Goal: Task Accomplishment & Management: Complete application form

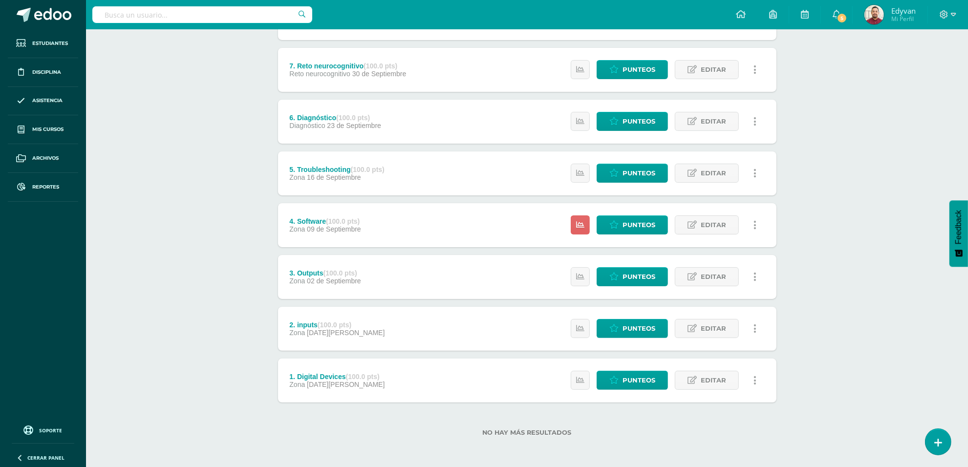
click at [826, 336] on div "Programación Sexto Primaria "U" Herramientas Detalle de asistencias Actividad A…" at bounding box center [527, 165] width 882 height 605
click at [216, 238] on div "Programación Sexto Primaria "U" Herramientas Detalle de asistencias Actividad A…" at bounding box center [527, 165] width 882 height 605
click at [621, 229] on link "Punteos" at bounding box center [632, 224] width 71 height 19
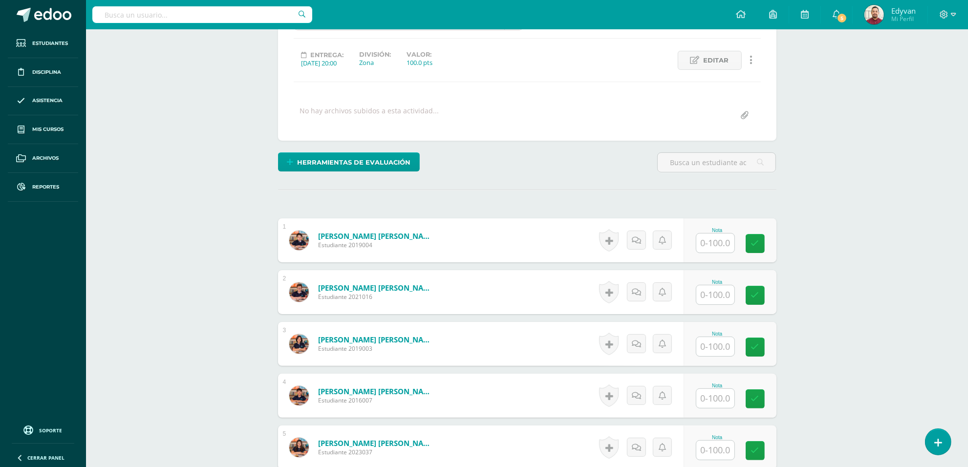
scroll to position [244, 0]
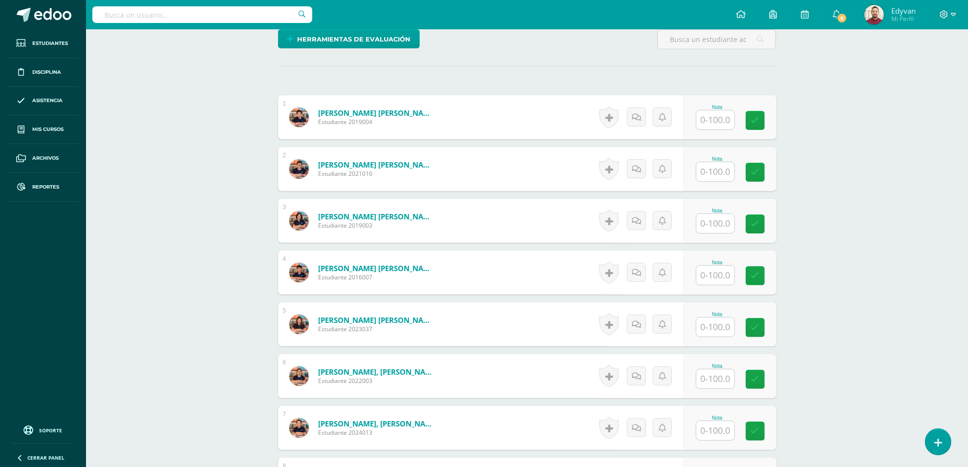
click at [719, 119] on input "text" at bounding box center [715, 119] width 38 height 19
type input "95"
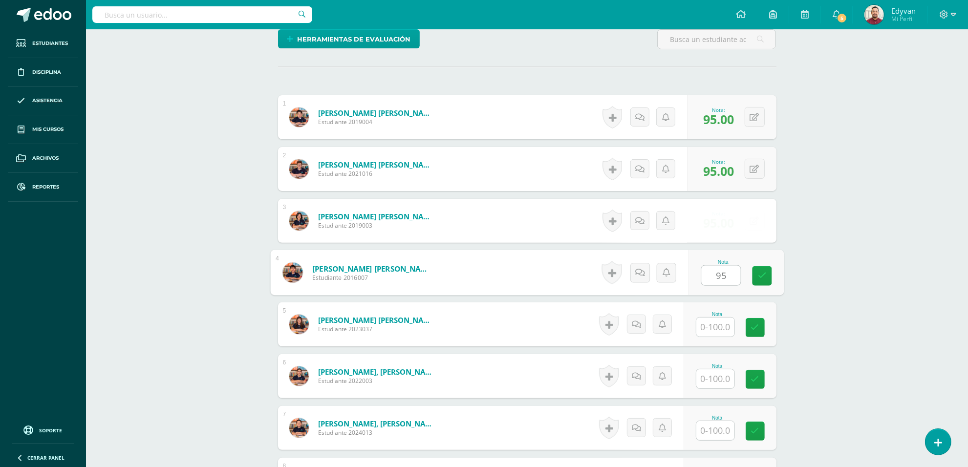
type input "95"
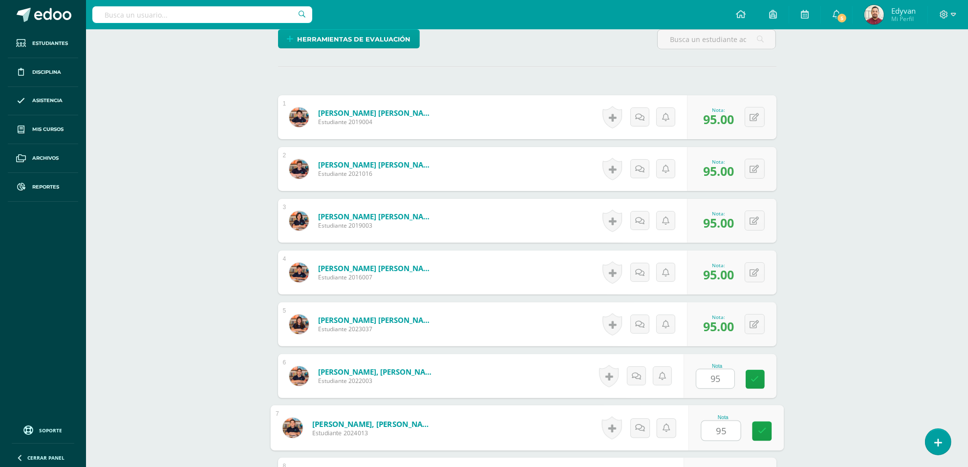
type input "95"
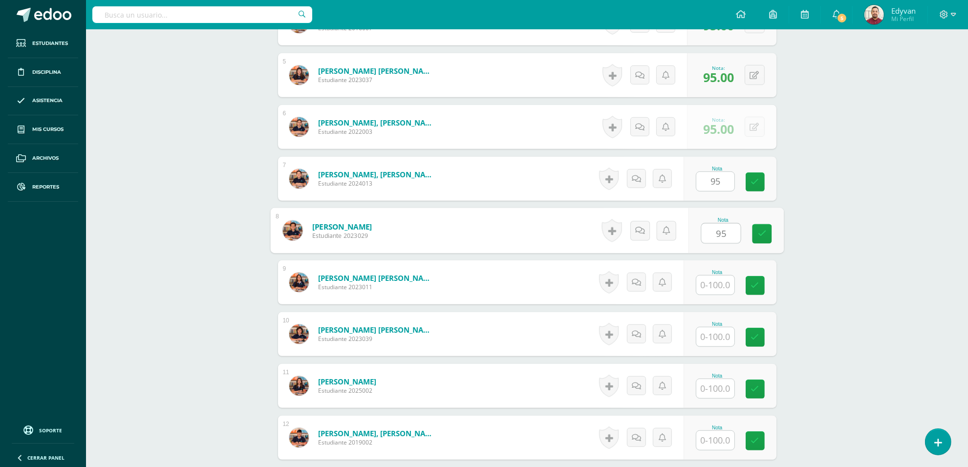
type input "95"
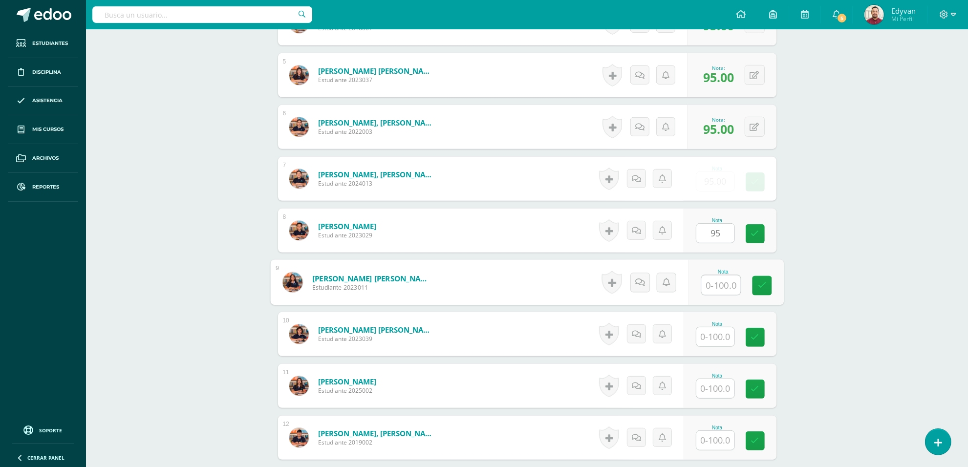
type input "5"
type input "95"
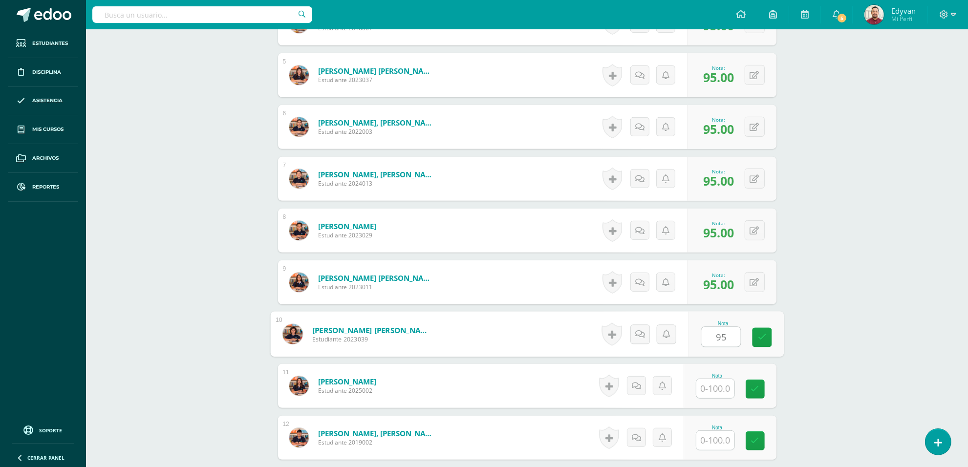
type input "95"
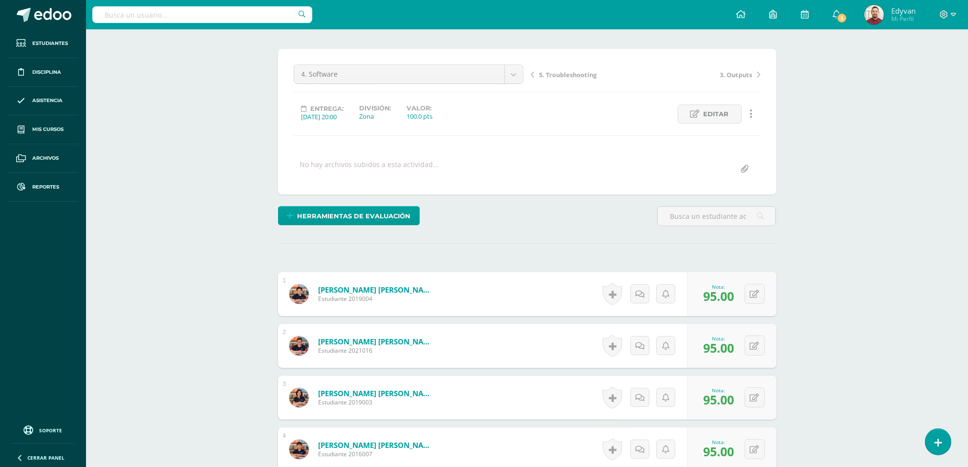
scroll to position [0, 0]
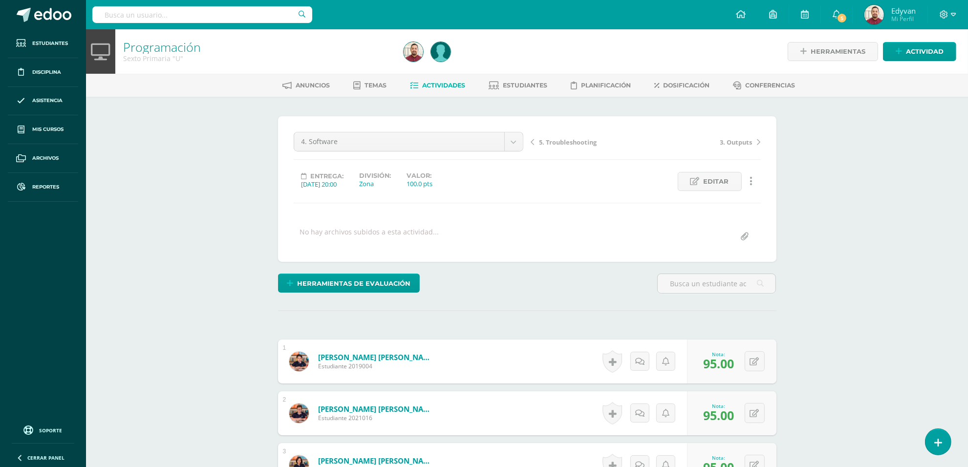
click at [429, 82] on span "Actividades" at bounding box center [443, 85] width 43 height 7
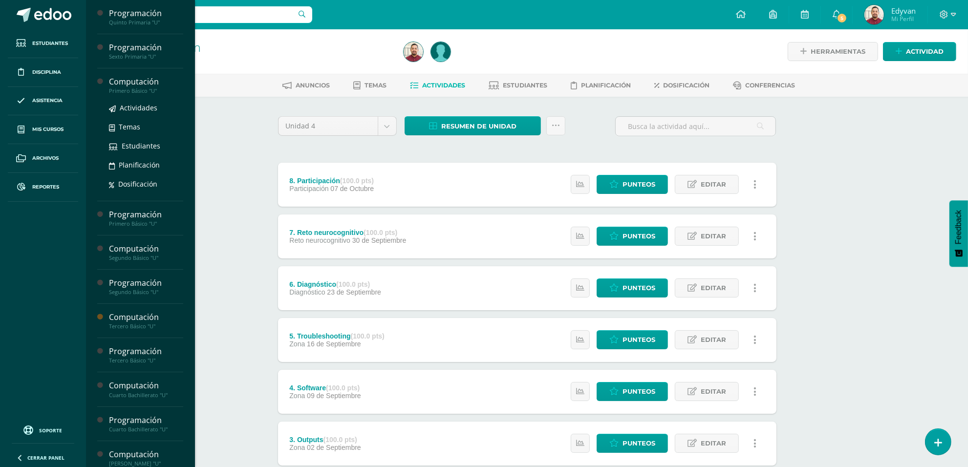
click at [128, 86] on div "Computación" at bounding box center [146, 81] width 74 height 11
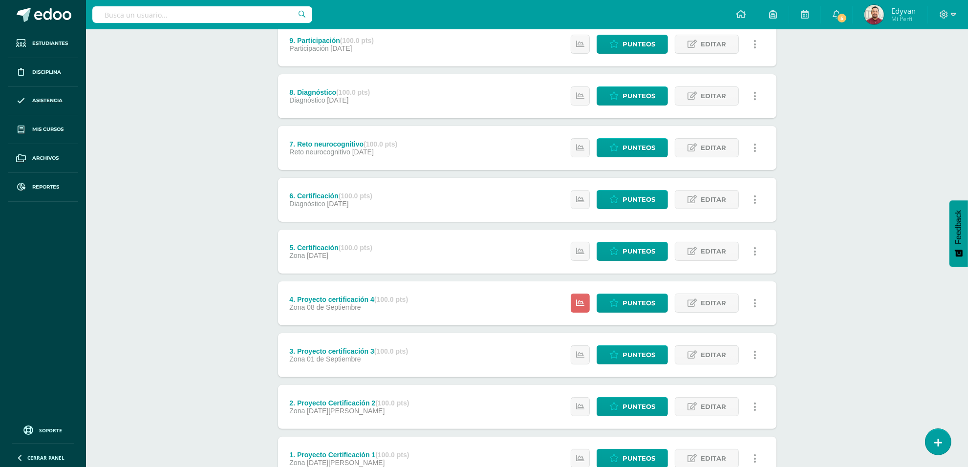
scroll to position [218, 0]
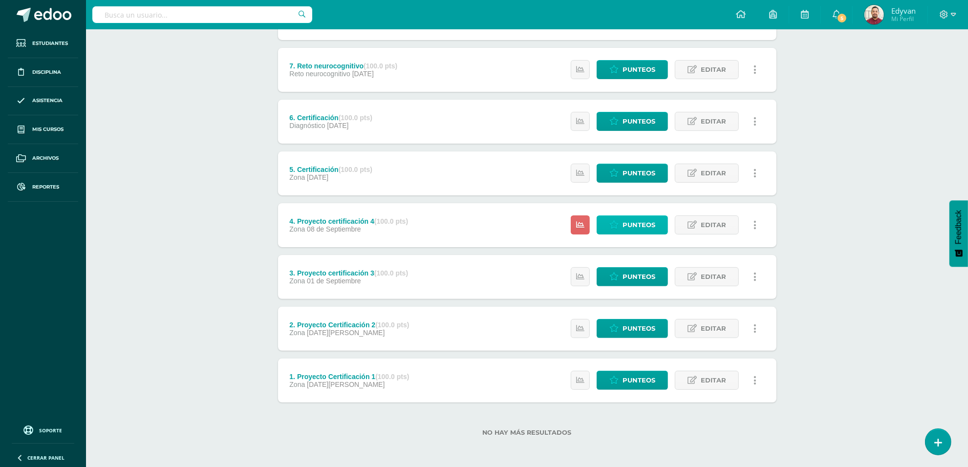
click at [628, 225] on span "Punteos" at bounding box center [639, 225] width 33 height 18
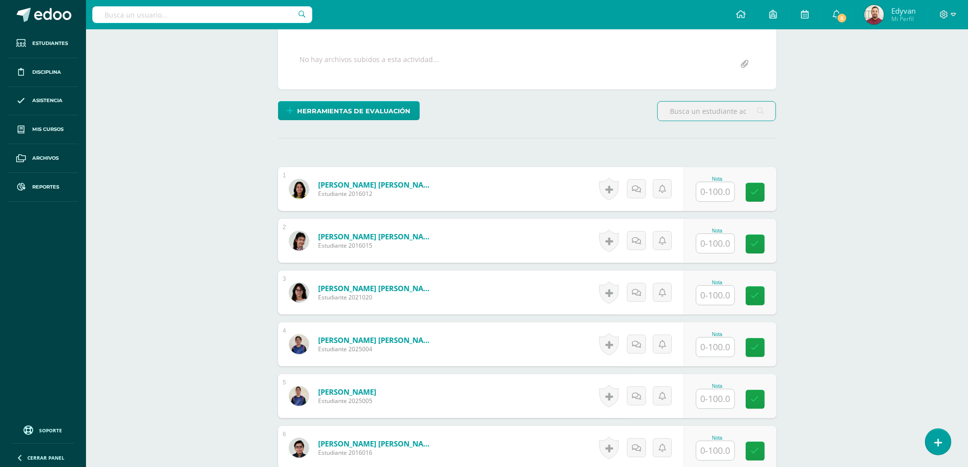
scroll to position [232, 0]
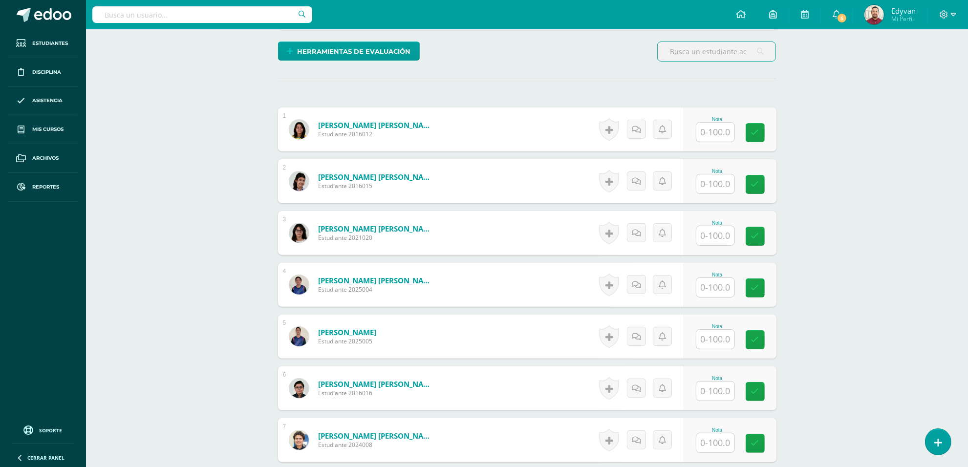
click at [724, 130] on input "text" at bounding box center [715, 132] width 38 height 19
type input "95"
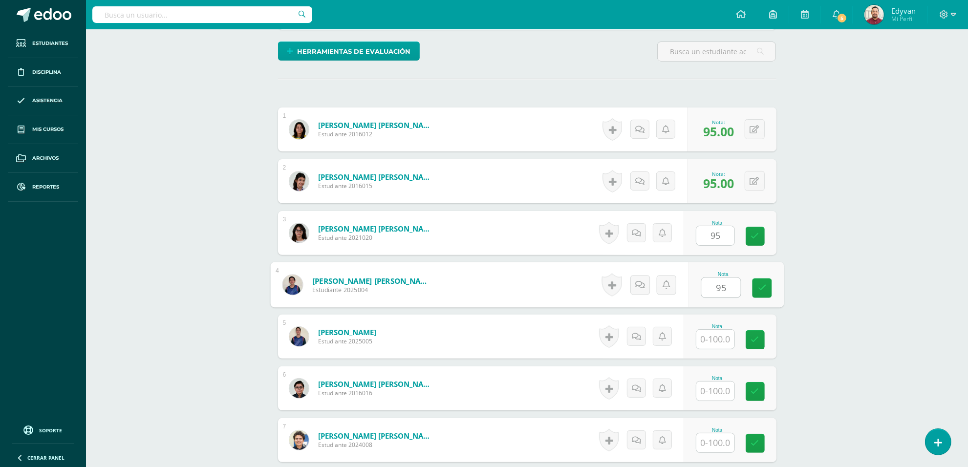
type input "95"
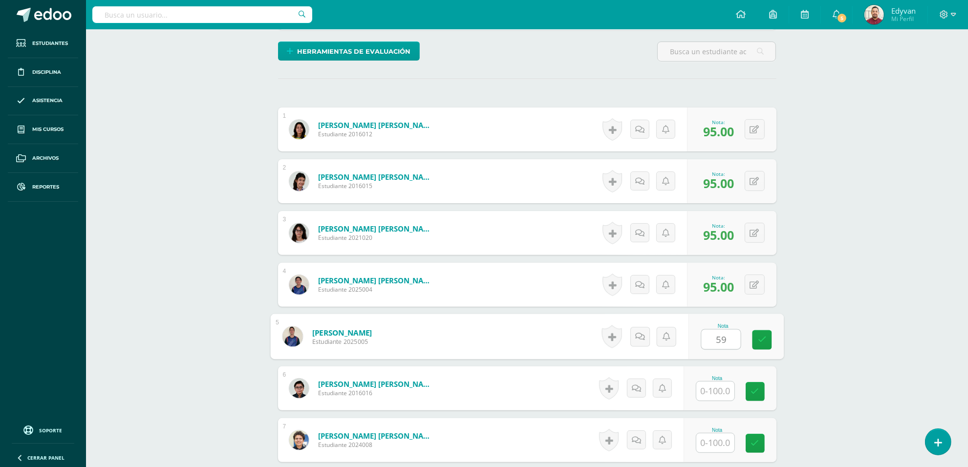
type input "5"
type input "95"
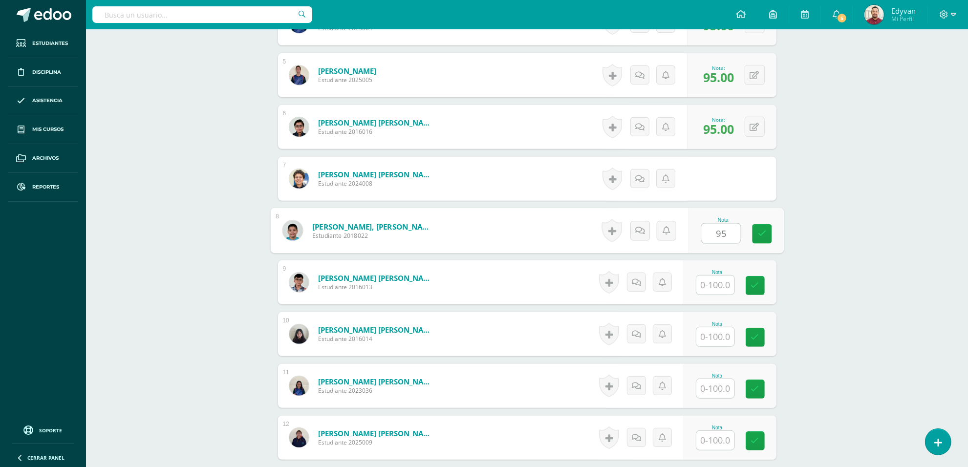
type input "95"
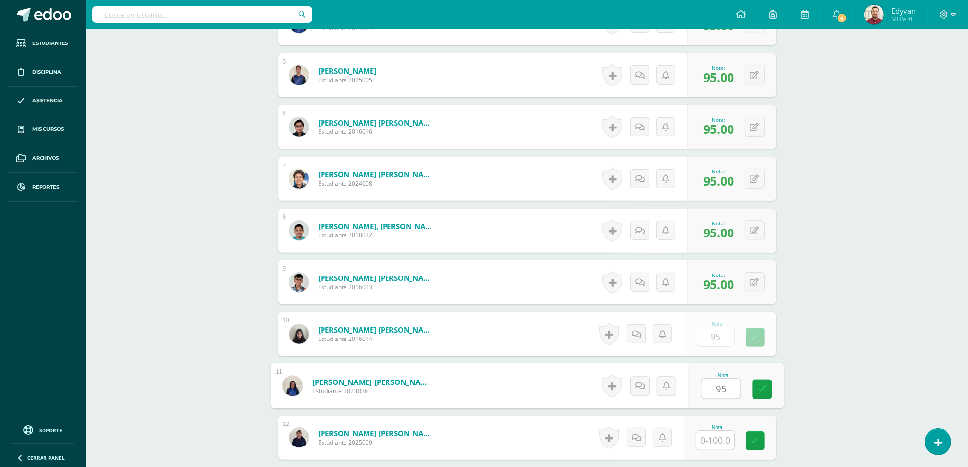
type input "95"
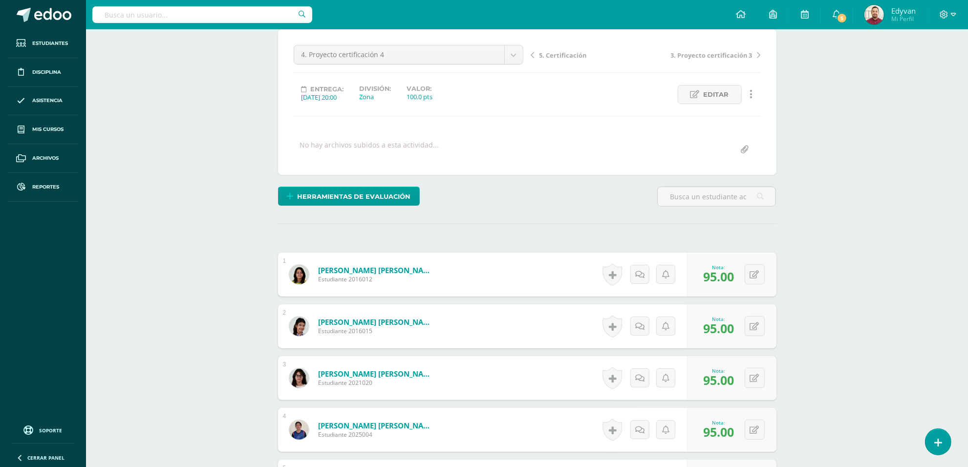
scroll to position [0, 0]
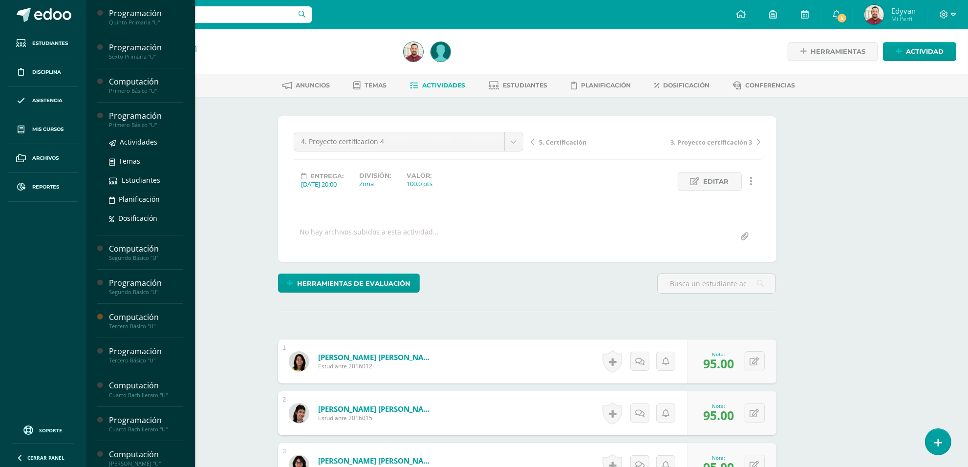
click at [119, 117] on div "Programación" at bounding box center [146, 115] width 74 height 11
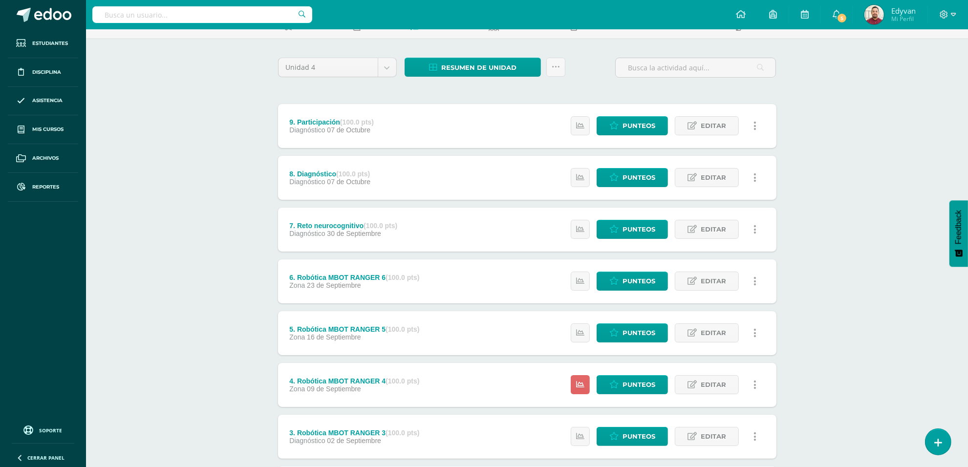
scroll to position [218, 0]
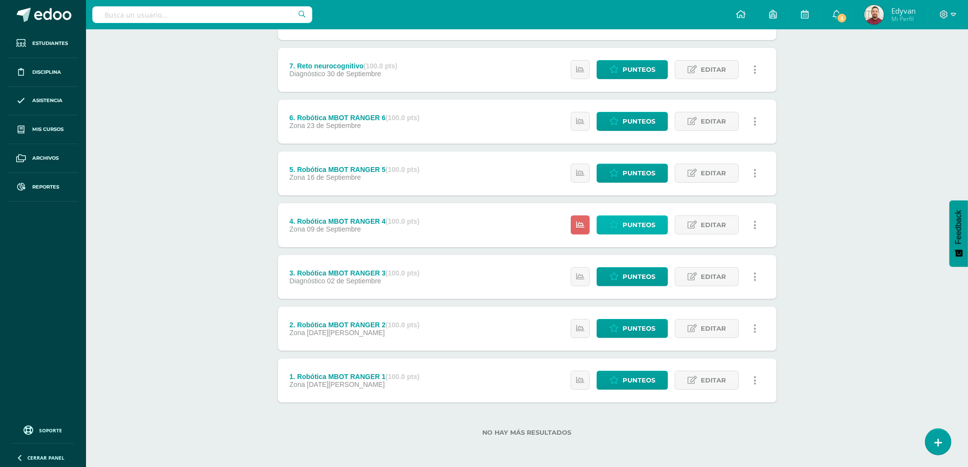
click at [630, 223] on span "Punteos" at bounding box center [639, 225] width 33 height 18
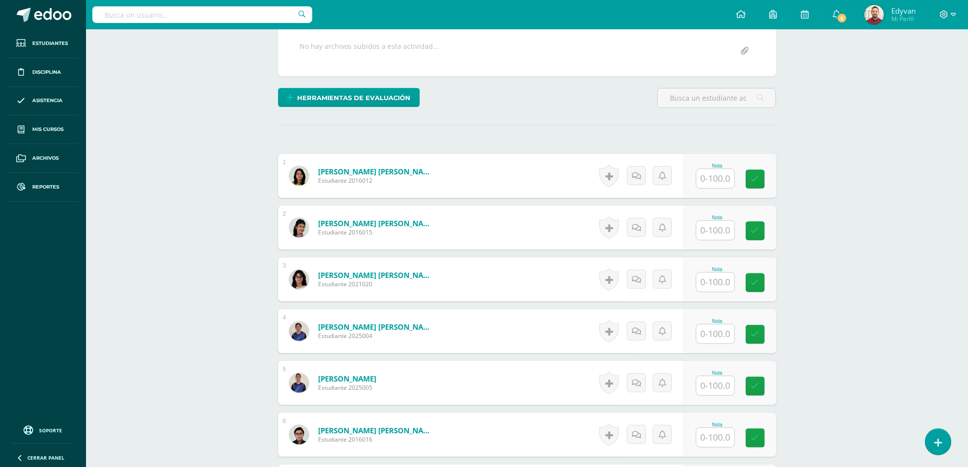
scroll to position [244, 0]
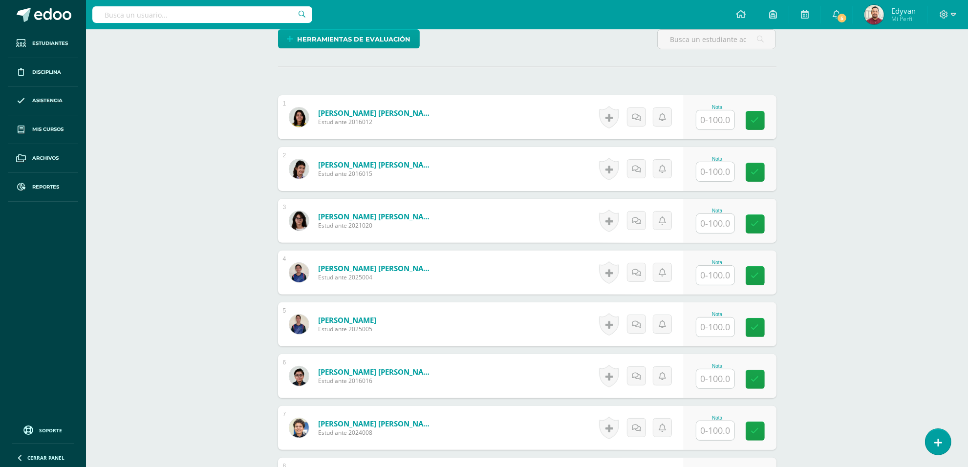
click at [705, 118] on input "text" at bounding box center [715, 119] width 38 height 19
type input "75"
type input "95"
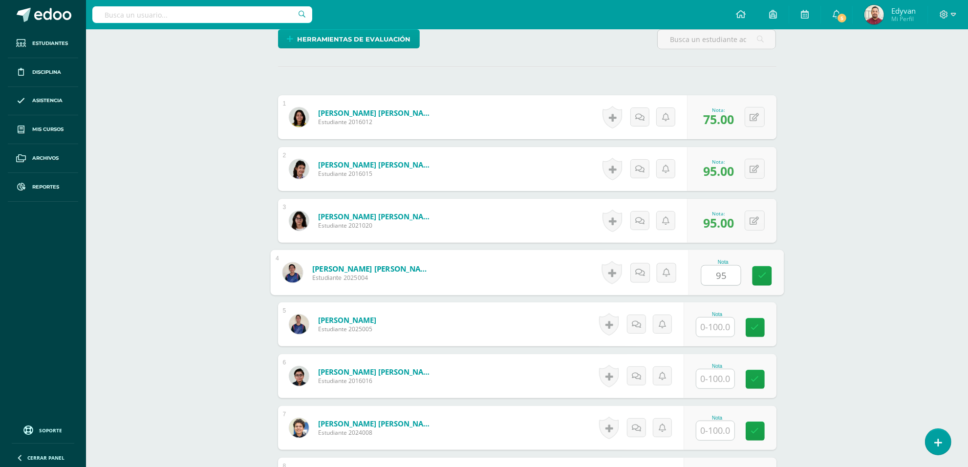
type input "95"
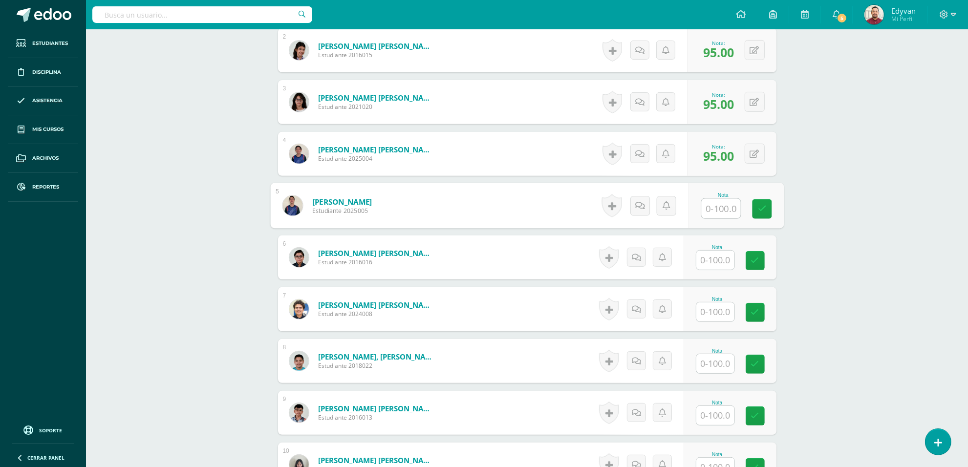
scroll to position [428, 0]
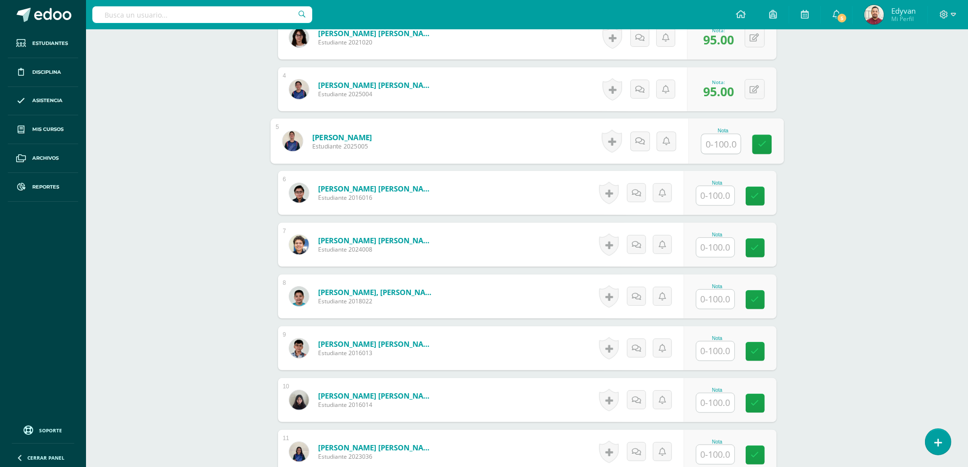
click at [722, 149] on input "text" at bounding box center [720, 144] width 39 height 20
type input "95"
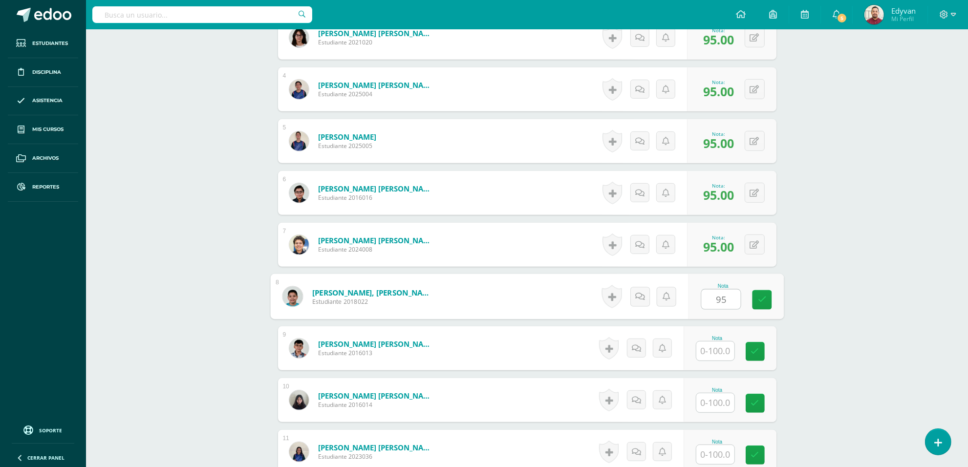
type input "95"
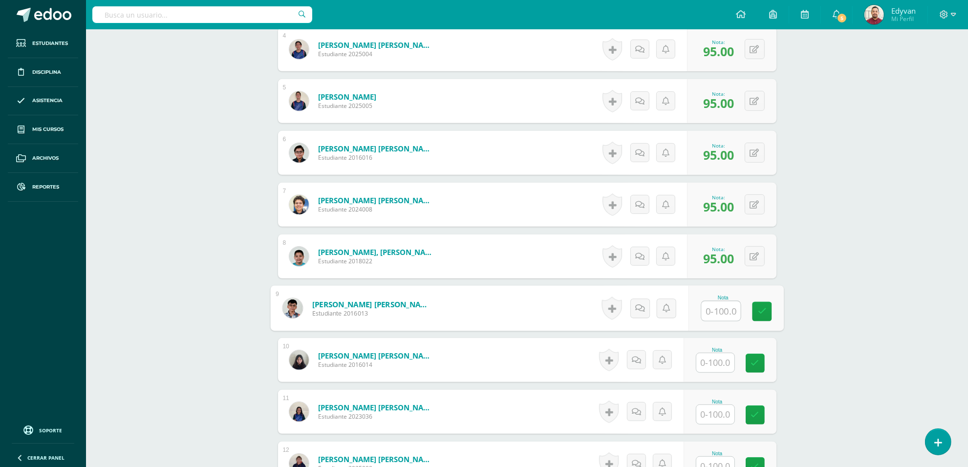
scroll to position [489, 0]
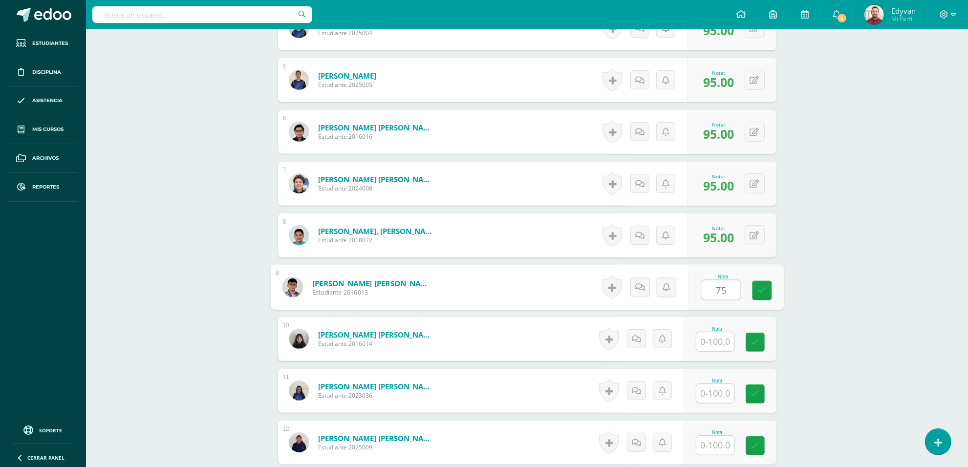
type input "75"
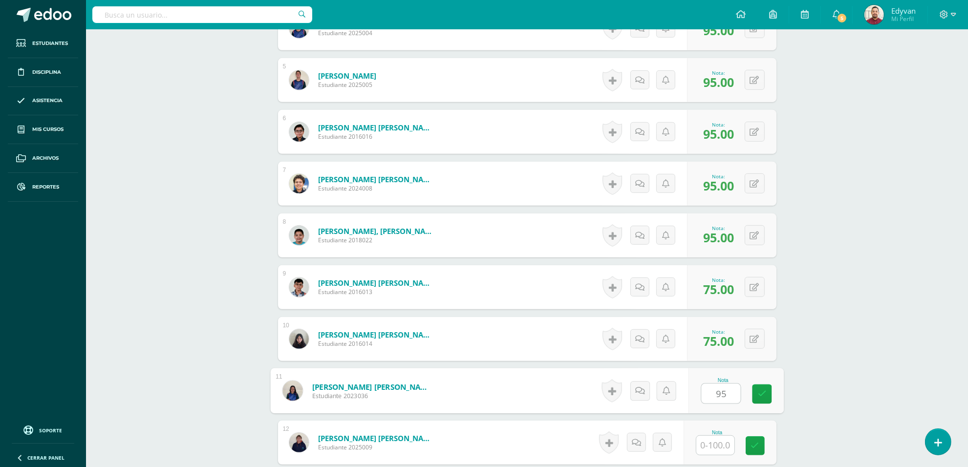
type input "95"
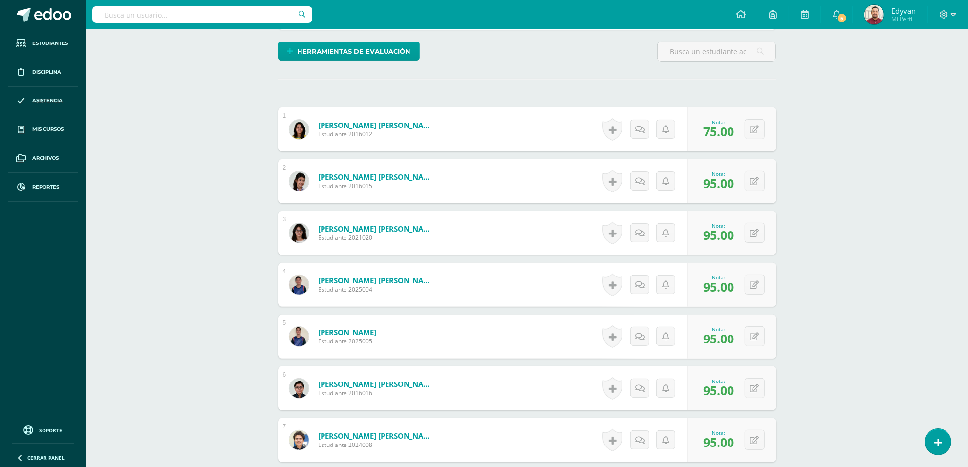
scroll to position [0, 0]
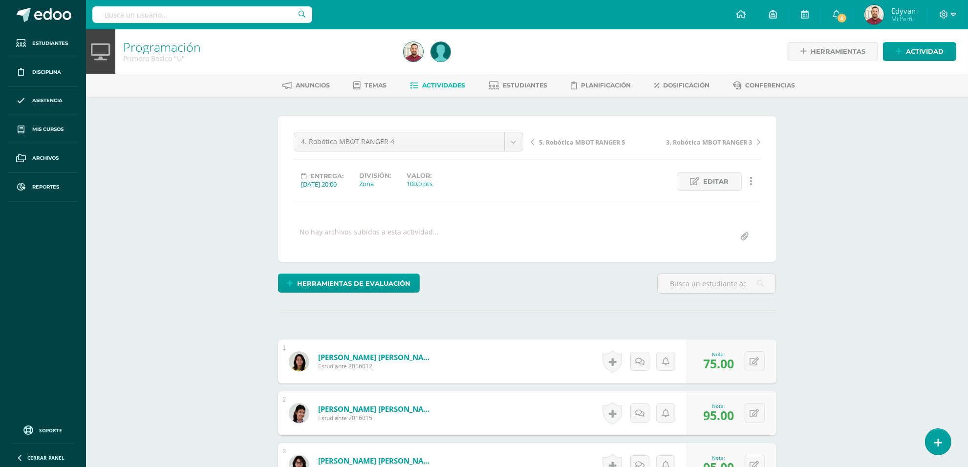
click at [422, 87] on span "Actividades" at bounding box center [443, 85] width 43 height 7
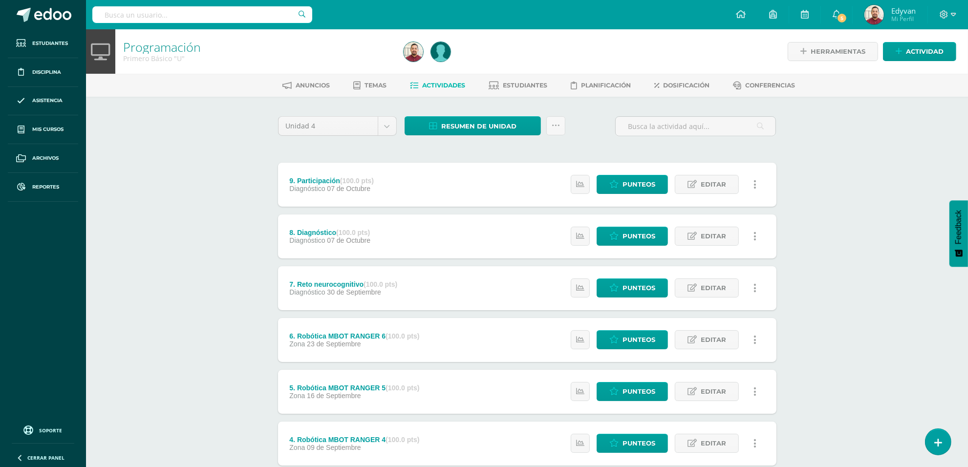
click at [453, 88] on span "Actividades" at bounding box center [443, 85] width 43 height 7
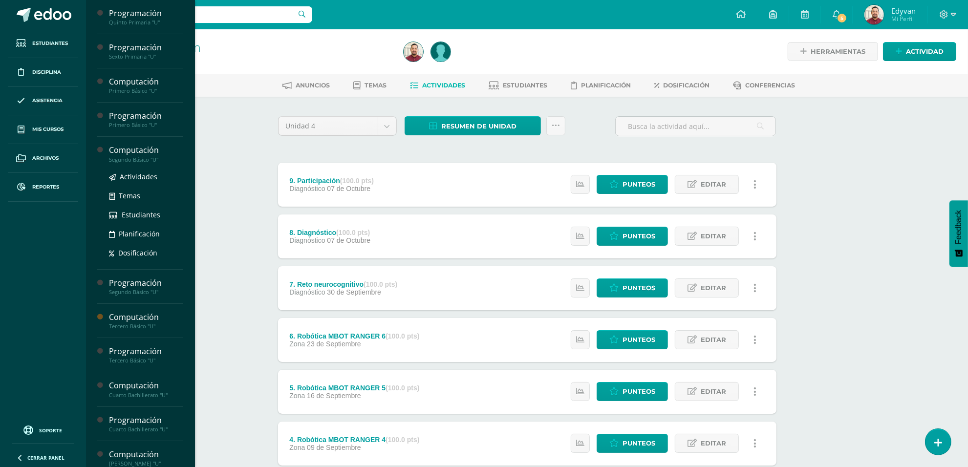
click at [113, 146] on div "Computación" at bounding box center [146, 150] width 74 height 11
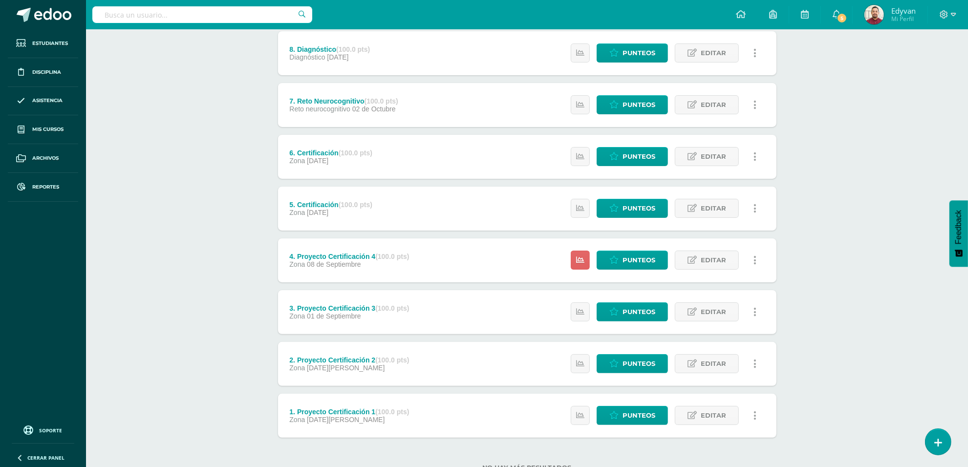
scroll to position [218, 0]
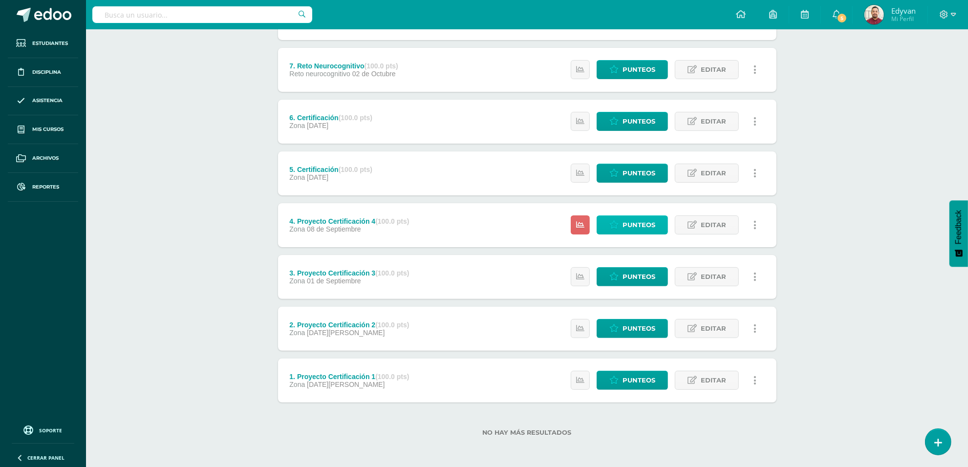
click at [612, 223] on icon at bounding box center [613, 225] width 9 height 8
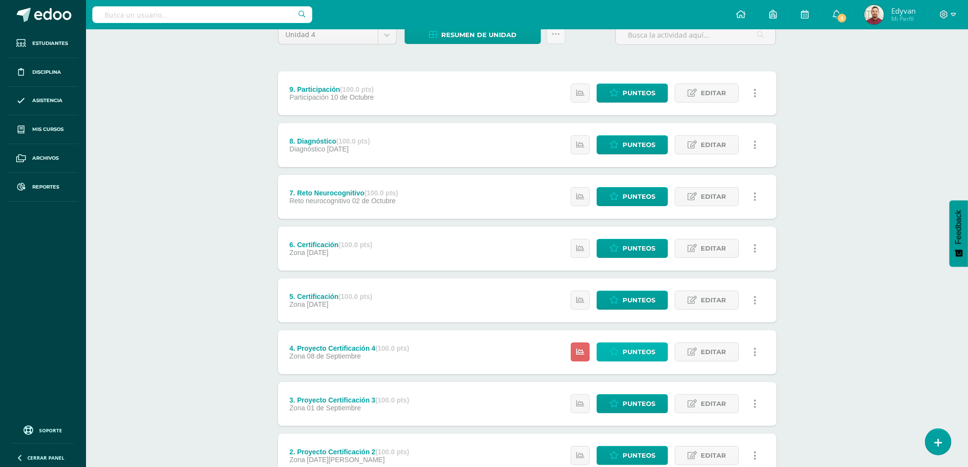
scroll to position [0, 0]
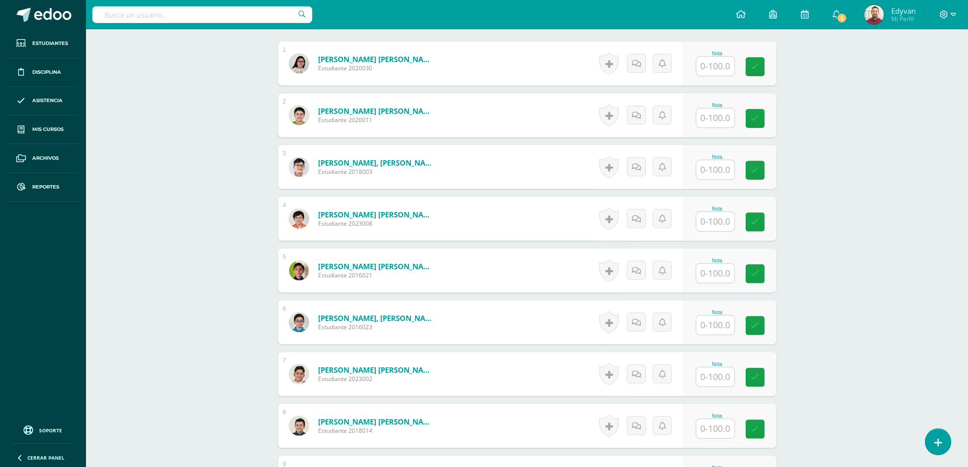
scroll to position [204, 0]
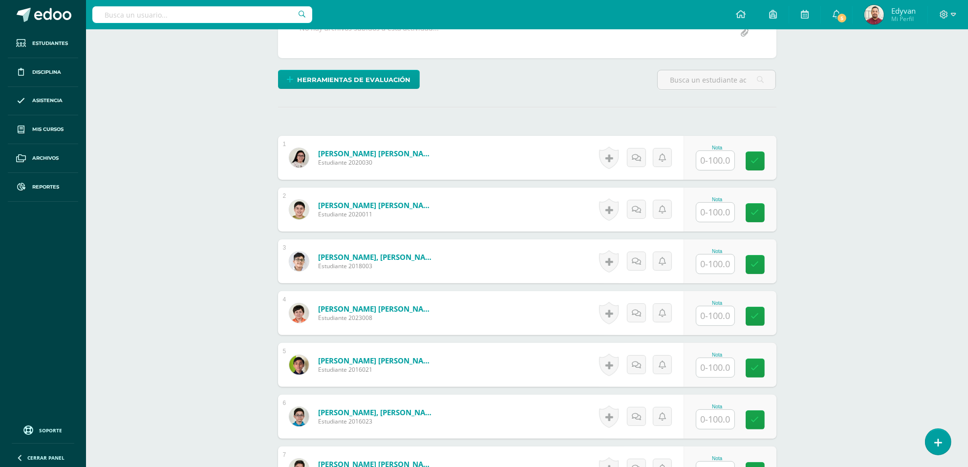
click at [712, 167] on input "text" at bounding box center [715, 160] width 38 height 19
type input "70"
type input "95"
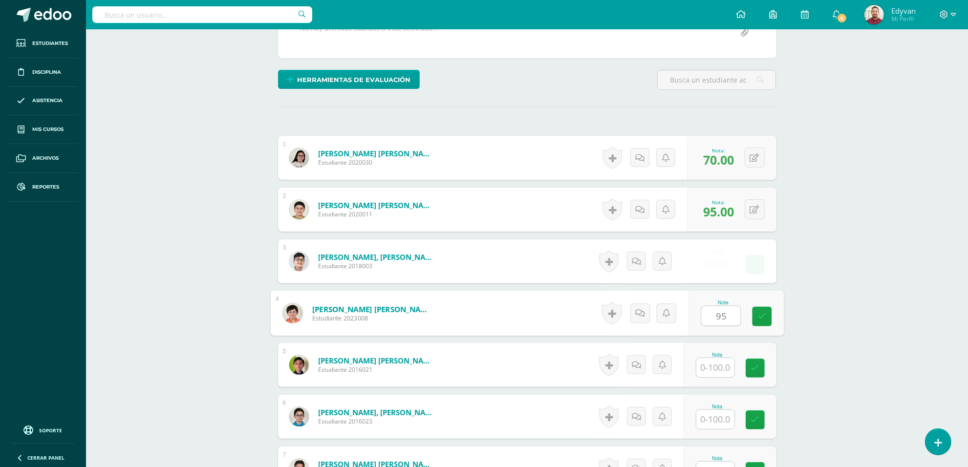
type input "95"
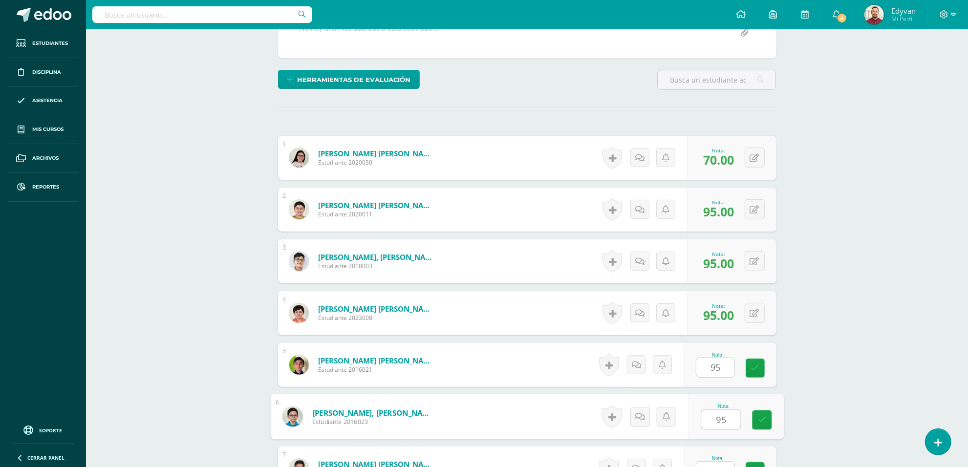
type input "95"
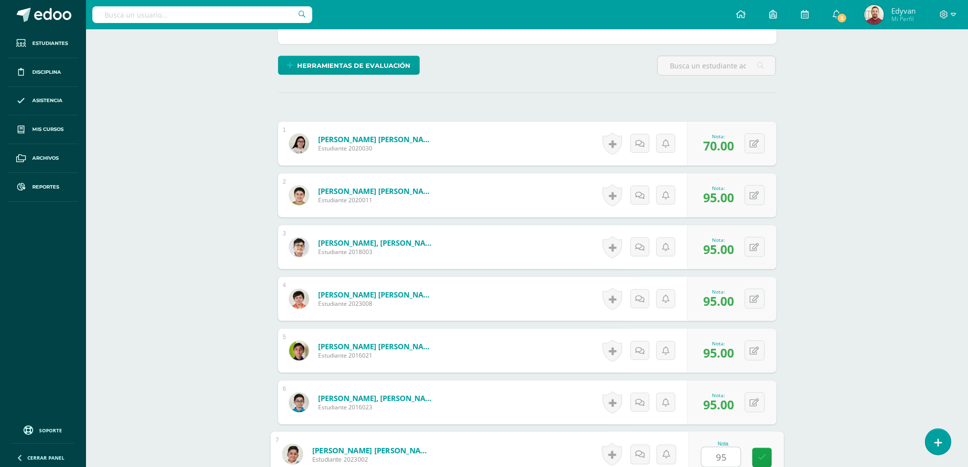
type input "95"
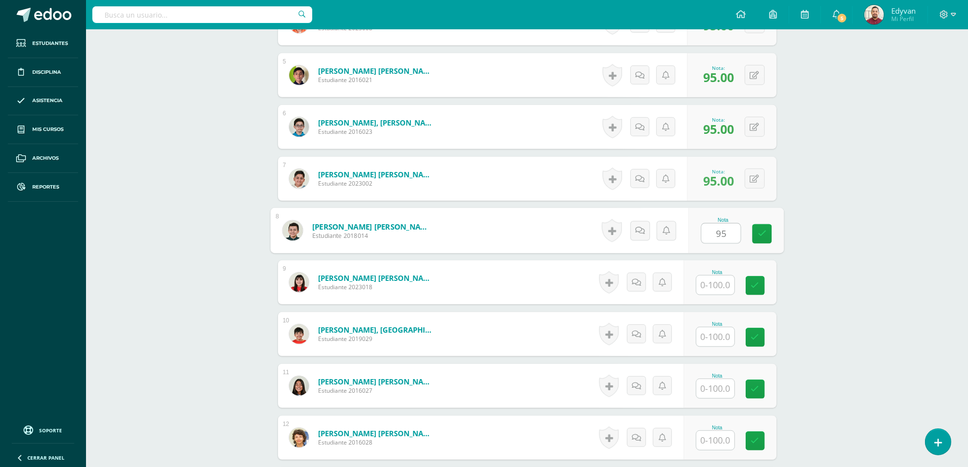
type input "95"
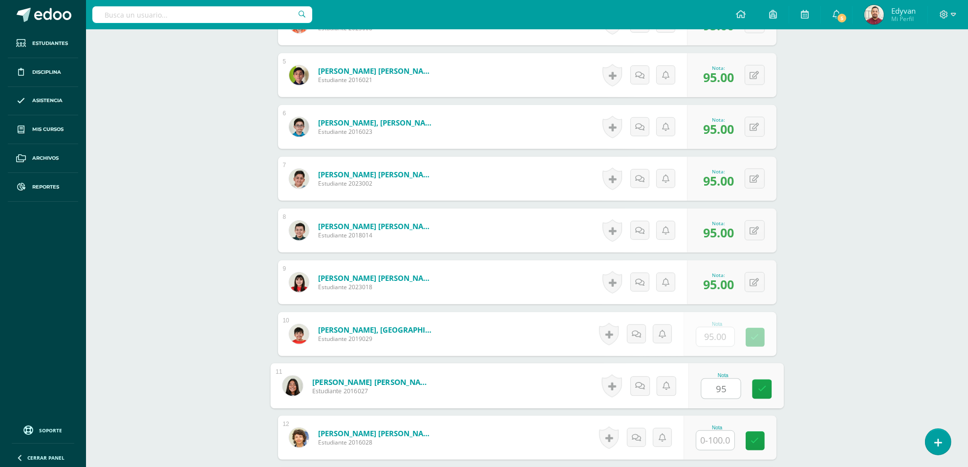
type input "95"
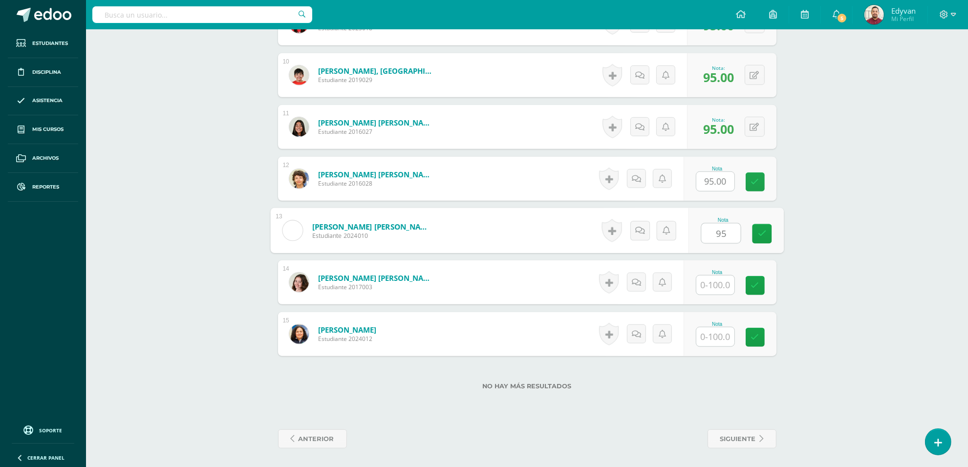
type input "95"
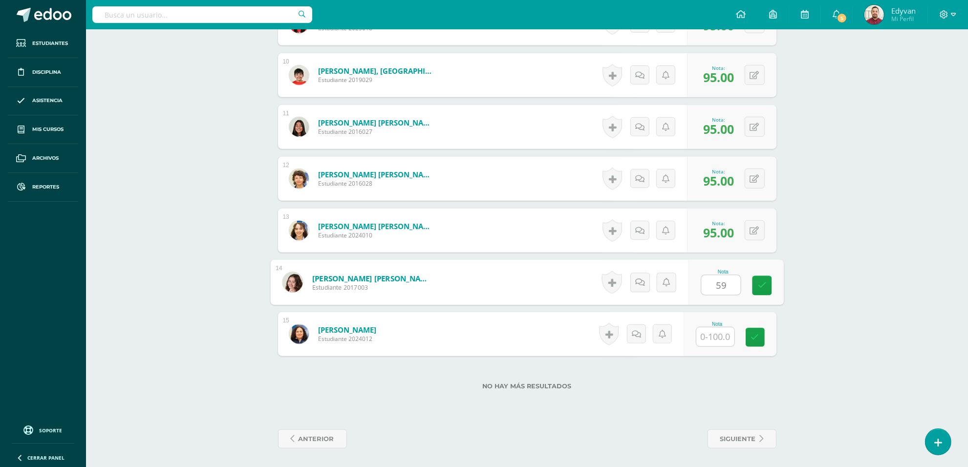
type input "5"
type input "95"
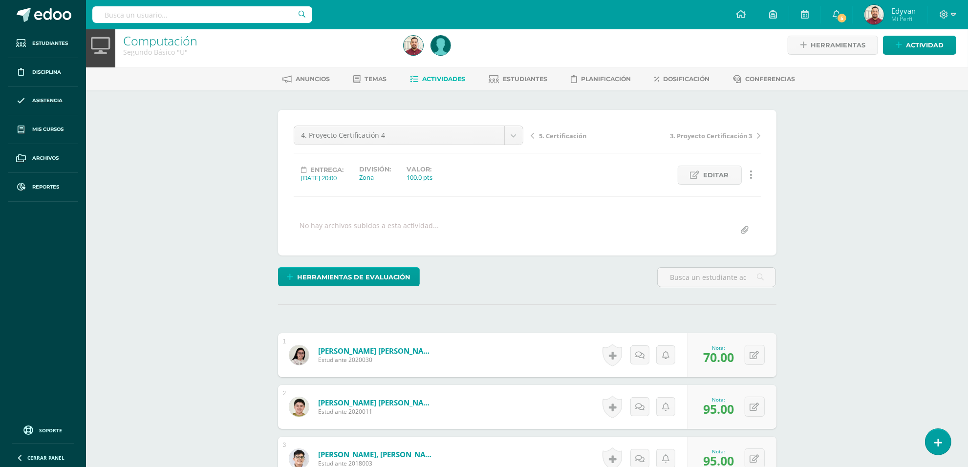
scroll to position [0, 0]
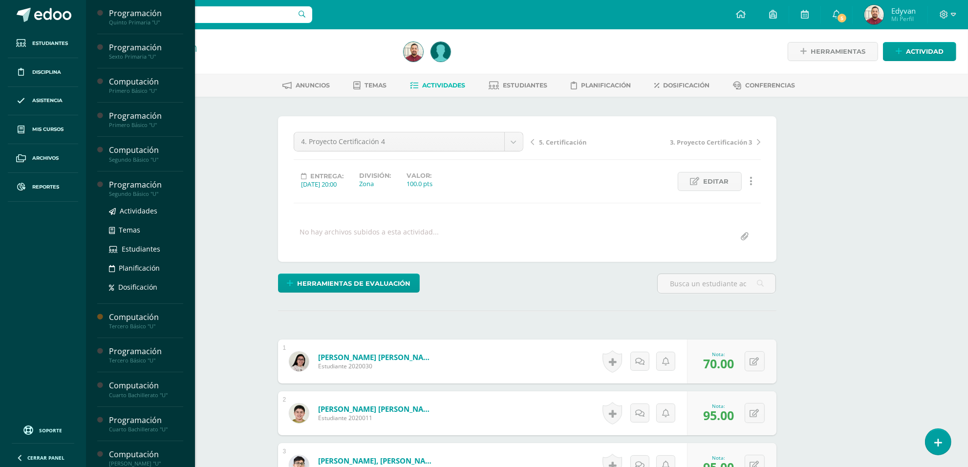
click at [128, 188] on div "Programación" at bounding box center [146, 184] width 74 height 11
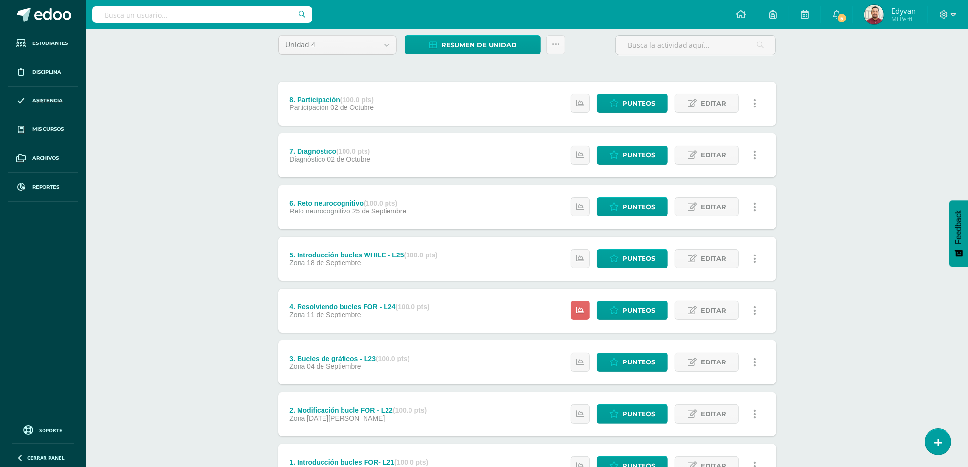
scroll to position [167, 0]
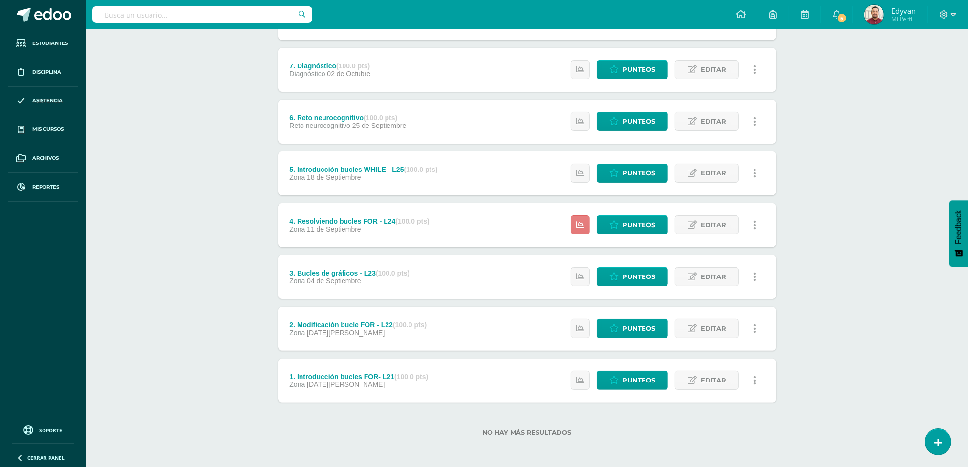
click at [582, 223] on icon at bounding box center [580, 225] width 8 height 8
click at [641, 223] on span "Punteos" at bounding box center [639, 225] width 33 height 18
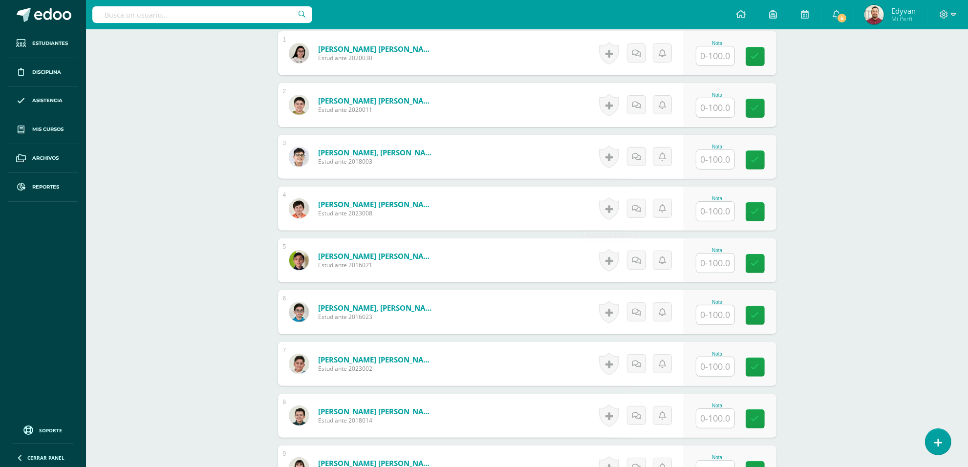
scroll to position [244, 0]
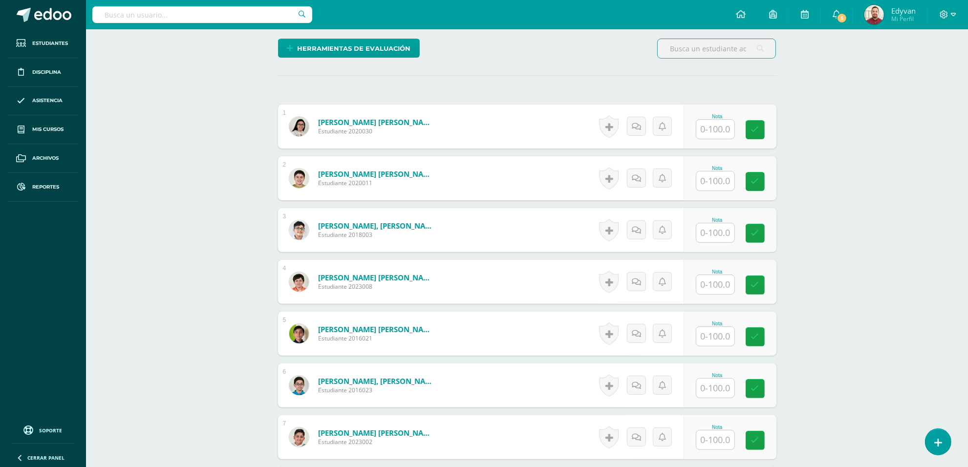
click at [722, 132] on input "text" at bounding box center [715, 129] width 38 height 19
type input "9"
type input "98"
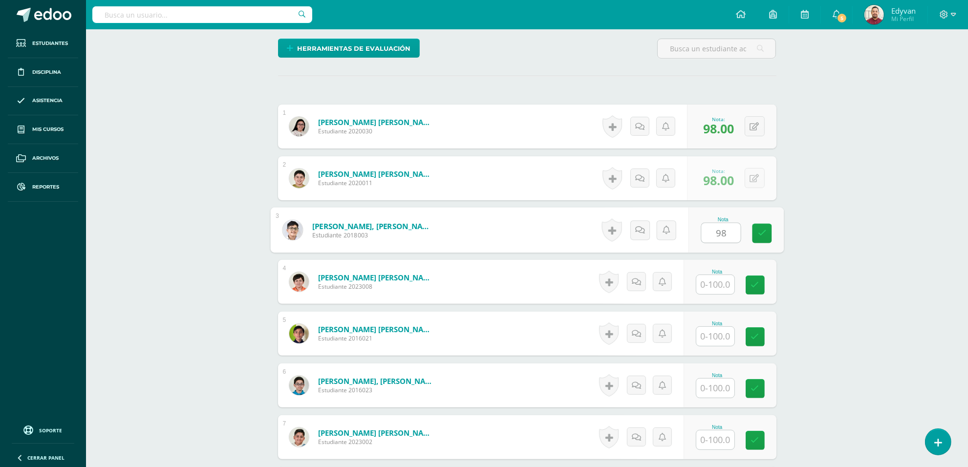
type input "98"
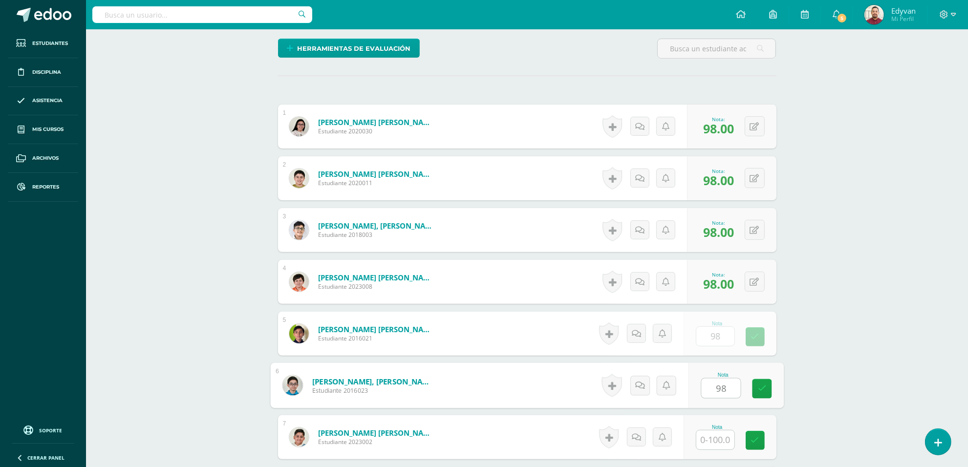
type input "98"
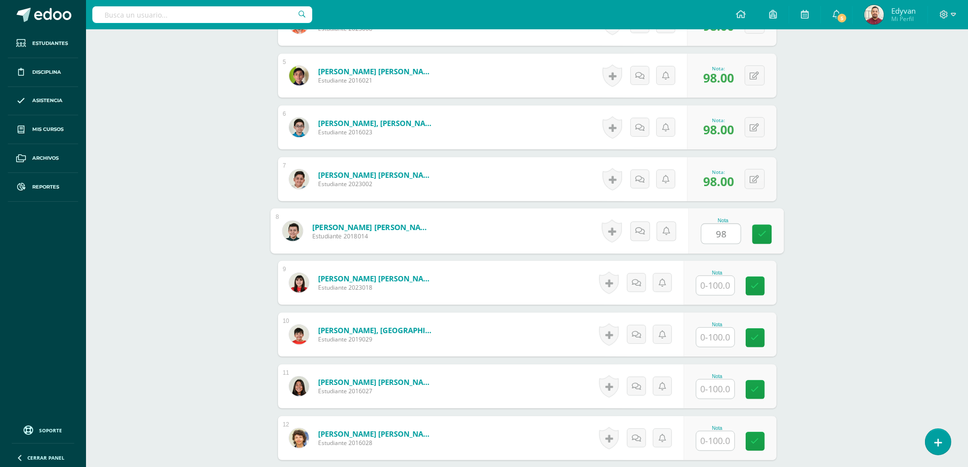
type input "98"
type input "8"
type input "98"
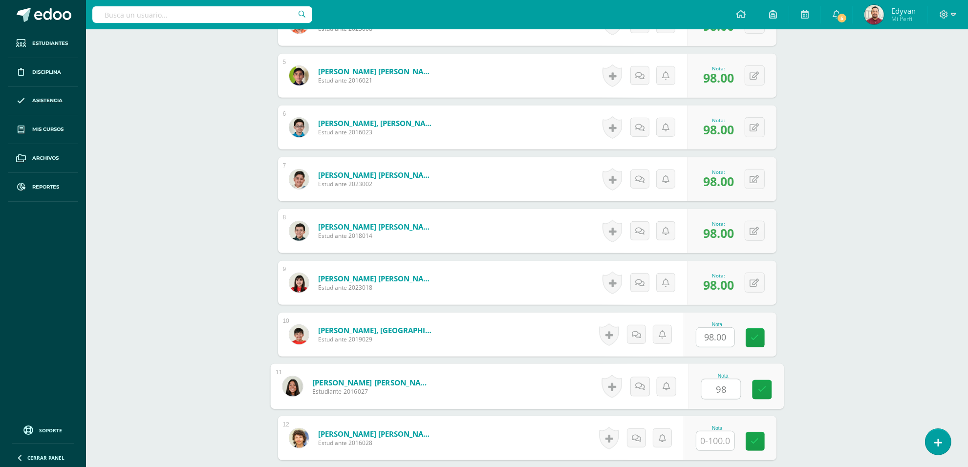
type input "98"
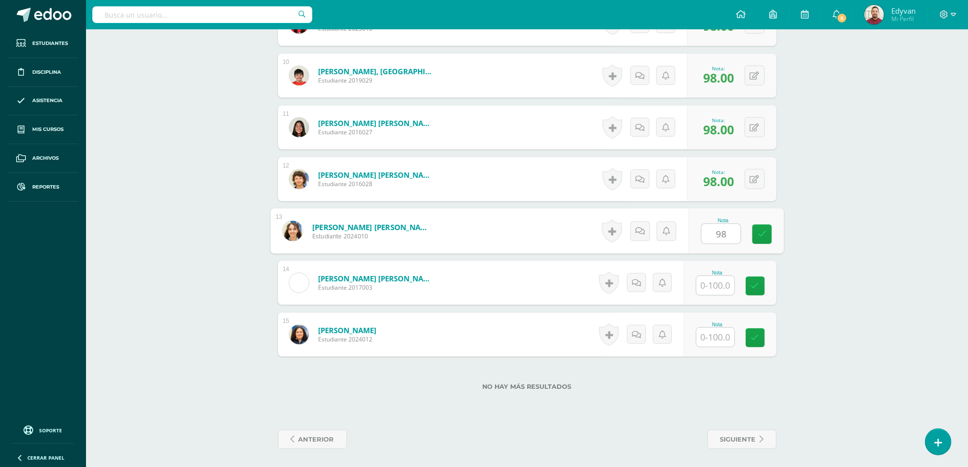
type input "98"
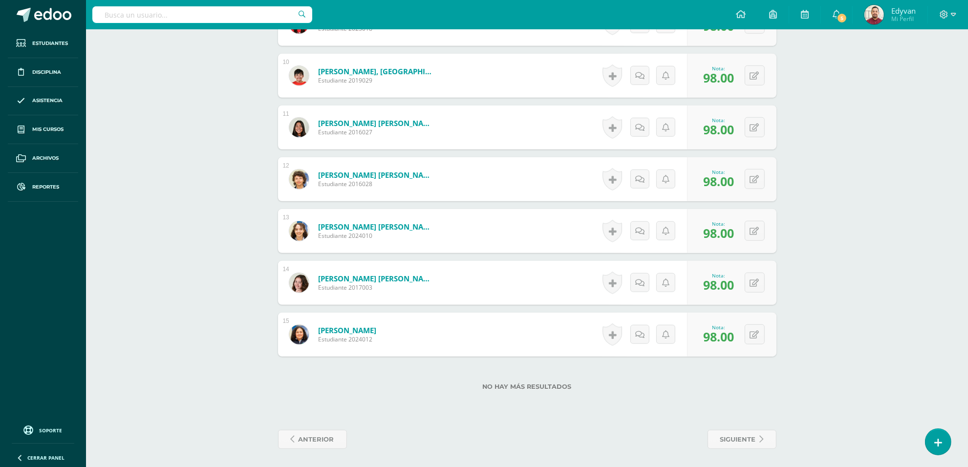
drag, startPoint x: 861, startPoint y: 254, endPoint x: 802, endPoint y: 289, distance: 68.8
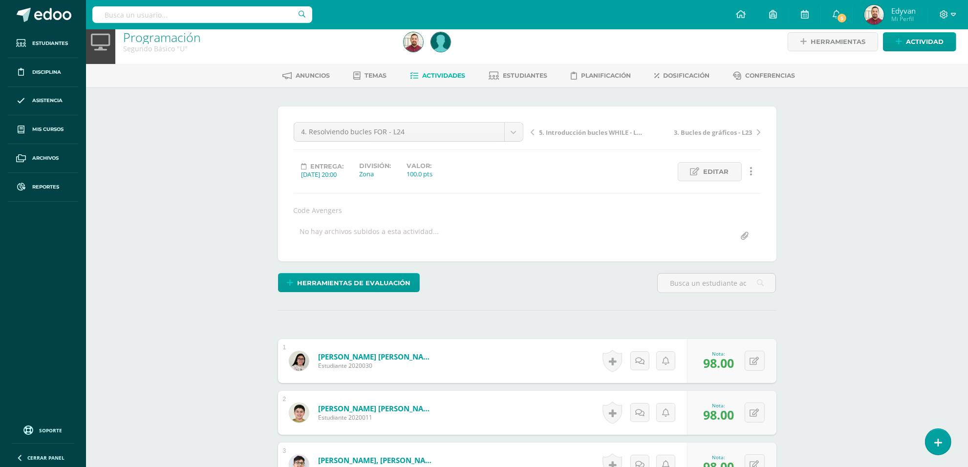
scroll to position [0, 0]
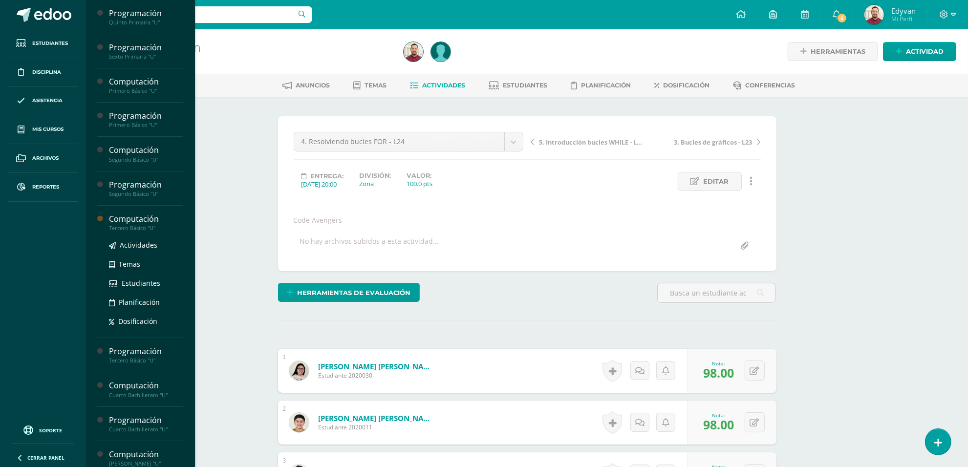
click at [124, 227] on div "Tercero Básico "U"" at bounding box center [146, 228] width 74 height 7
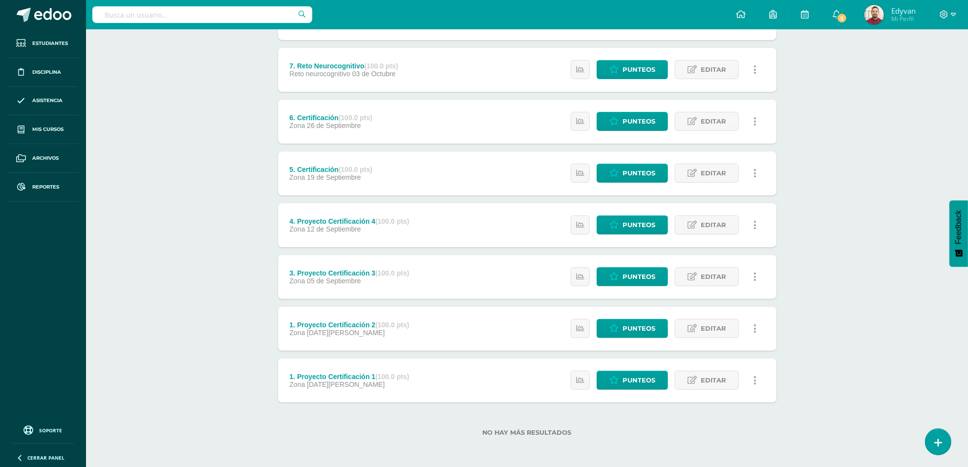
scroll to position [157, 0]
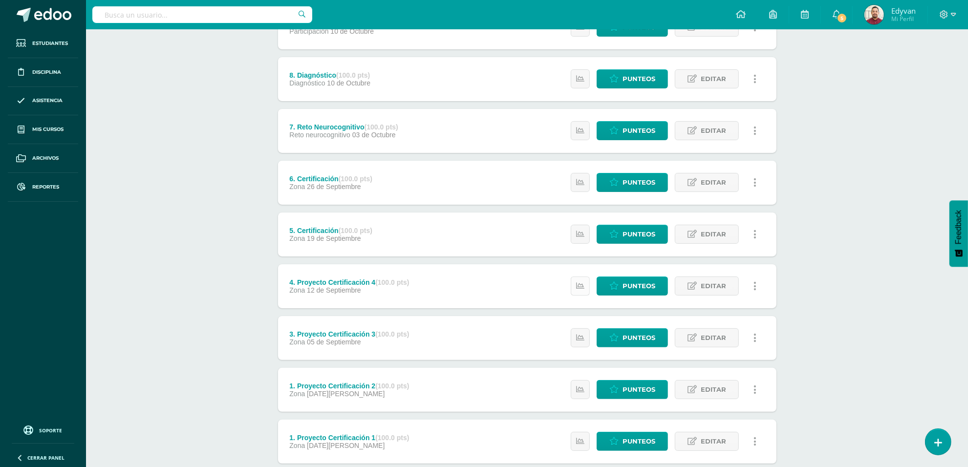
click at [578, 287] on icon at bounding box center [580, 286] width 8 height 8
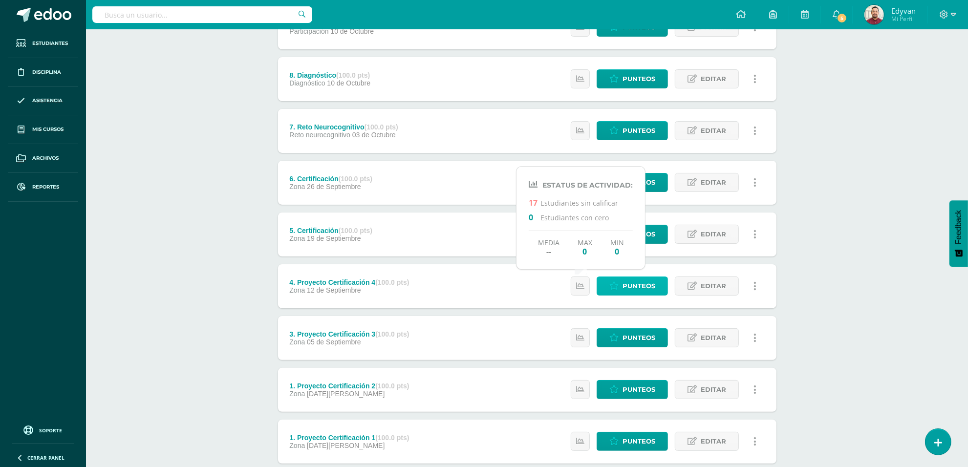
click at [634, 282] on span "Punteos" at bounding box center [639, 286] width 33 height 18
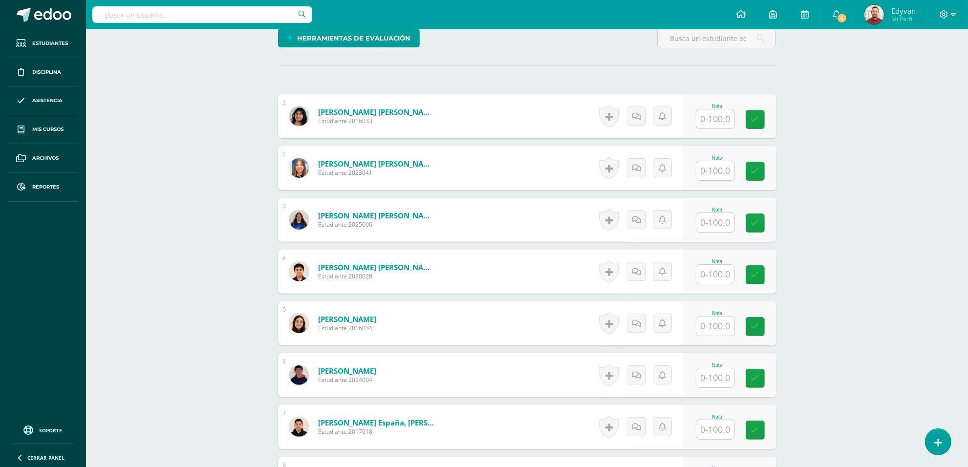
scroll to position [246, 0]
click at [731, 115] on input "text" at bounding box center [720, 119] width 39 height 20
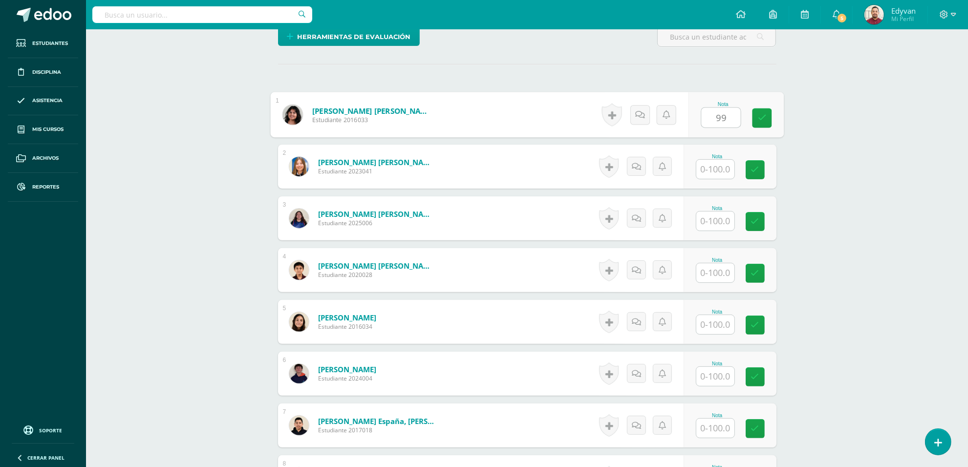
type input "99"
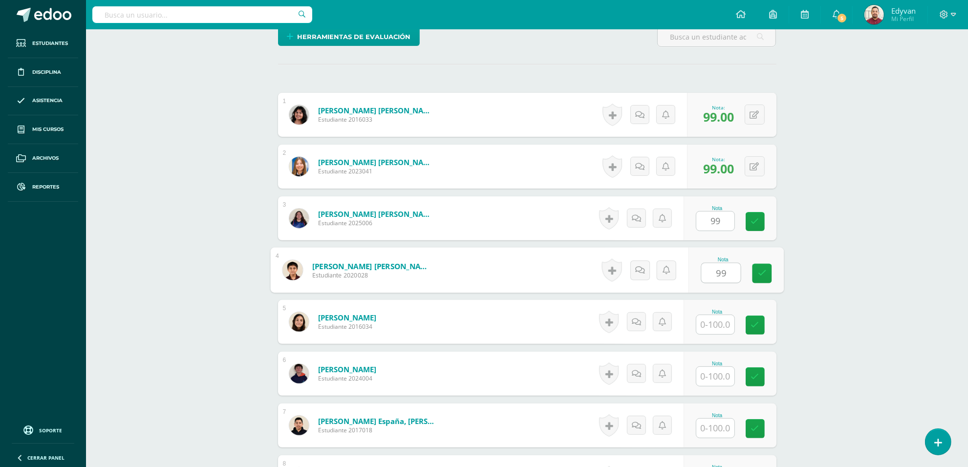
type input "99"
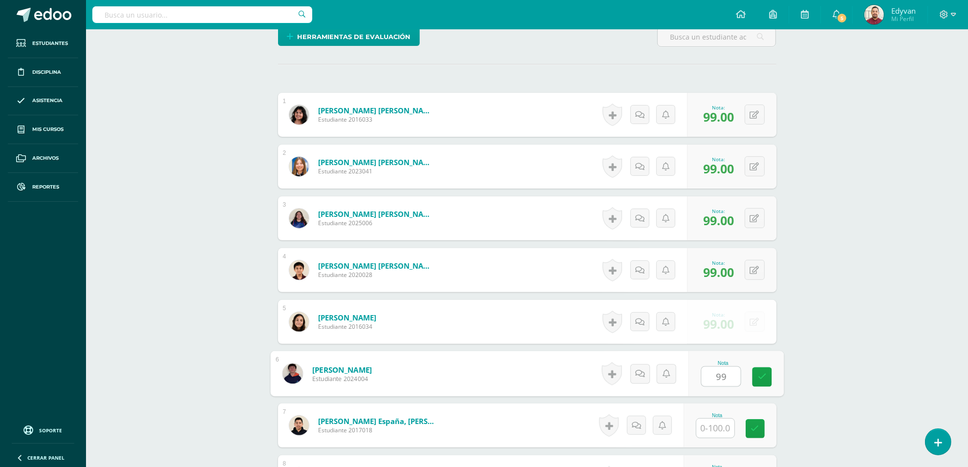
type input "99"
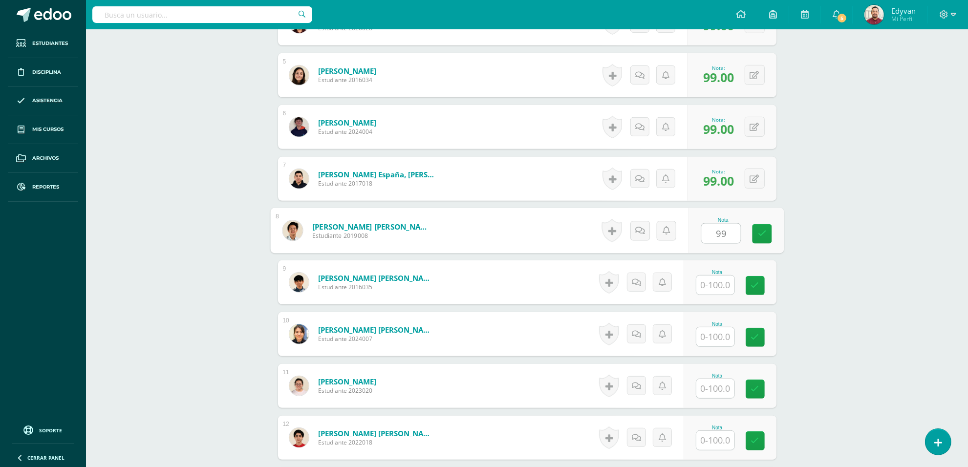
type input "99"
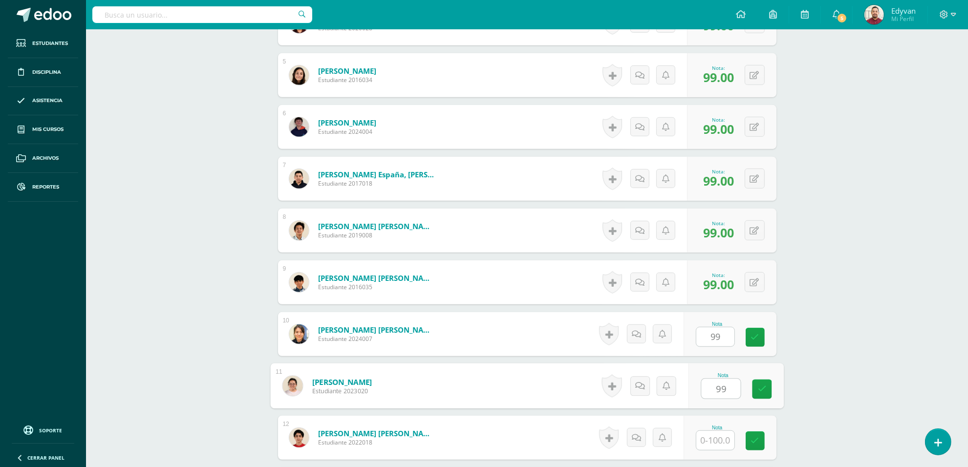
type input "99"
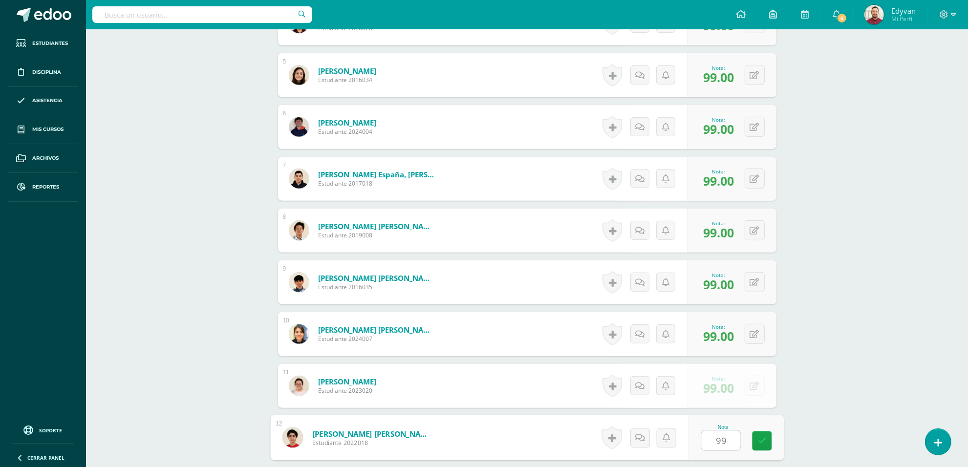
type input "99"
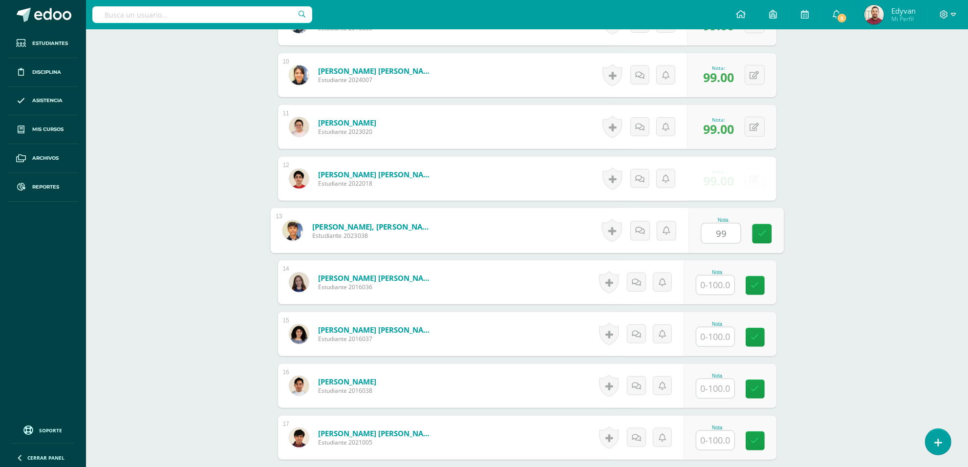
type input "99"
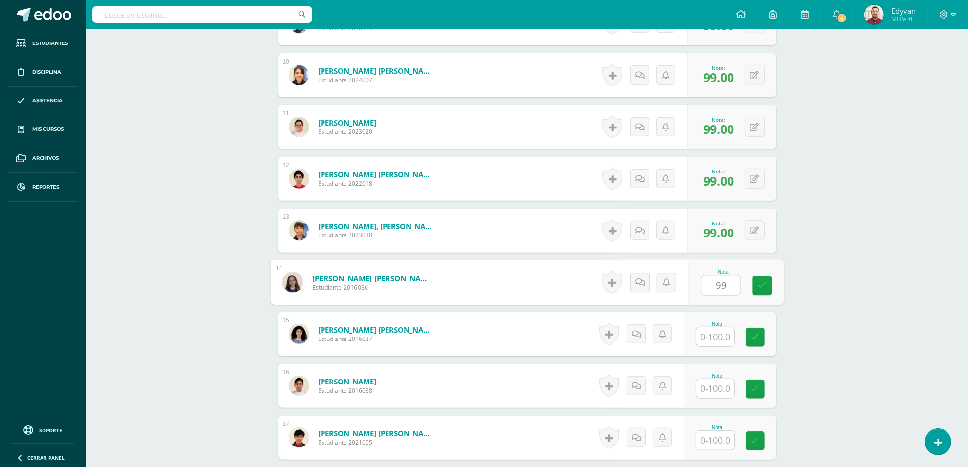
type input "99"
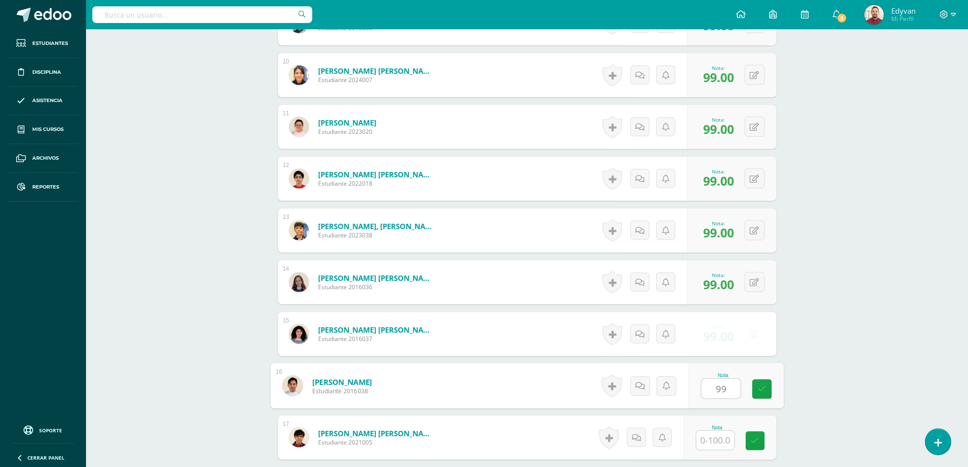
type input "99"
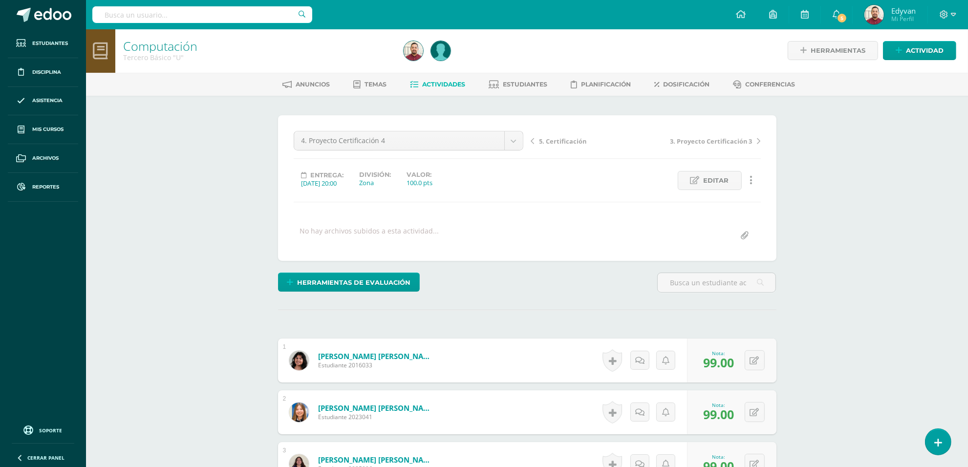
scroll to position [0, 0]
click at [429, 88] on span "Actividades" at bounding box center [443, 85] width 43 height 7
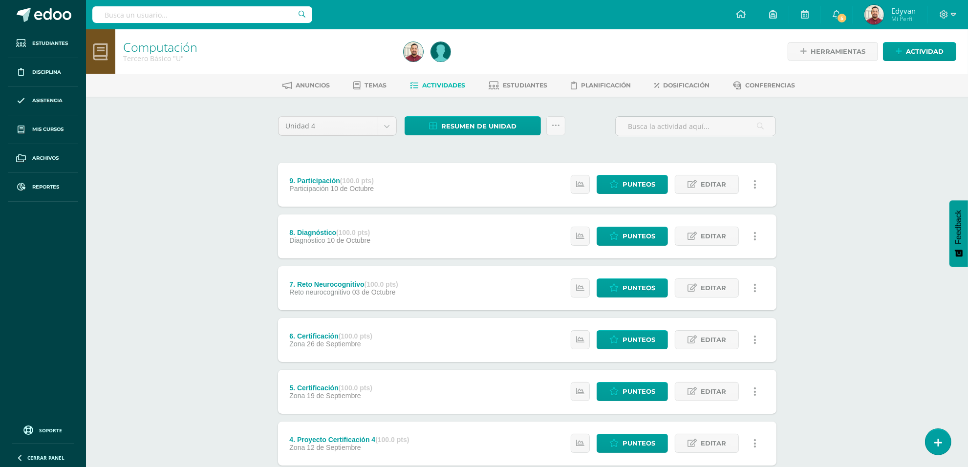
click at [220, 223] on div "Computación Tercero Básico "U" Herramientas Detalle de asistencias Actividad An…" at bounding box center [527, 357] width 882 height 657
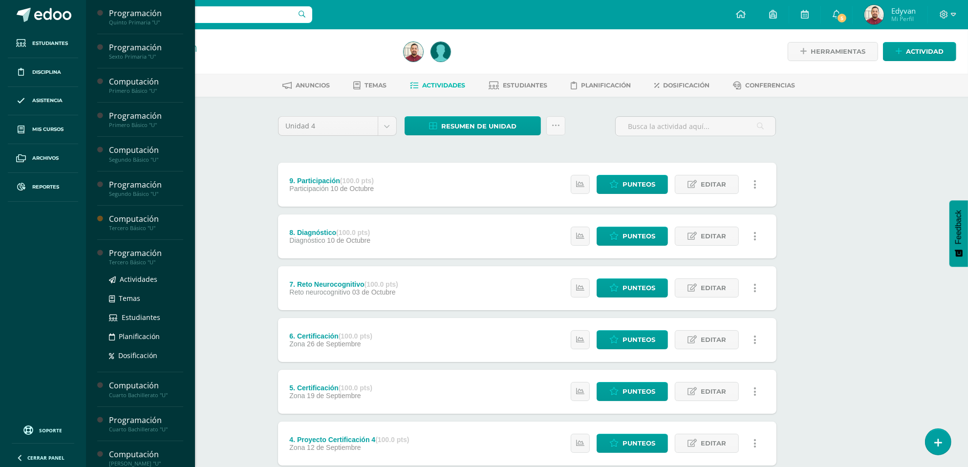
click at [129, 254] on div "Programación" at bounding box center [146, 253] width 74 height 11
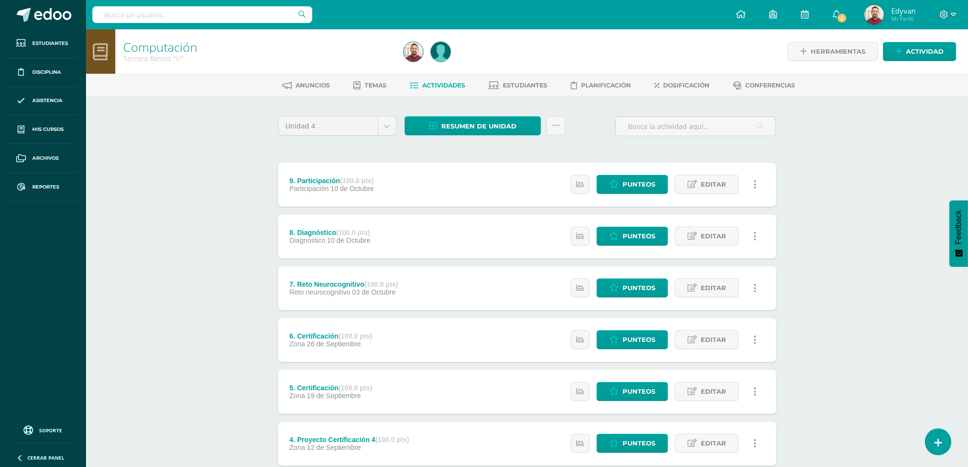
click at [231, 196] on div "Computación Tercero Básico "U" Herramientas Detalle de asistencias Actividad An…" at bounding box center [527, 357] width 882 height 657
click at [252, 248] on div "Computación Tercero Básico "U" Herramientas Detalle de asistencias Actividad An…" at bounding box center [527, 357] width 882 height 657
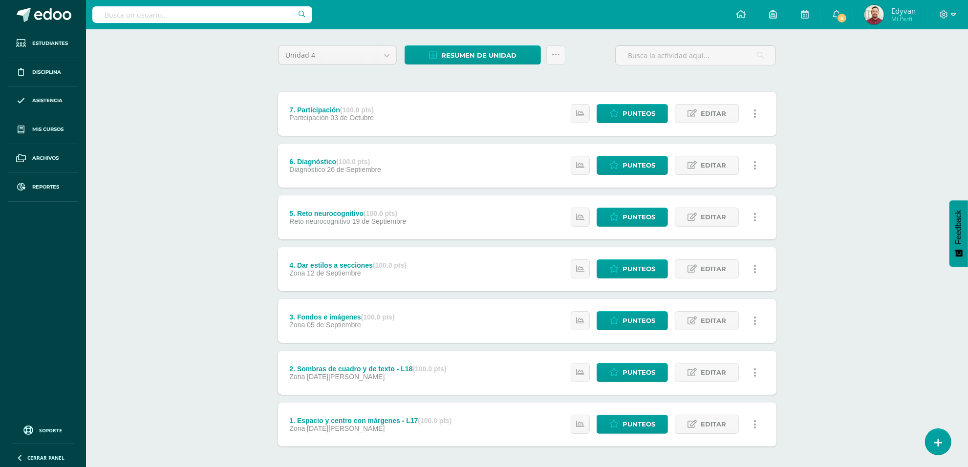
scroll to position [115, 0]
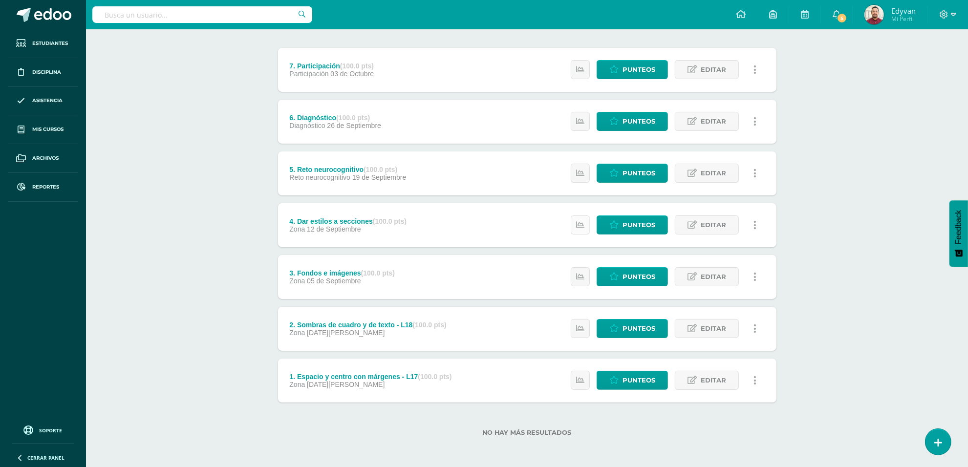
click at [580, 230] on link at bounding box center [580, 224] width 19 height 19
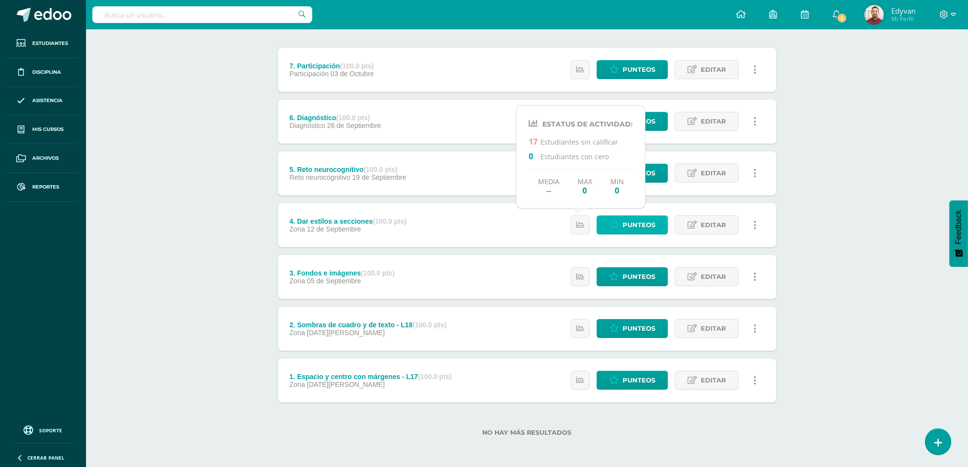
click at [634, 223] on span "Punteos" at bounding box center [639, 225] width 33 height 18
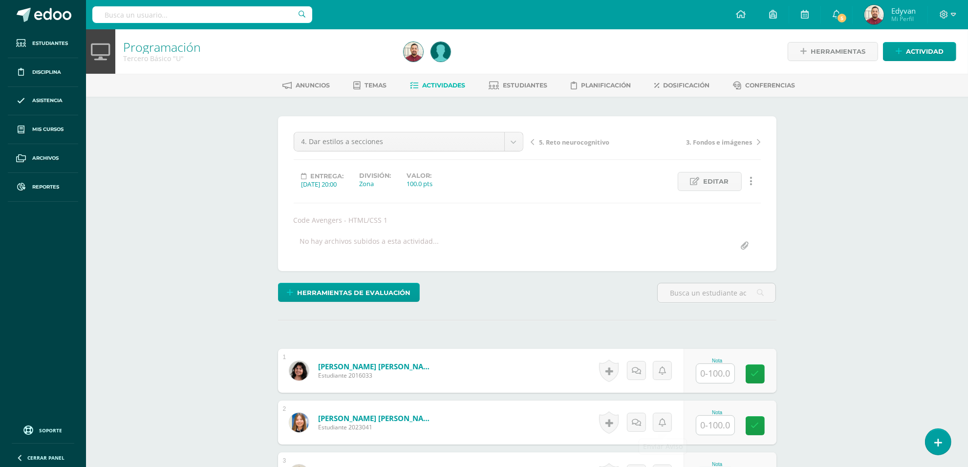
scroll to position [183, 0]
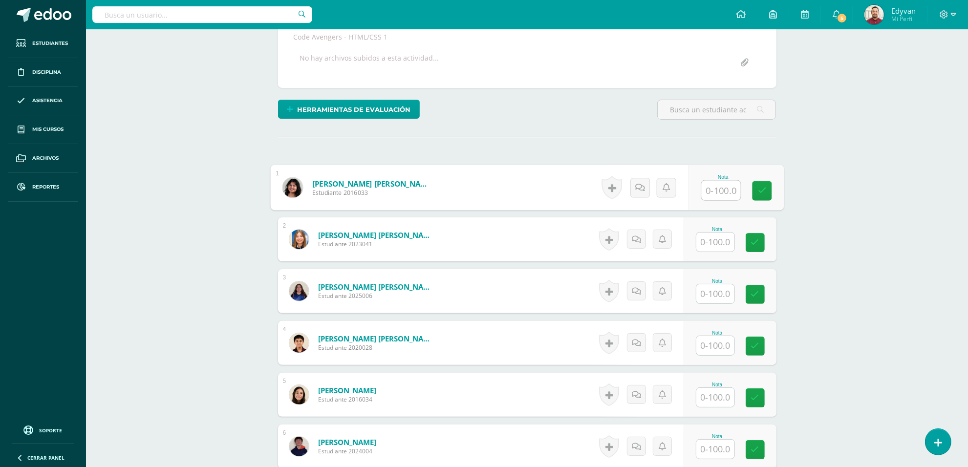
click at [731, 185] on input "text" at bounding box center [720, 191] width 39 height 20
click at [751, 184] on button at bounding box center [755, 187] width 20 height 20
type input "100"
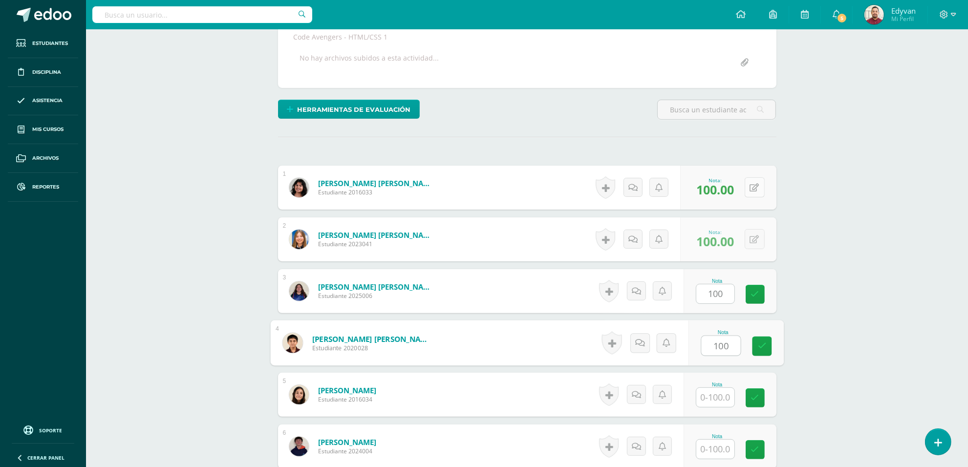
type input "100"
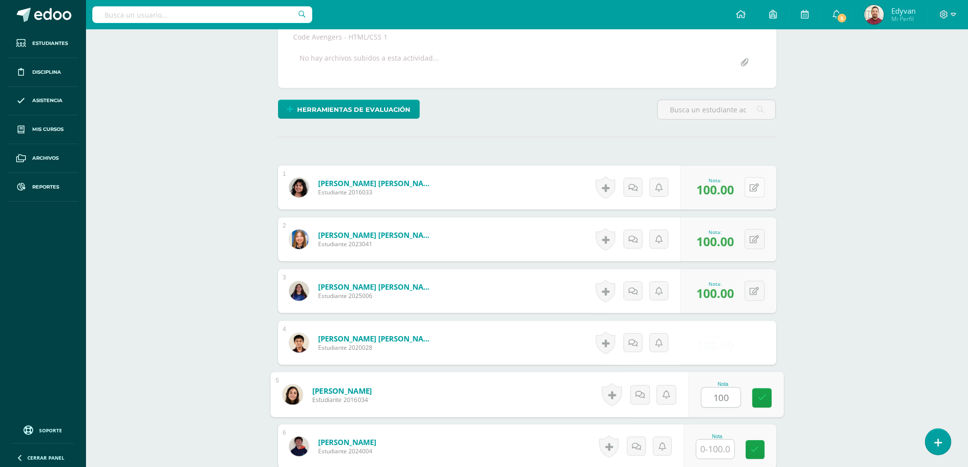
type input "100"
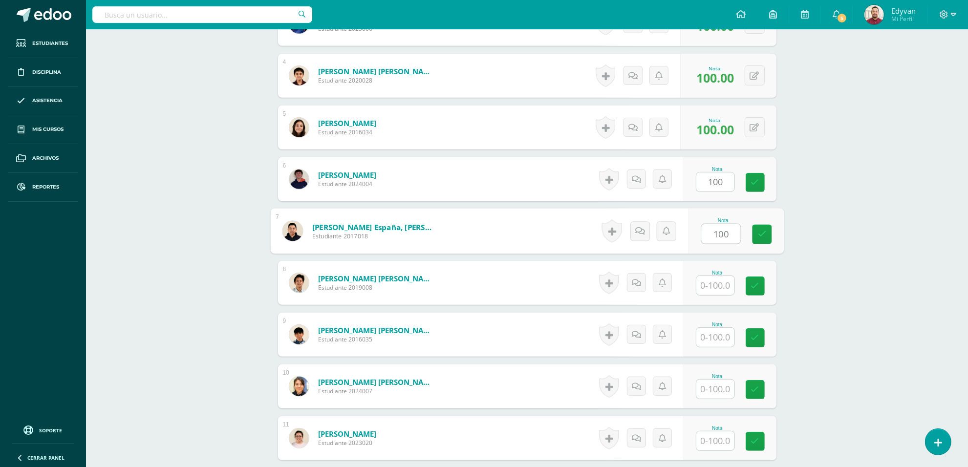
type input "100"
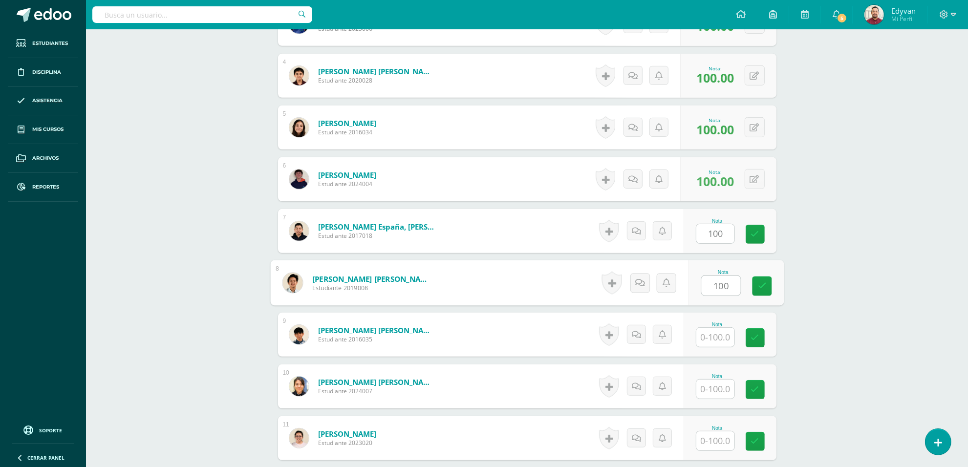
type input "100"
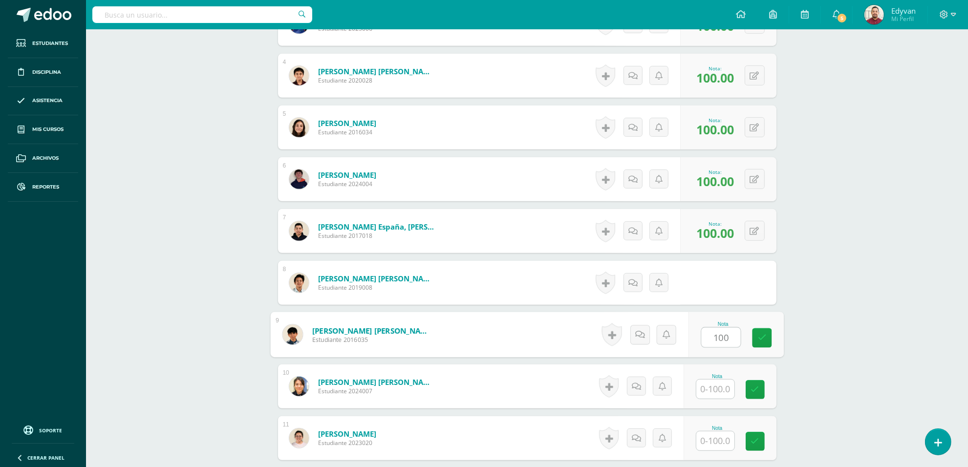
type input "100"
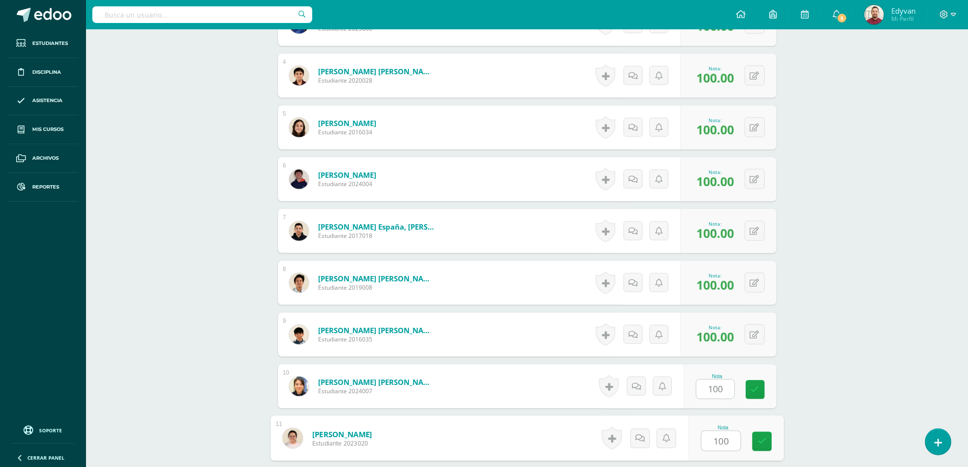
type input "100"
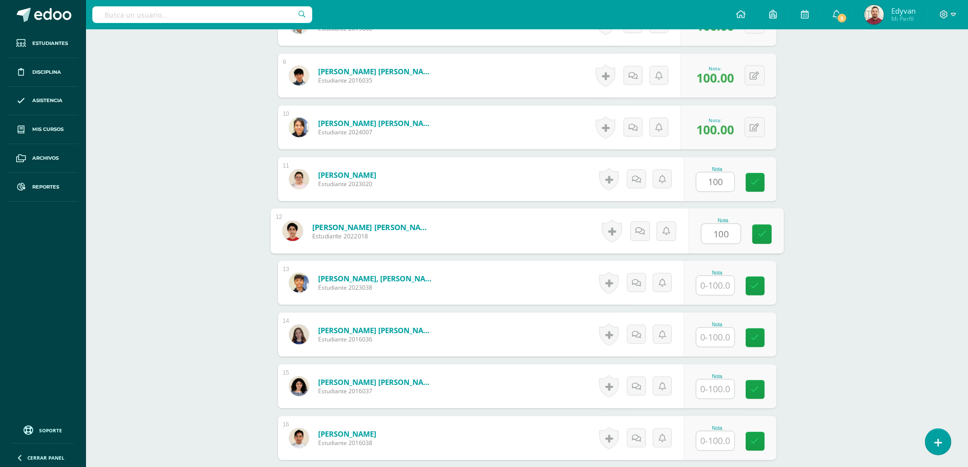
type input "100"
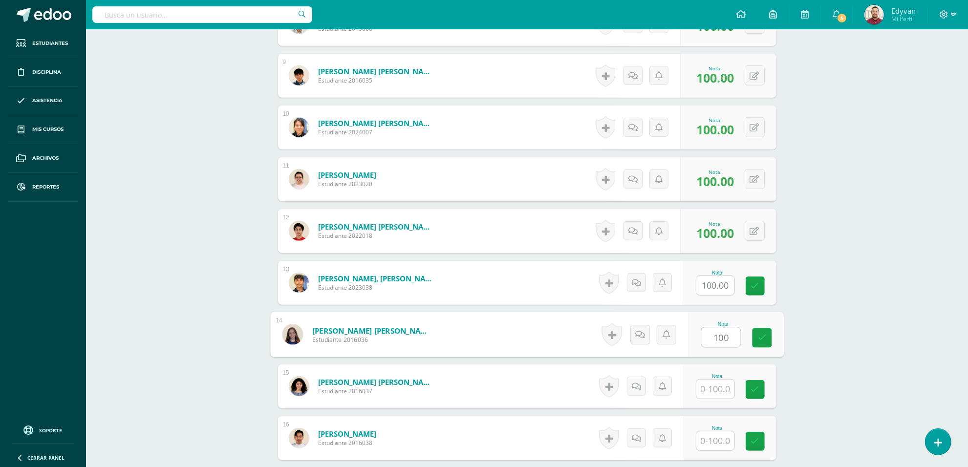
type input "100"
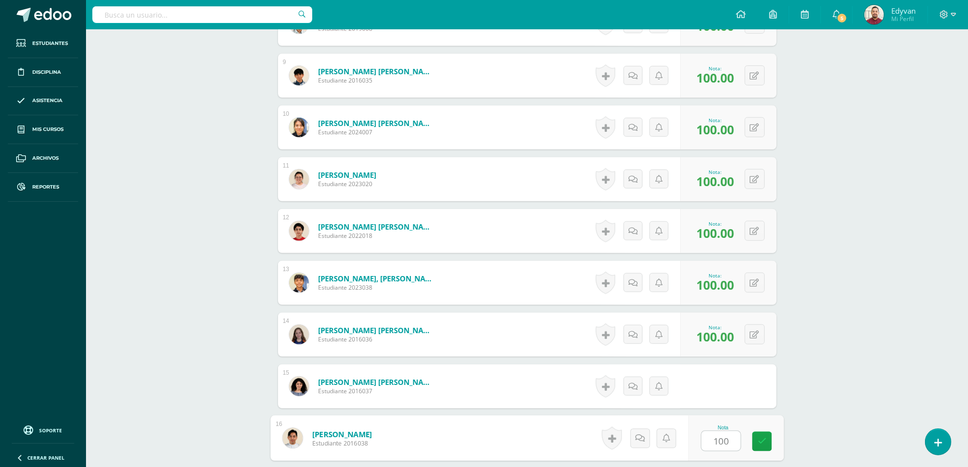
type input "100"
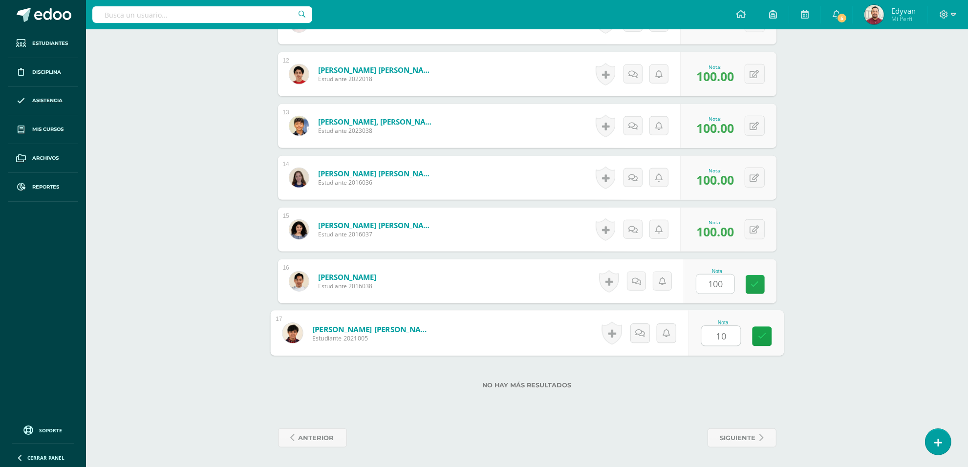
type input "100"
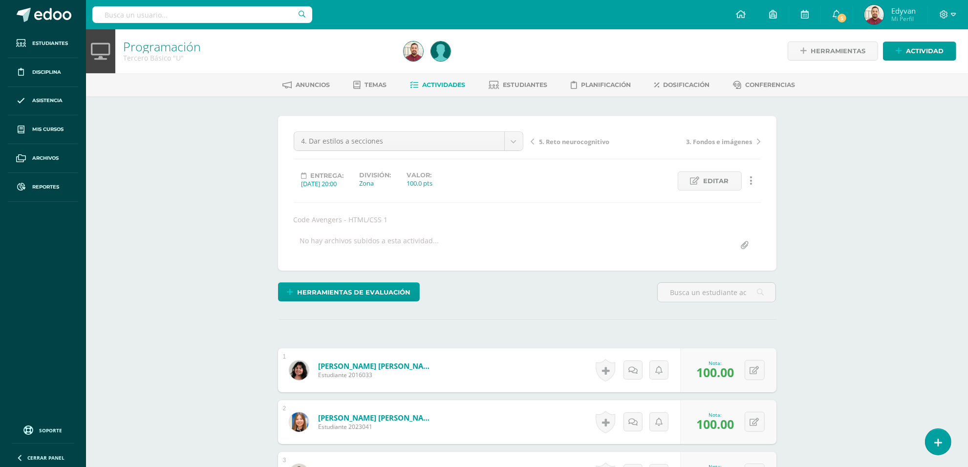
scroll to position [0, 0]
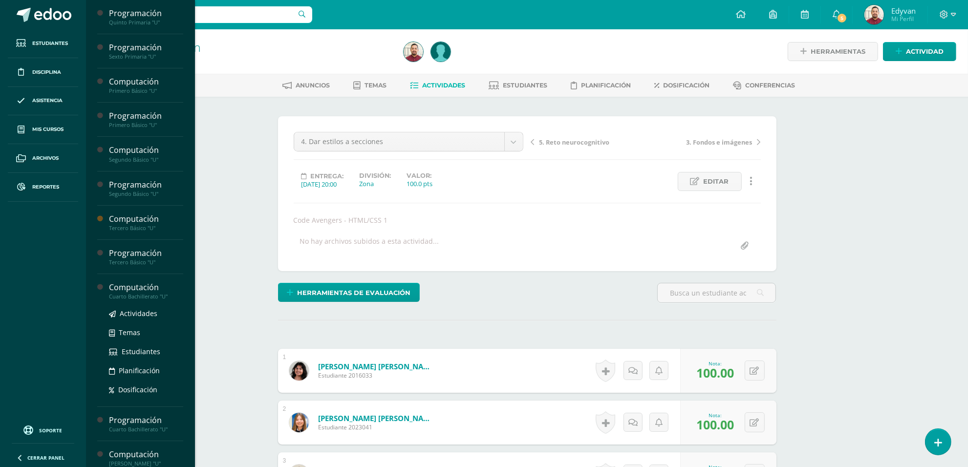
click at [137, 290] on div "Computación" at bounding box center [146, 287] width 74 height 11
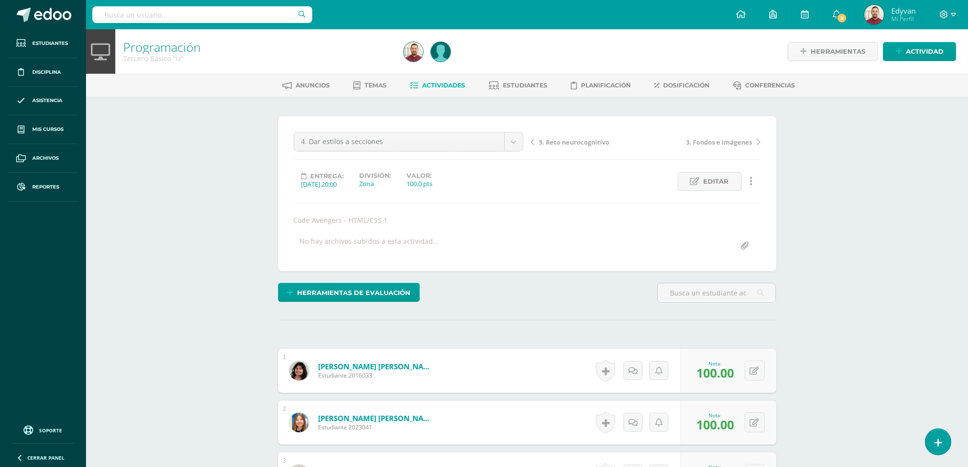
click at [248, 74] on div "Anuncios Temas Actividades Estudiantes Planificación Dosificación Conferencias" at bounding box center [538, 85] width 905 height 23
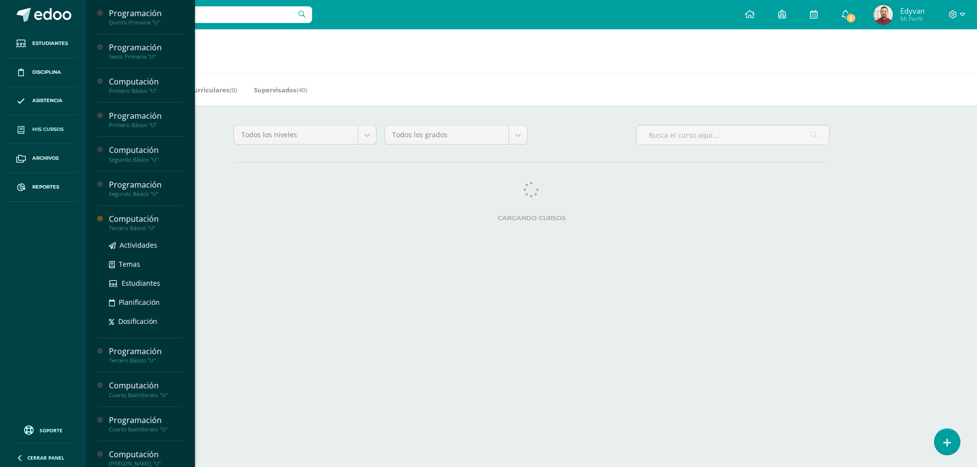
click at [135, 222] on div "Computación" at bounding box center [146, 219] width 74 height 11
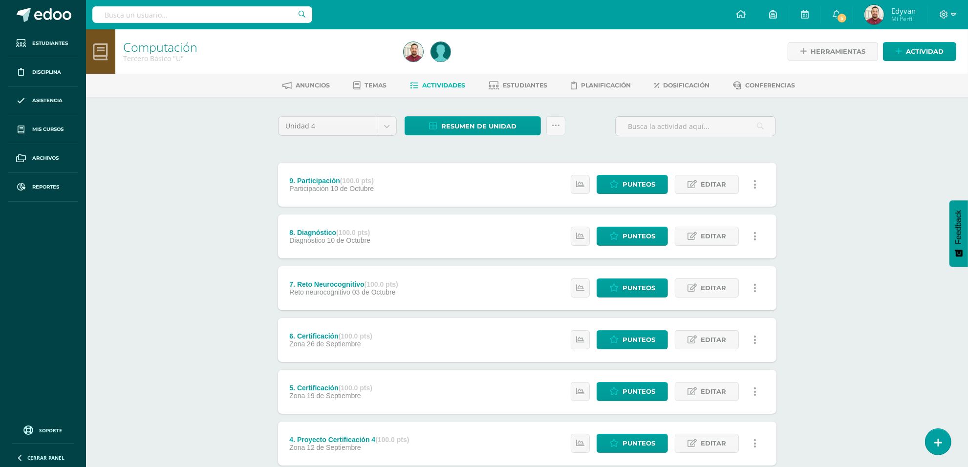
scroll to position [218, 0]
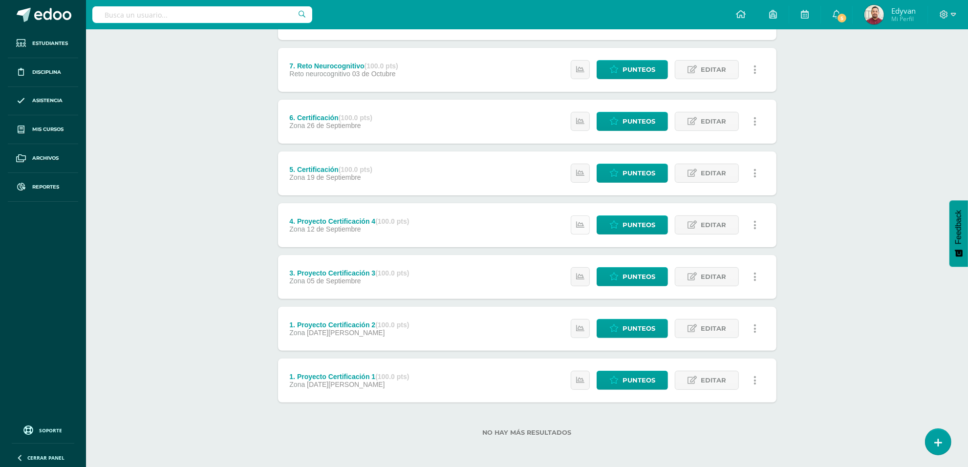
click at [586, 225] on link at bounding box center [580, 224] width 19 height 19
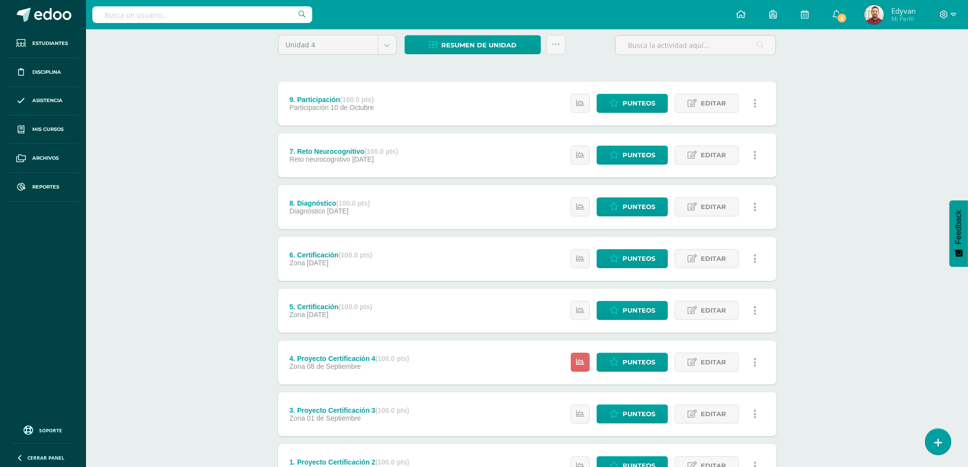
scroll to position [218, 0]
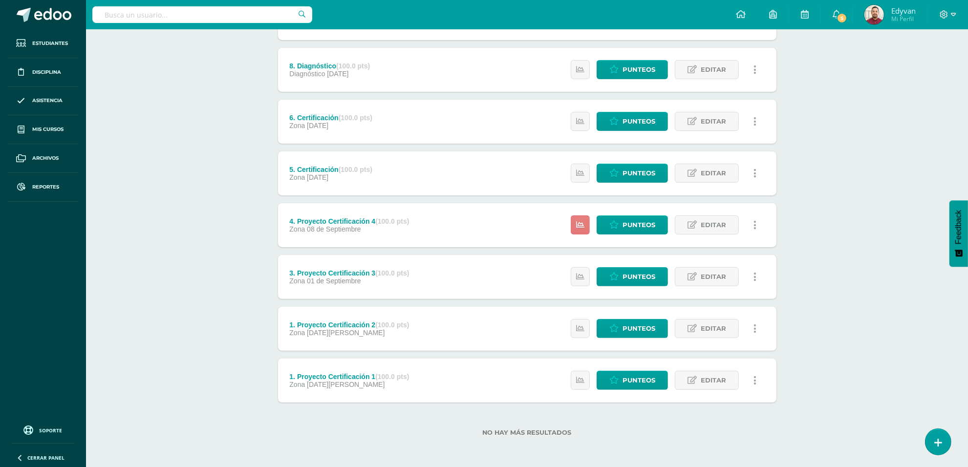
click at [578, 224] on icon at bounding box center [580, 225] width 8 height 8
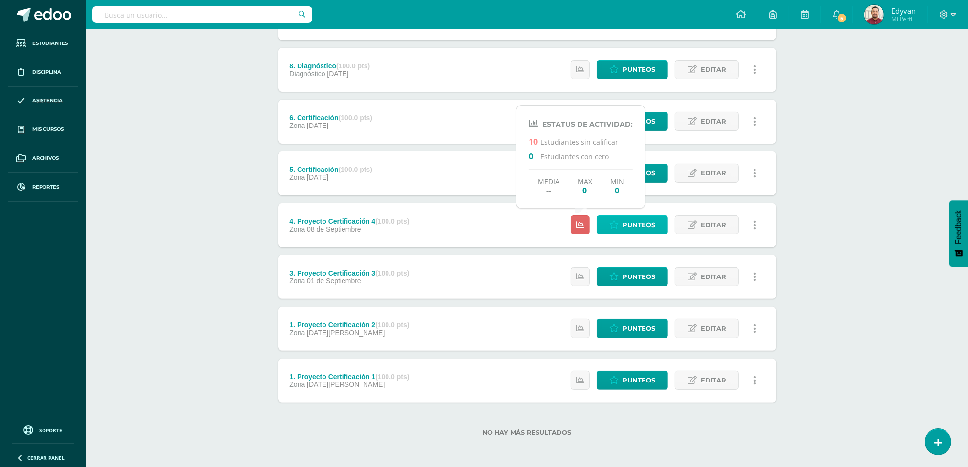
click at [641, 224] on span "Punteos" at bounding box center [639, 225] width 33 height 18
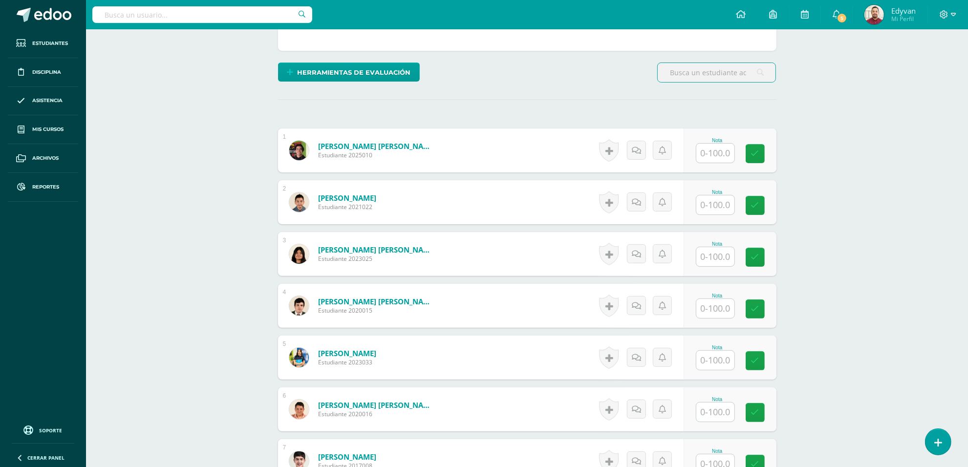
scroll to position [189, 0]
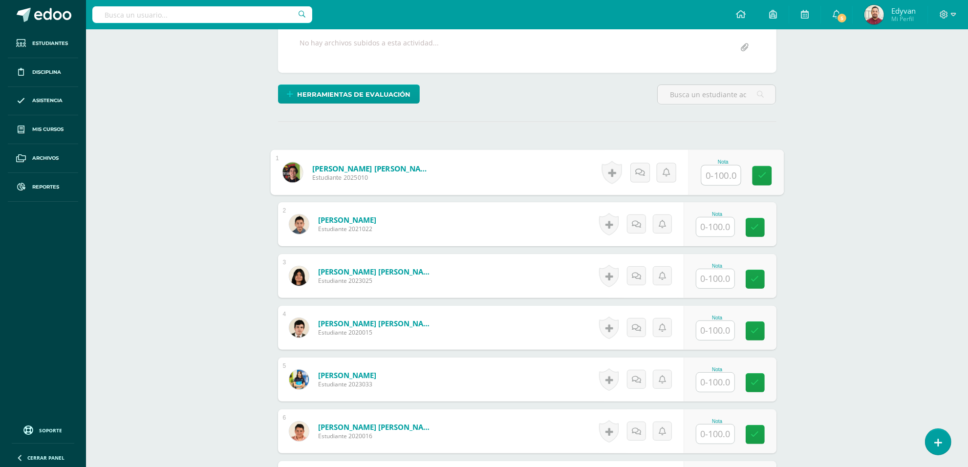
click at [712, 177] on input "text" at bounding box center [720, 176] width 39 height 20
type input "100"
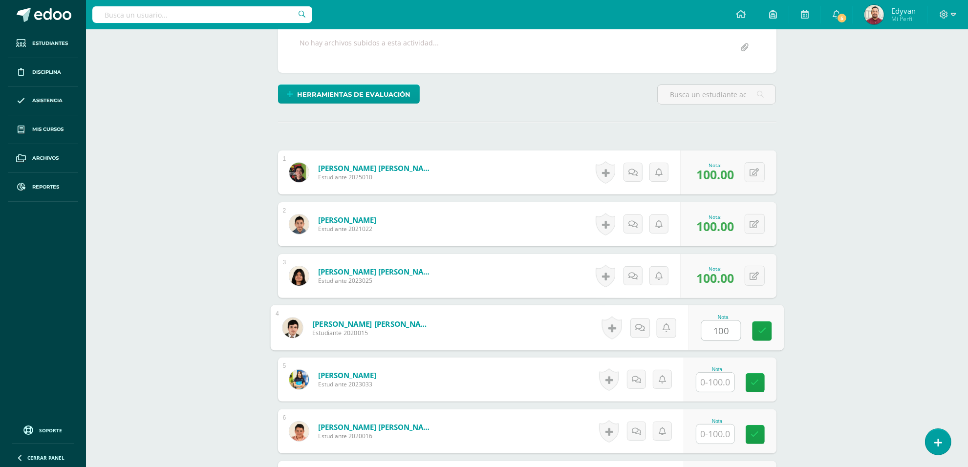
type input "100"
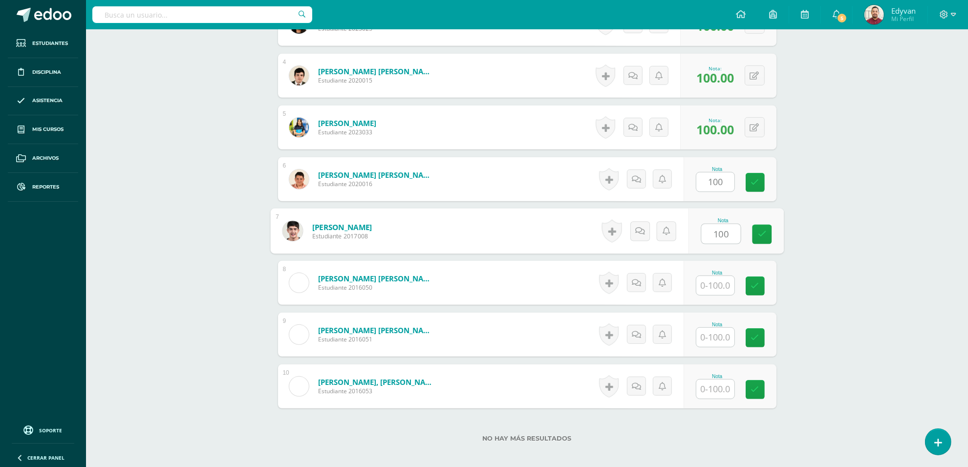
type input "100"
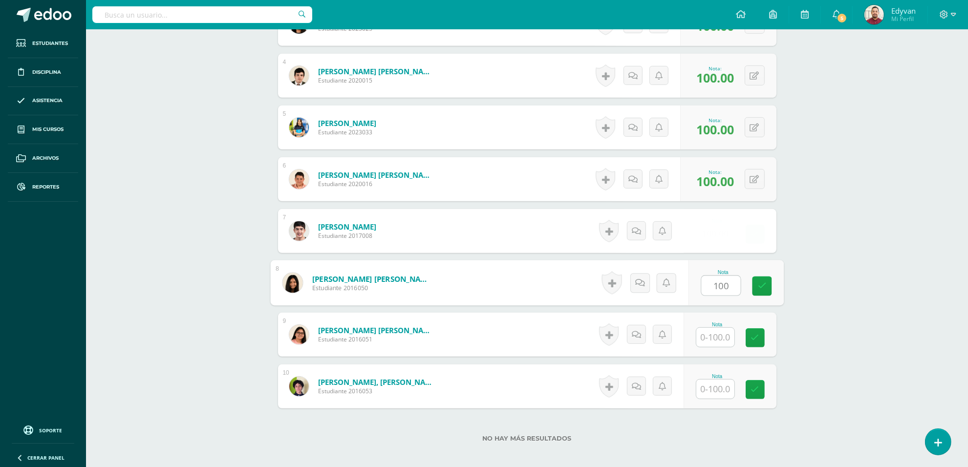
type input "100"
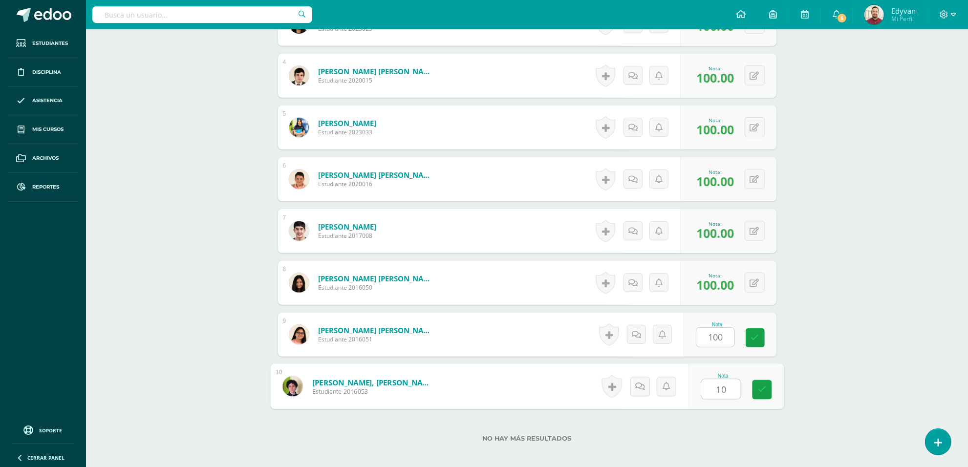
type input "100"
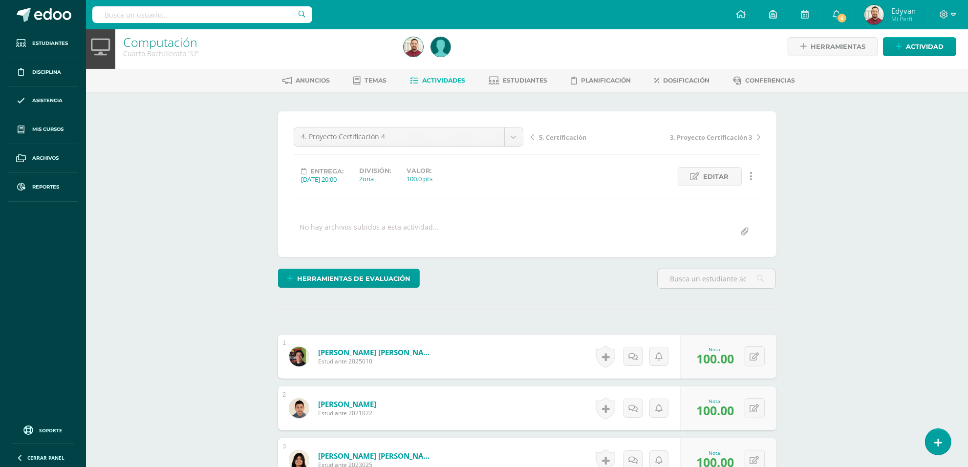
scroll to position [0, 0]
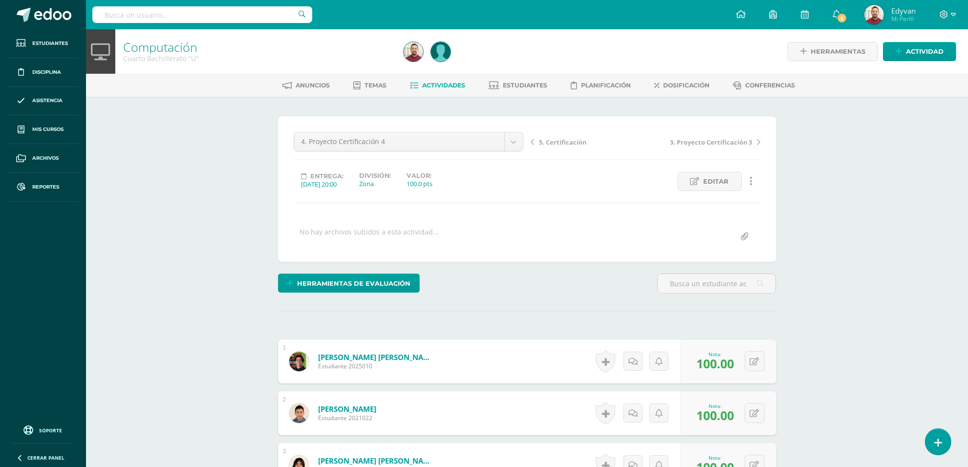
click at [418, 86] on link "Actividades" at bounding box center [437, 86] width 55 height 16
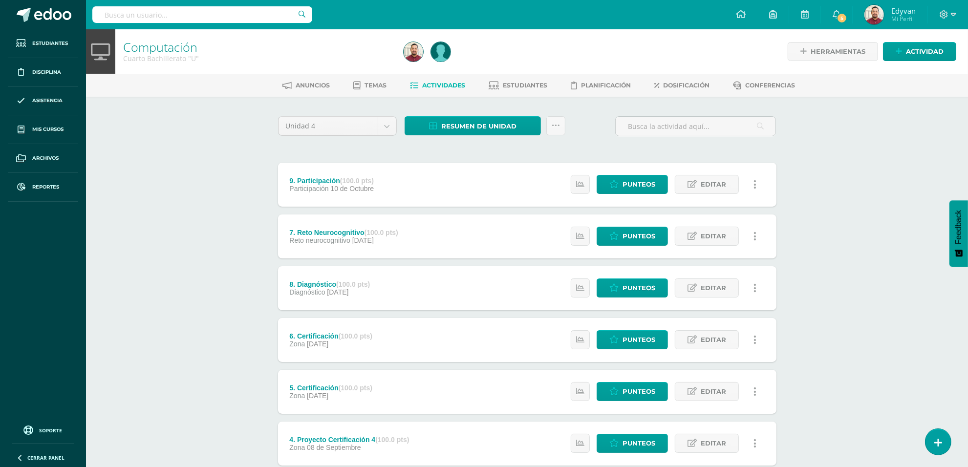
click at [200, 208] on div "Computación Cuarto Bachillerato "U" Herramientas Detalle de asistencias Activid…" at bounding box center [527, 357] width 882 height 657
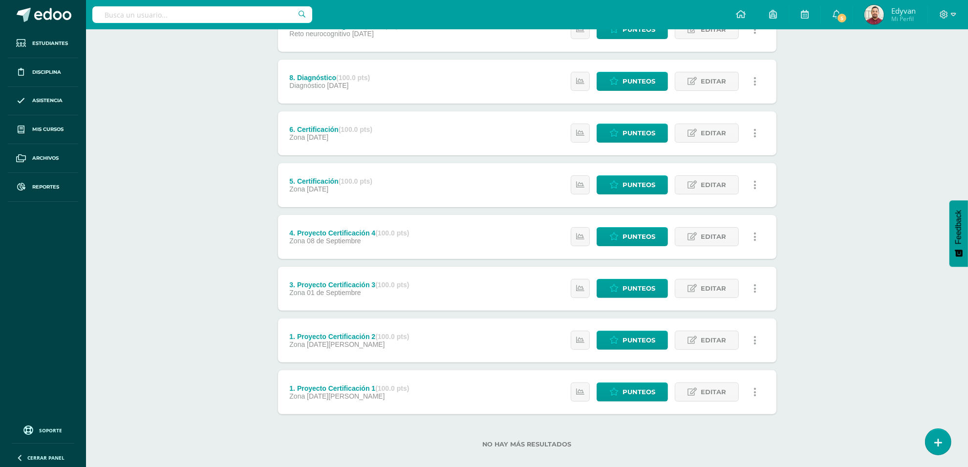
scroll to position [218, 0]
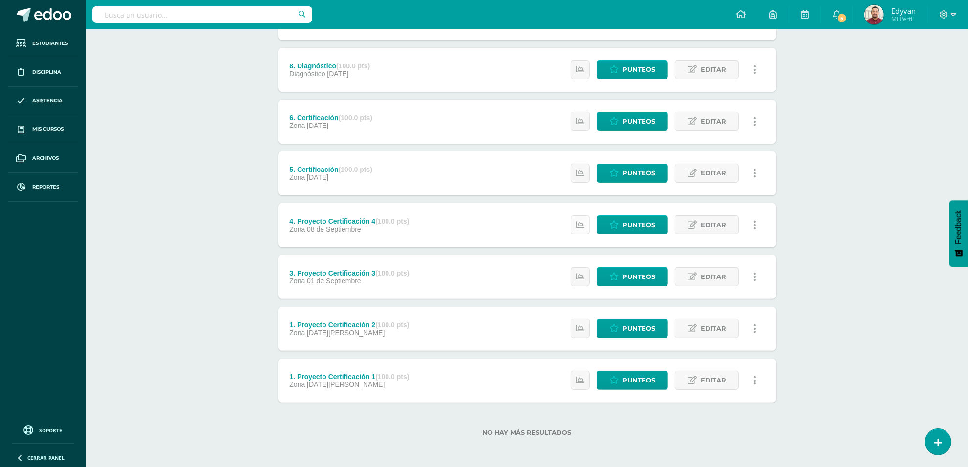
click at [580, 227] on icon at bounding box center [580, 225] width 8 height 8
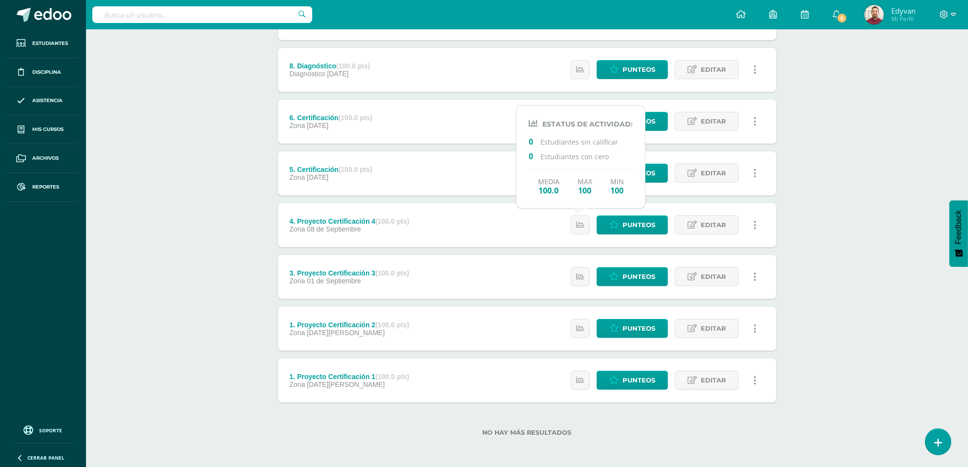
click at [179, 218] on div "Computación Cuarto Bachillerato "U" Herramientas Detalle de asistencias Activid…" at bounding box center [527, 139] width 882 height 657
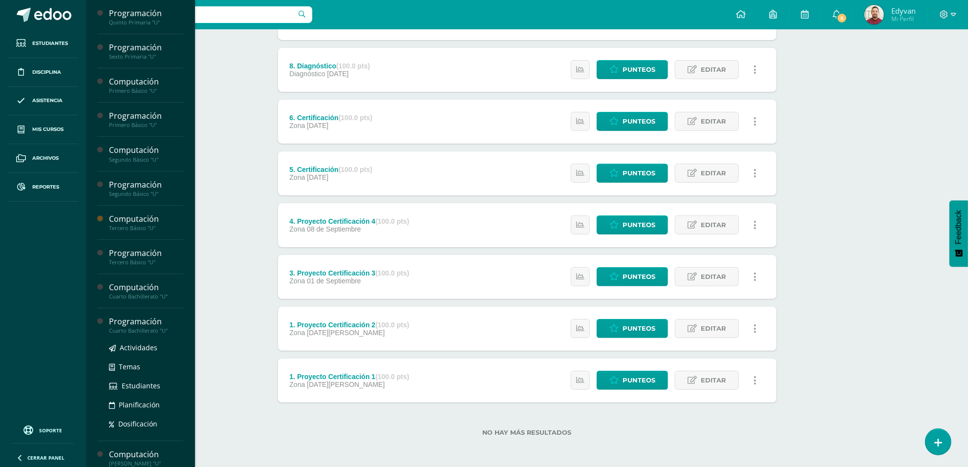
click at [140, 325] on div "Programación" at bounding box center [146, 321] width 74 height 11
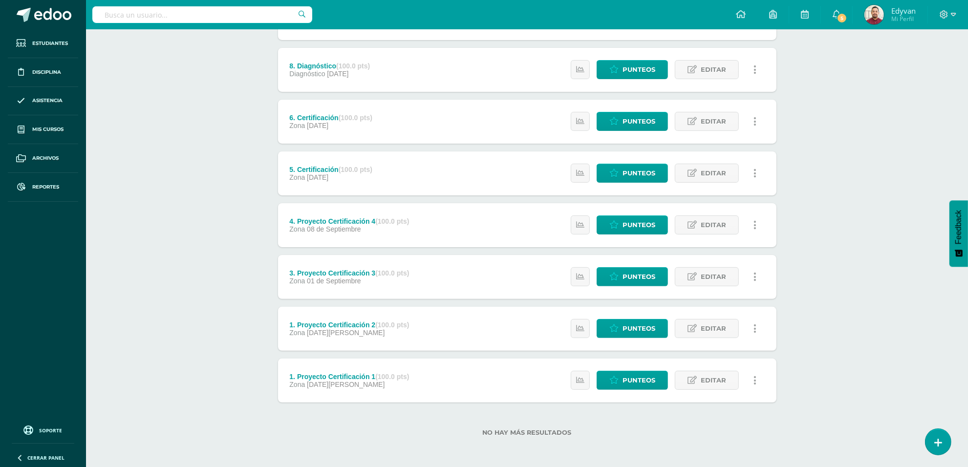
click at [259, 263] on div "Unidad 4 Unidad 1 Unidad 2 Unidad 3 Unidad 4 Resumen de unidad Descargar como H…" at bounding box center [527, 172] width 538 height 589
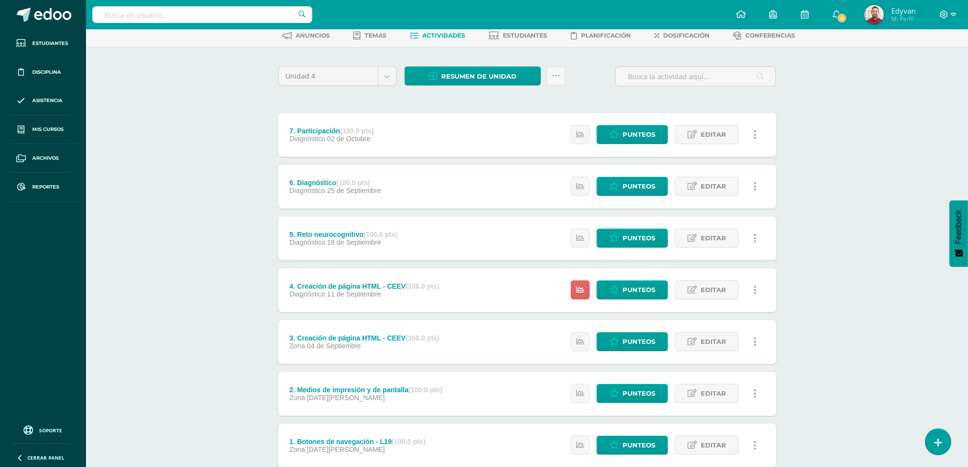
scroll to position [115, 0]
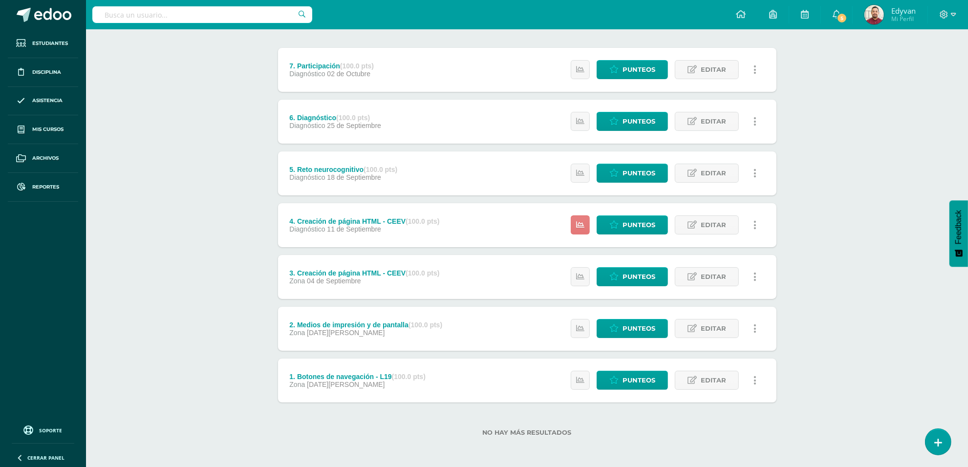
click at [580, 217] on link at bounding box center [580, 224] width 19 height 19
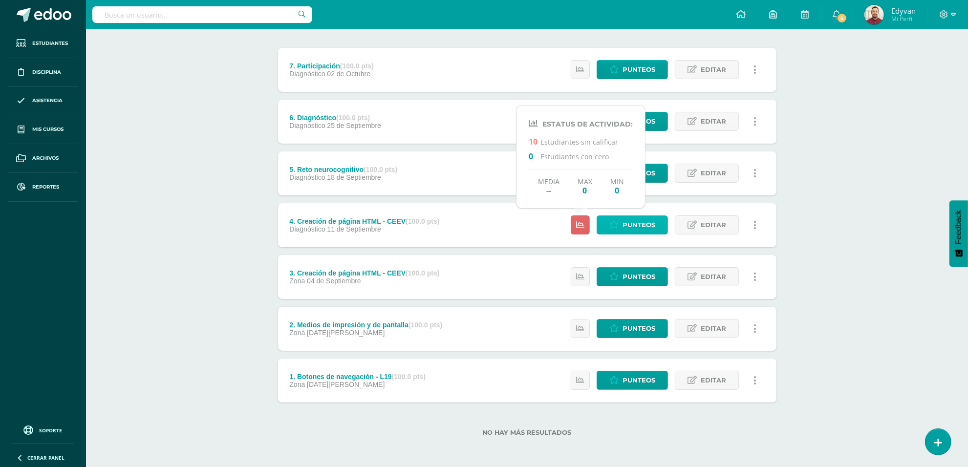
click at [645, 227] on span "Punteos" at bounding box center [639, 225] width 33 height 18
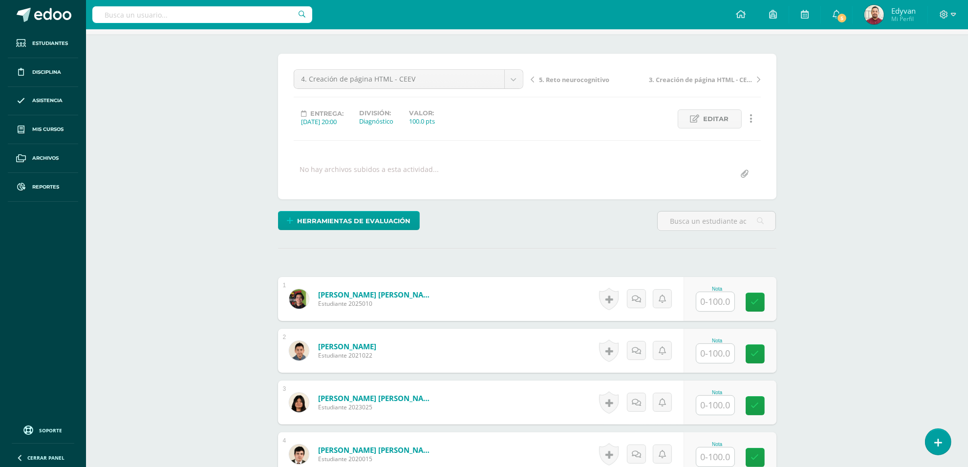
scroll to position [183, 0]
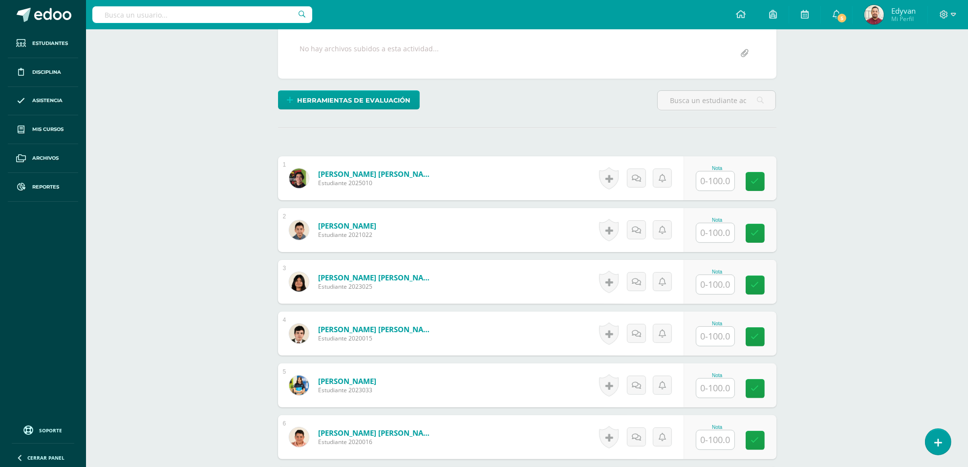
click at [204, 276] on div "Programación Cuarto Bachillerato "U" Herramientas Detalle de asistencias Activi…" at bounding box center [527, 312] width 882 height 932
click at [705, 187] on input "text" at bounding box center [720, 182] width 39 height 20
type input "100"
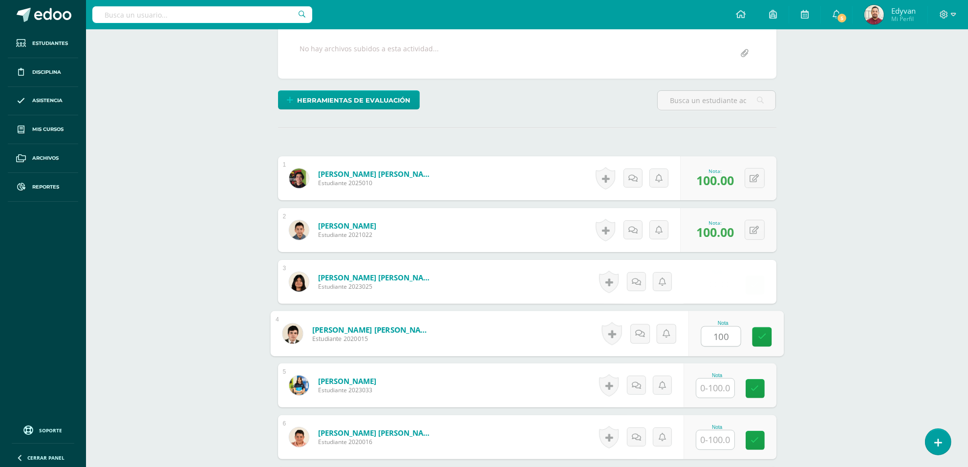
type input "100"
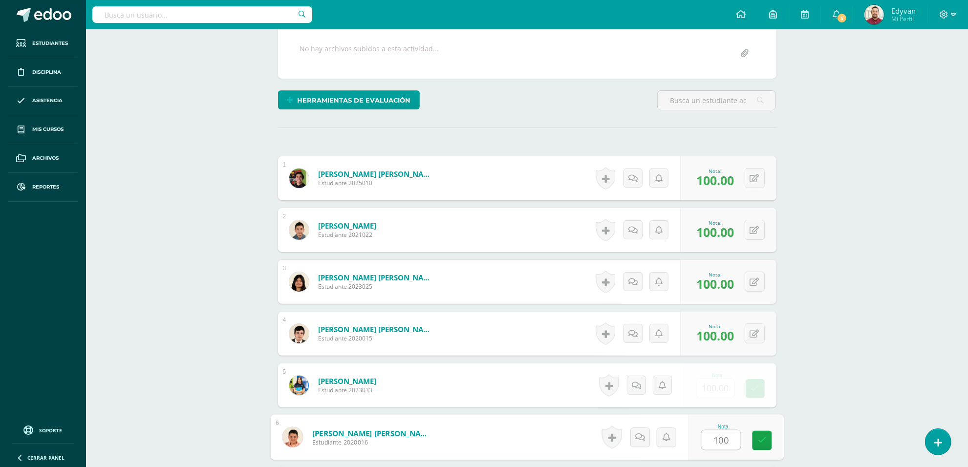
type input "100"
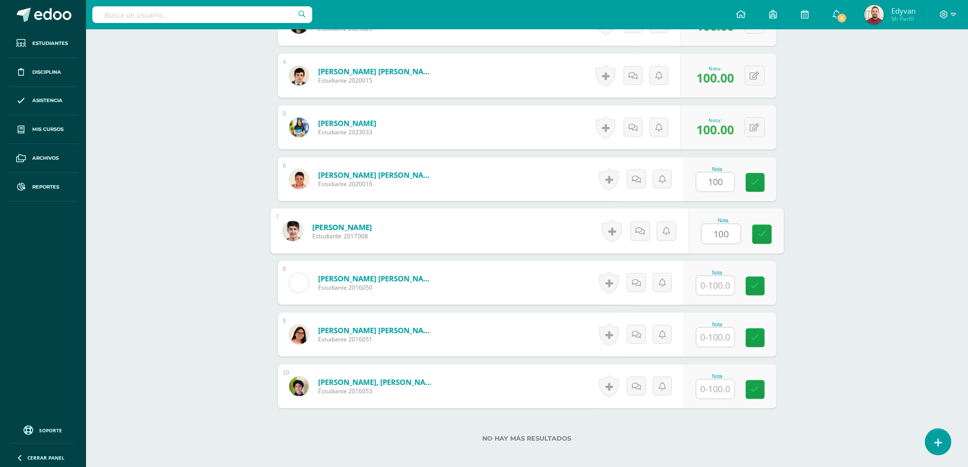
type input "100"
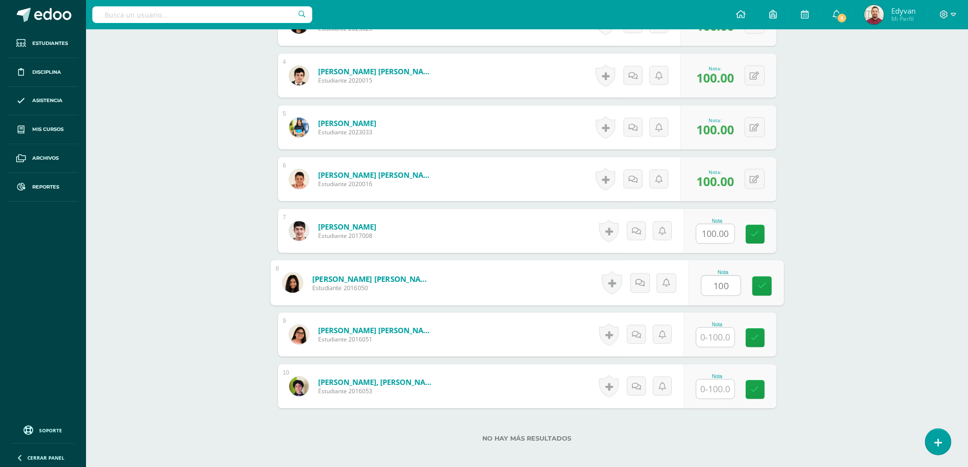
type input "100"
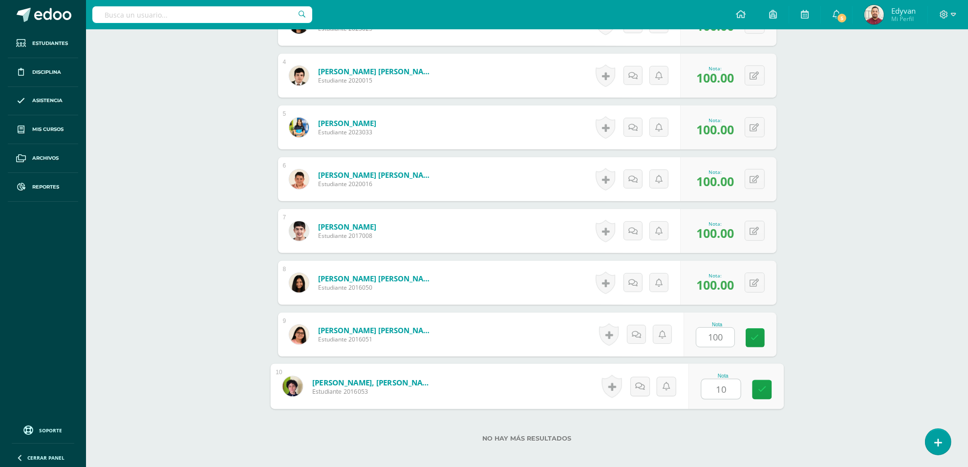
type input "100"
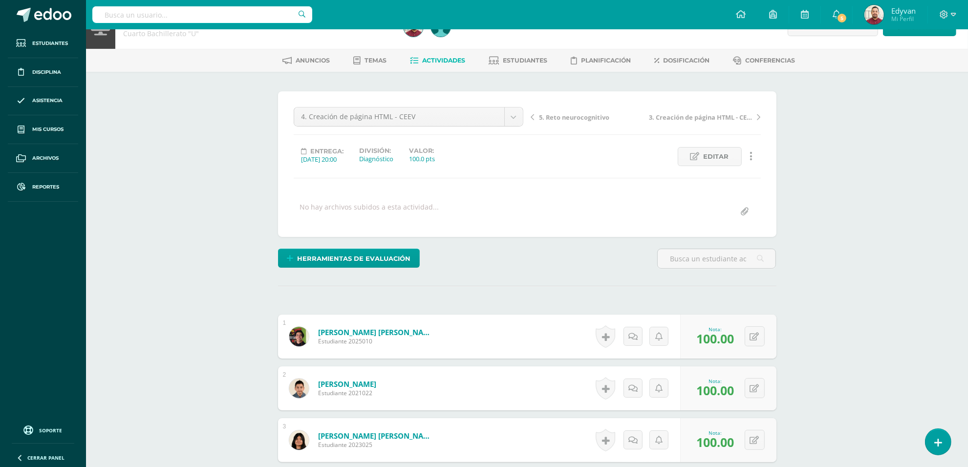
scroll to position [0, 0]
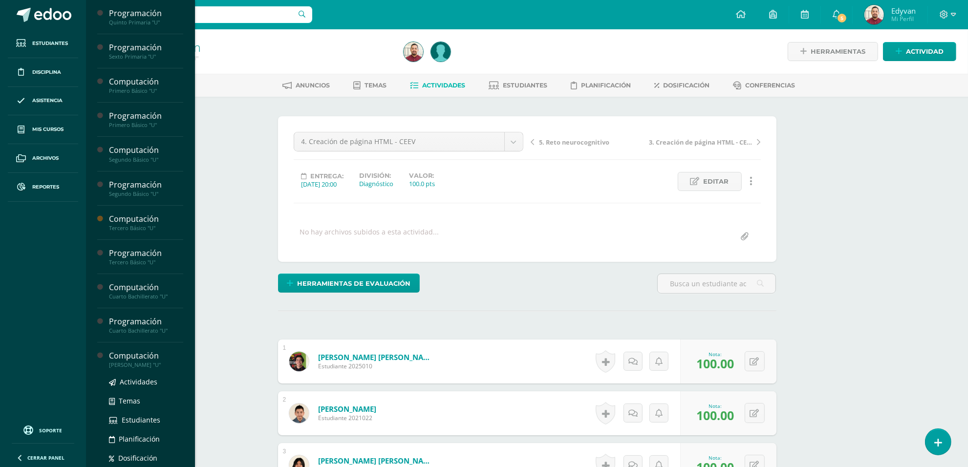
click at [145, 363] on div "[PERSON_NAME] "U"" at bounding box center [146, 365] width 74 height 7
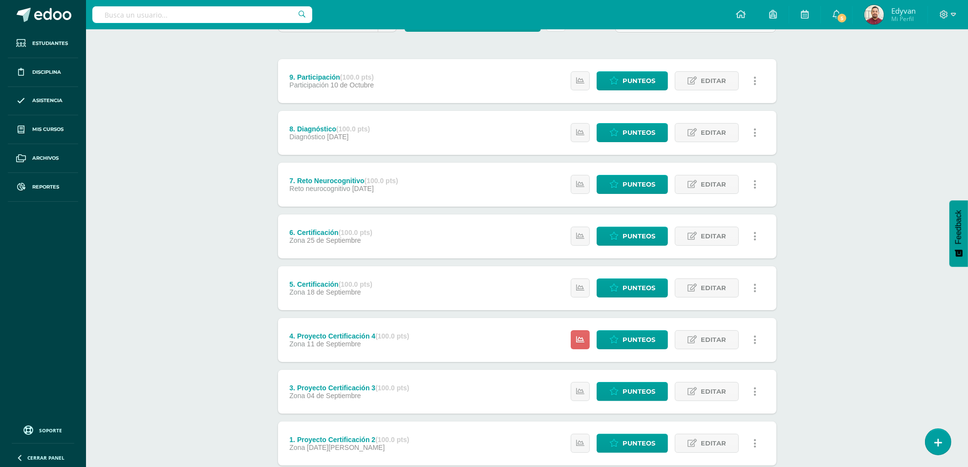
scroll to position [183, 0]
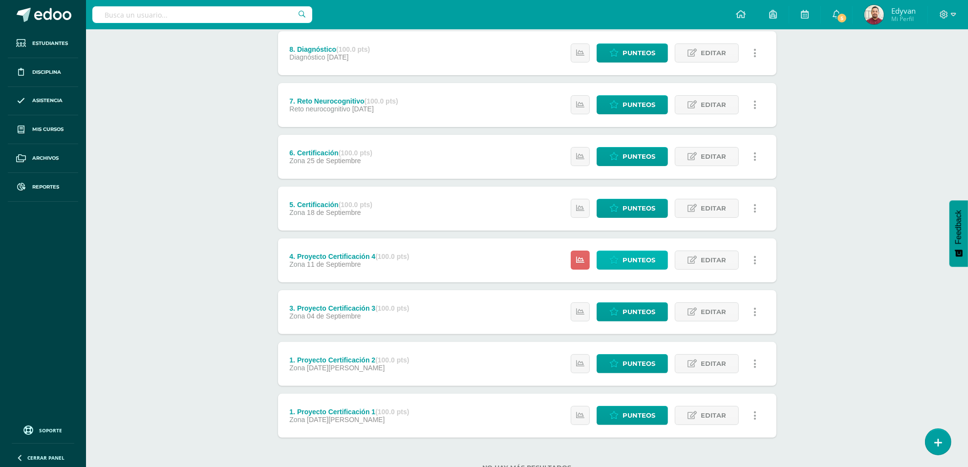
click at [622, 260] on link "Punteos" at bounding box center [632, 260] width 71 height 19
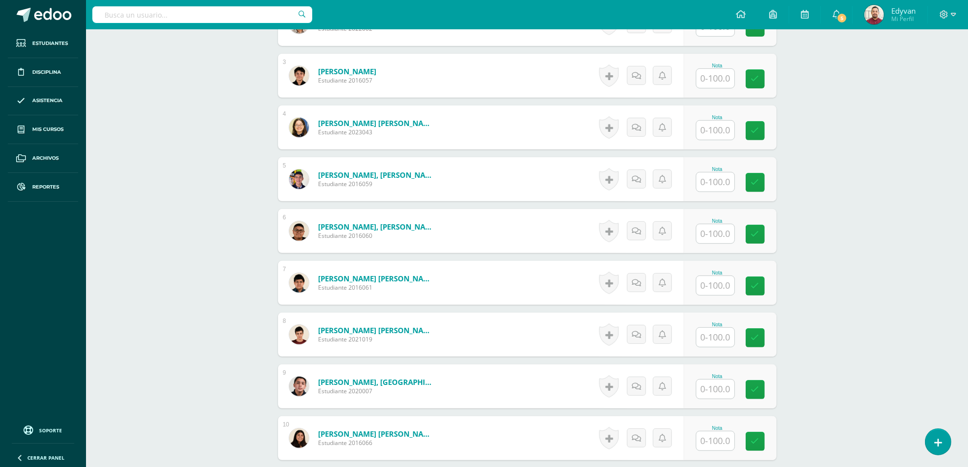
scroll to position [369, 0]
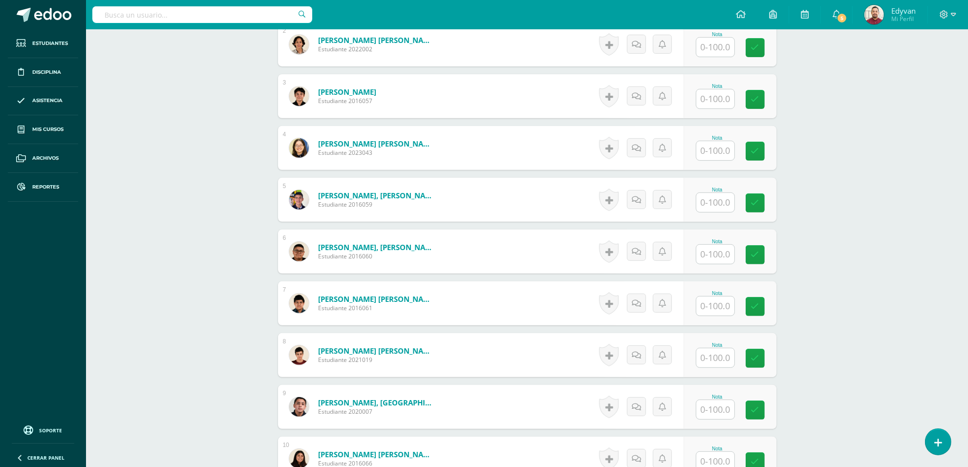
click at [718, 147] on input "text" at bounding box center [715, 150] width 38 height 19
type input "50"
click at [645, 148] on link at bounding box center [643, 148] width 20 height 20
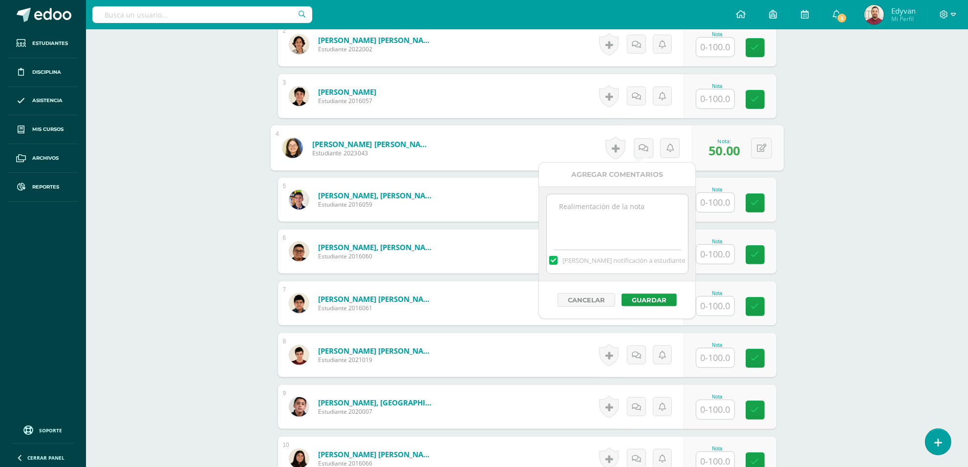
click at [651, 221] on textarea at bounding box center [617, 218] width 141 height 49
type textarea "Certificación Excel - RETOMA"
click at [648, 301] on button "Guardar" at bounding box center [649, 300] width 55 height 13
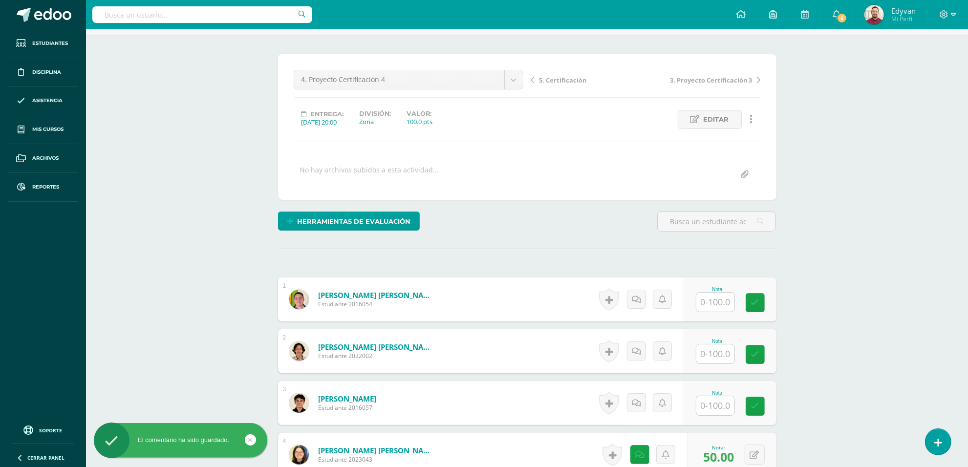
scroll to position [122, 0]
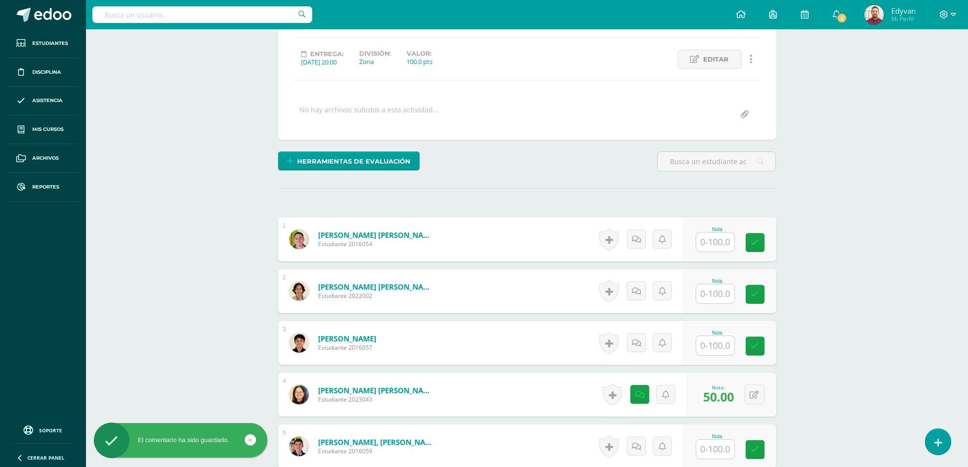
click at [715, 243] on input "text" at bounding box center [715, 242] width 38 height 19
type input "100"
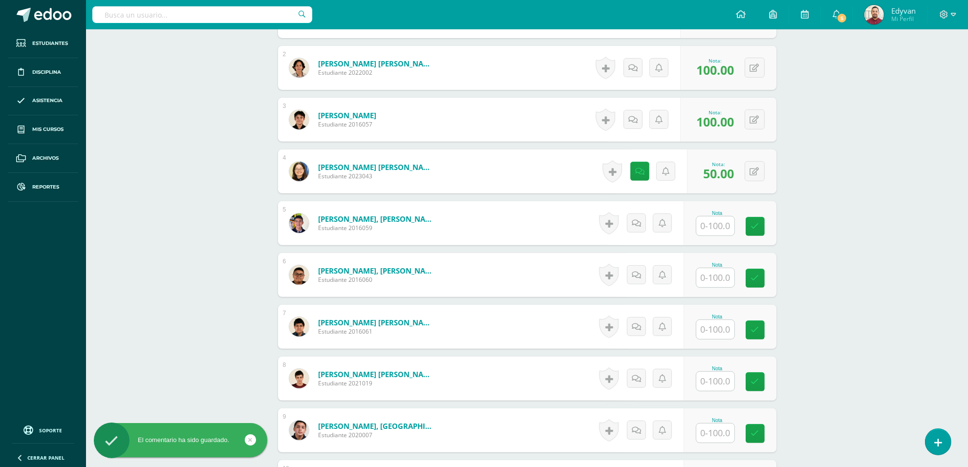
scroll to position [428, 0]
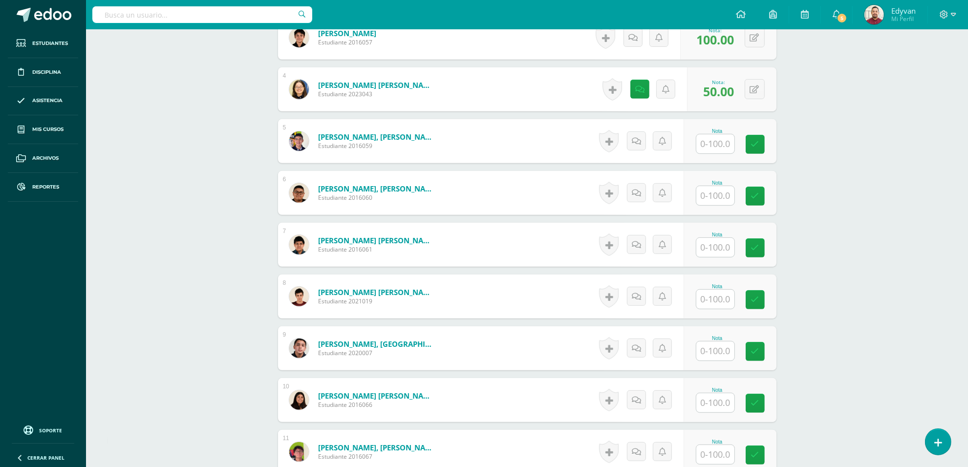
click at [713, 149] on input "text" at bounding box center [715, 143] width 38 height 19
type input "100"
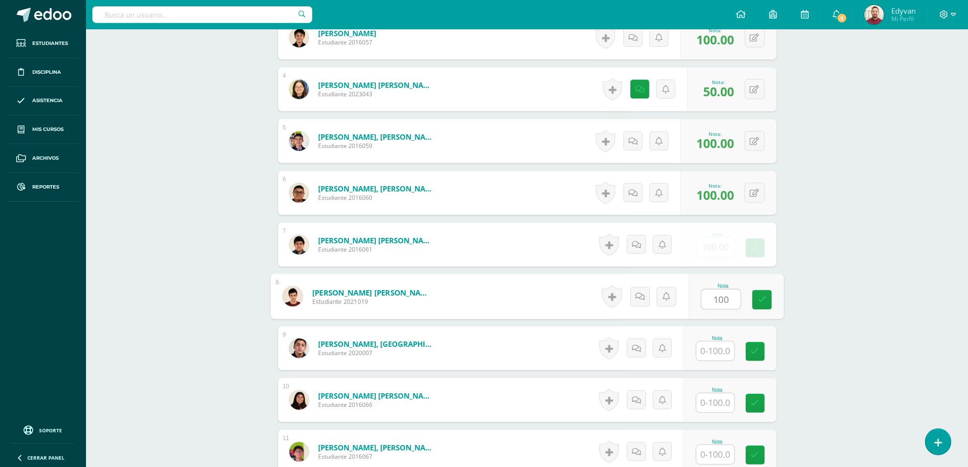
type input "100"
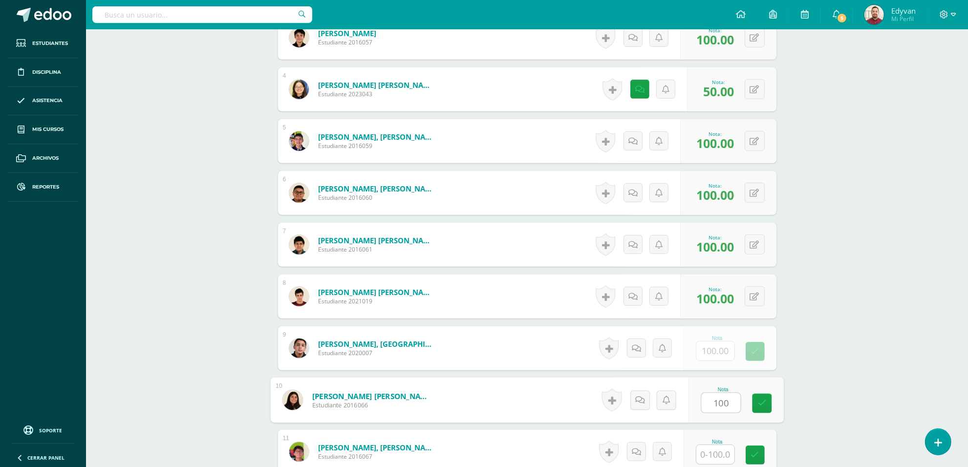
type input "100"
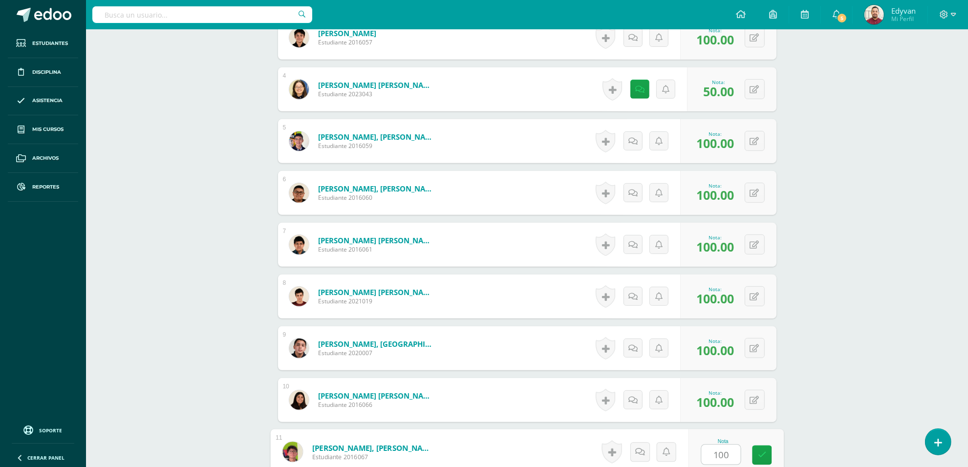
type input "100"
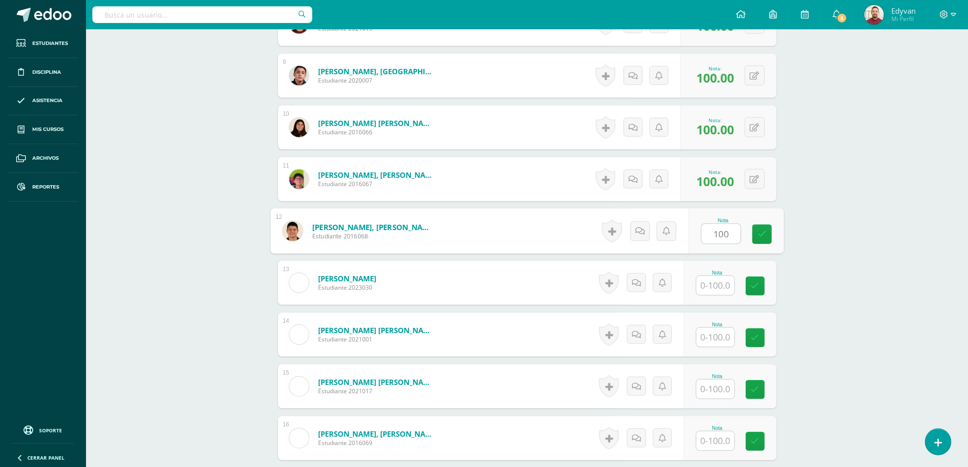
type input "100"
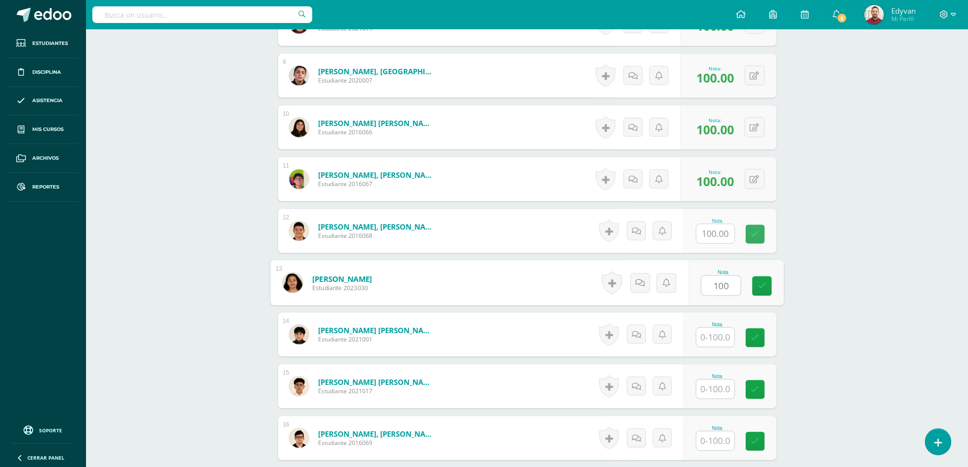
type input "100"
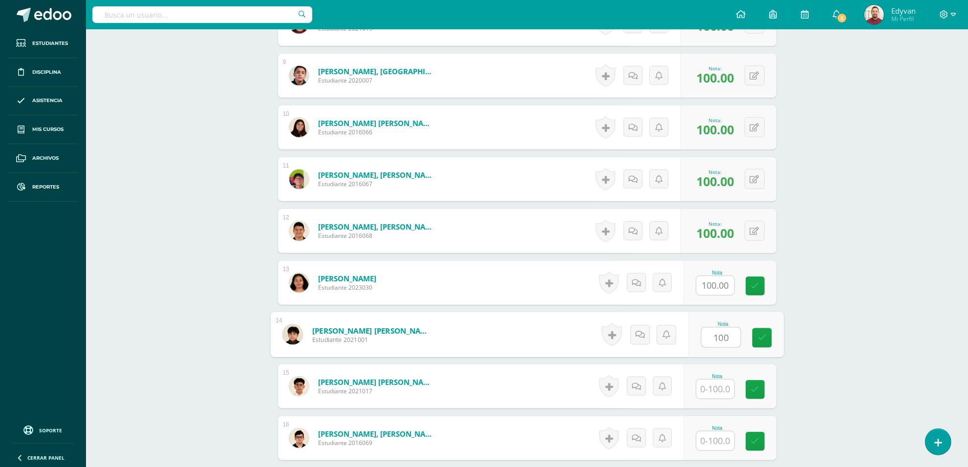
type input "100"
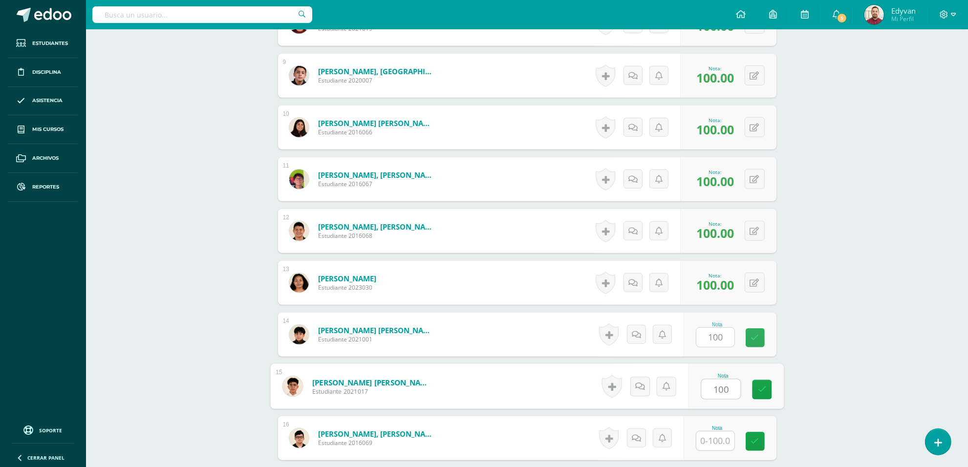
type input "100"
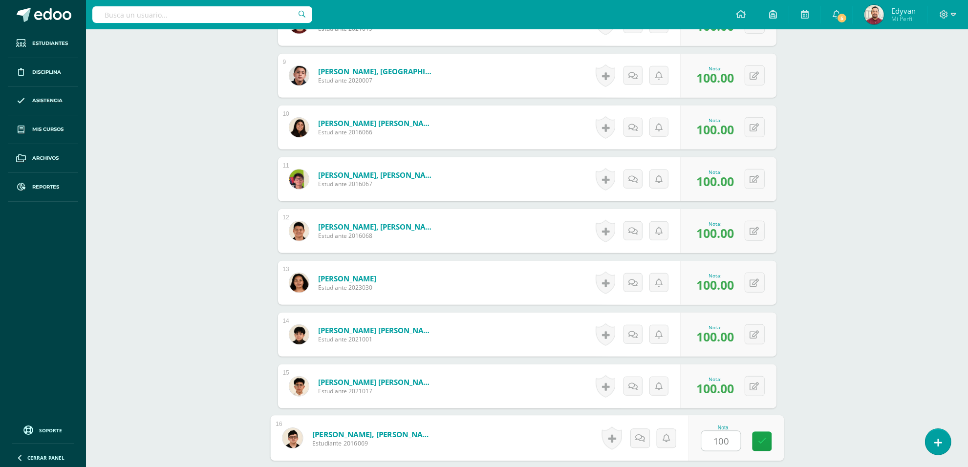
type input "100"
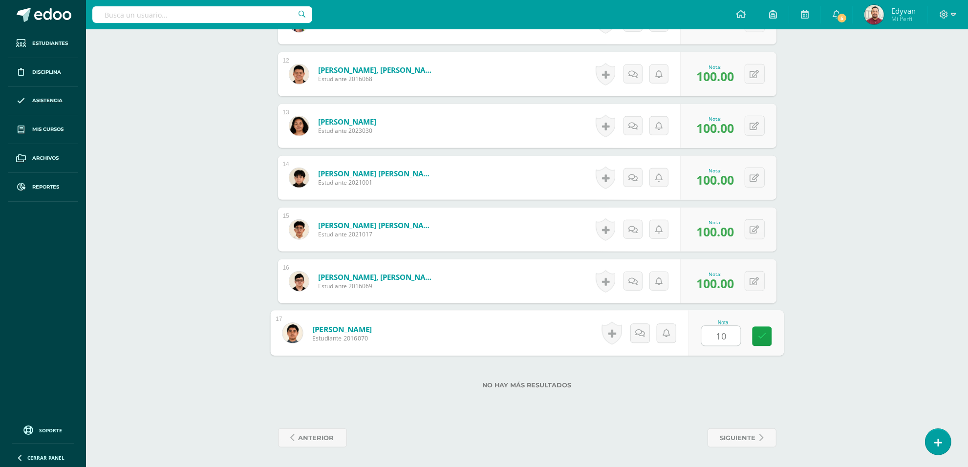
type input "100"
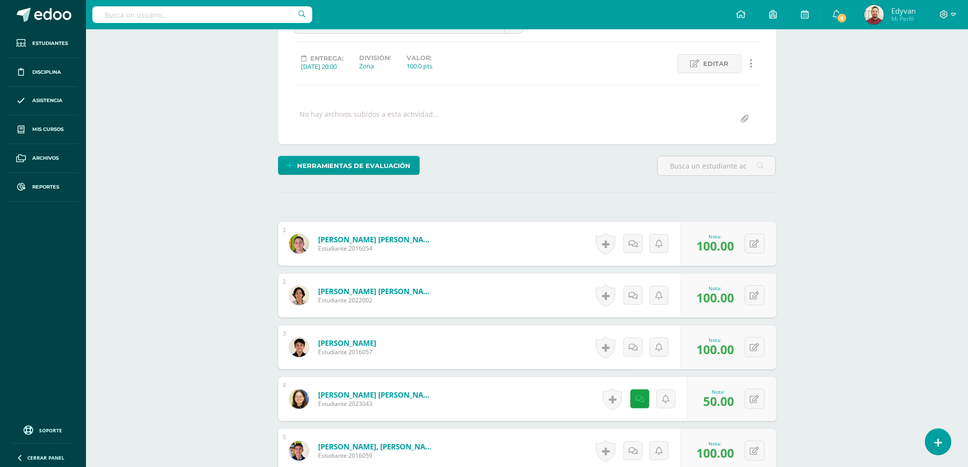
scroll to position [244, 0]
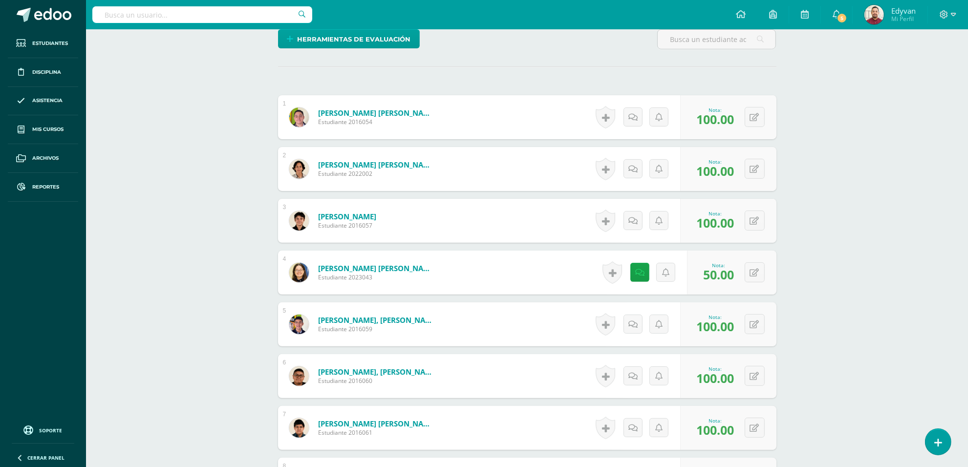
click at [847, 289] on div "Computación Quinto Bachillerato "U" Herramientas Detalle de asistencias Activid…" at bounding box center [527, 432] width 882 height 1295
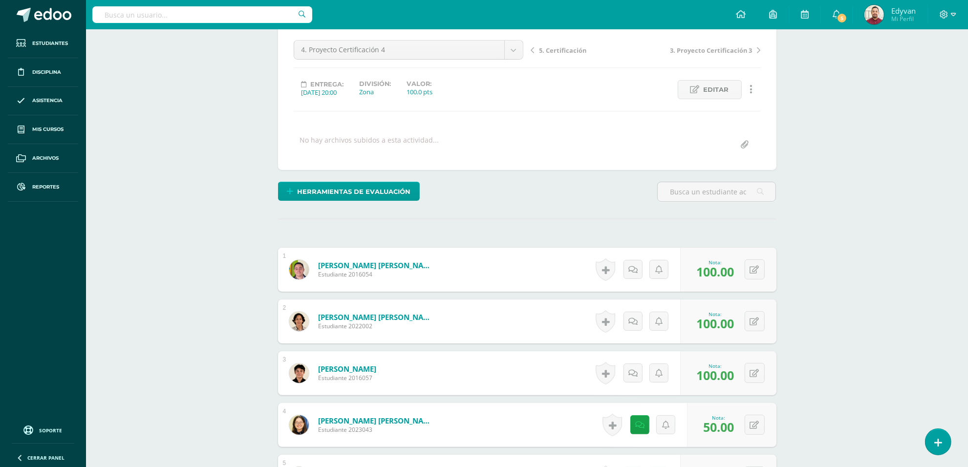
scroll to position [0, 0]
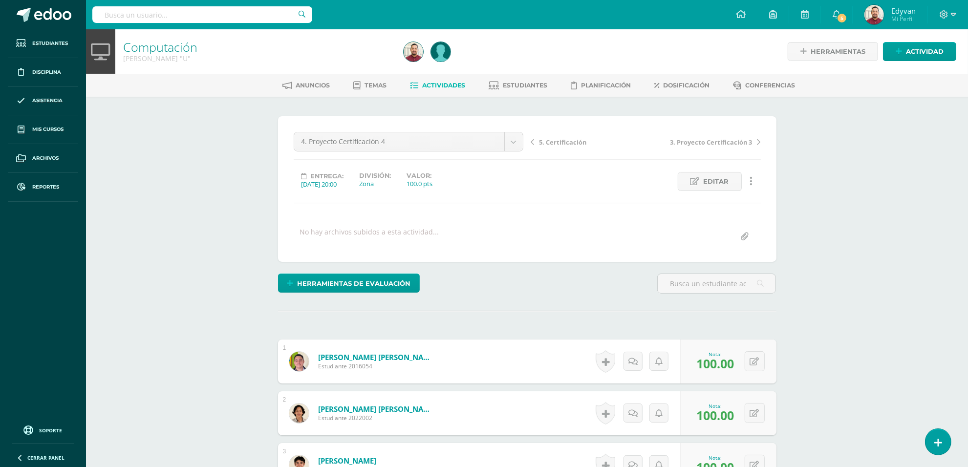
click at [429, 82] on span "Actividades" at bounding box center [443, 85] width 43 height 7
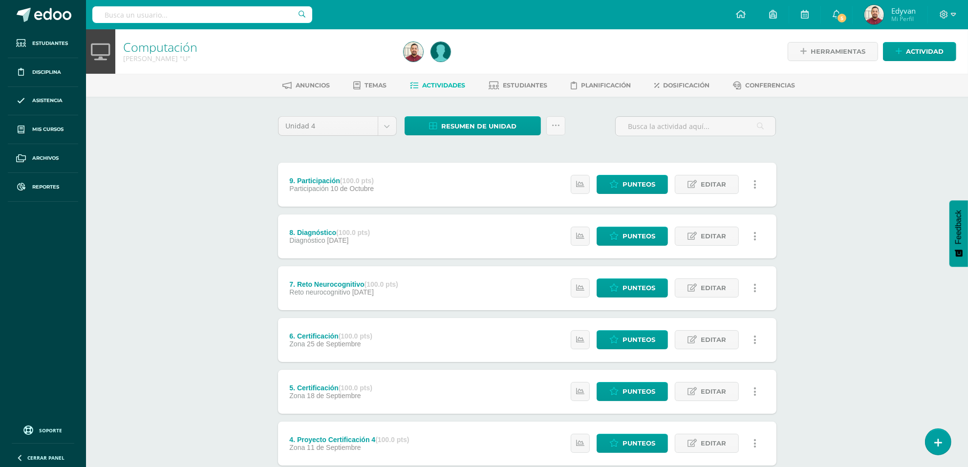
click at [170, 228] on div "Computación [PERSON_NAME] "U" Herramientas Detalle de asistencias Actividad Anu…" at bounding box center [527, 357] width 882 height 657
click at [242, 277] on div "Computación [PERSON_NAME] "U" Herramientas Detalle de asistencias Actividad Anu…" at bounding box center [527, 357] width 882 height 657
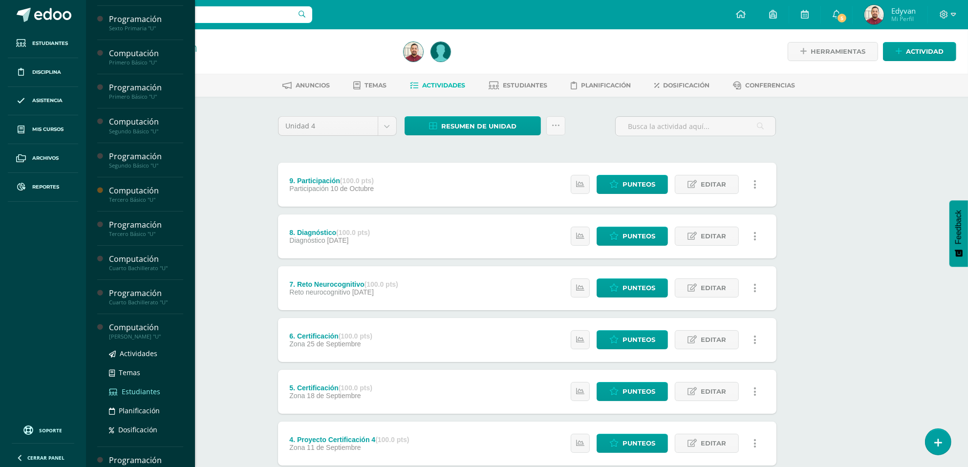
scroll to position [44, 0]
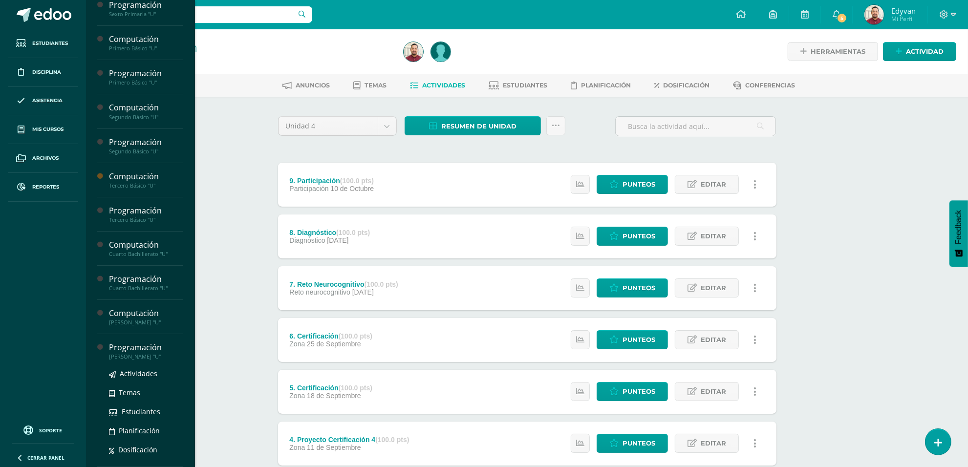
click at [140, 347] on div "Programación" at bounding box center [146, 347] width 74 height 11
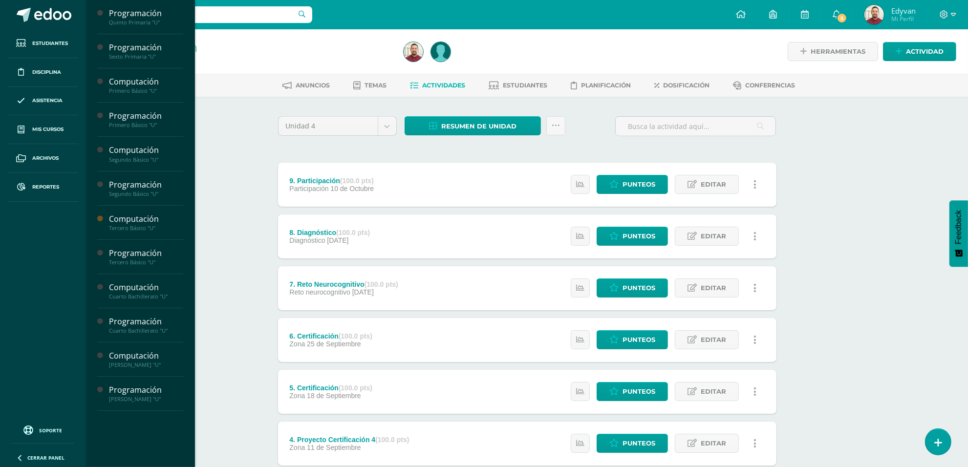
scroll to position [0, 0]
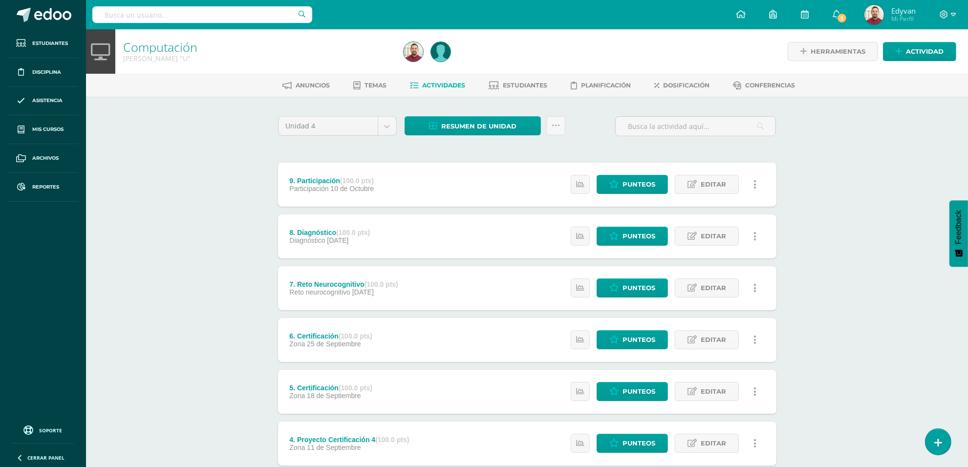
click at [229, 274] on div "Computación [PERSON_NAME] "U" Herramientas Detalle de asistencias Actividad Anu…" at bounding box center [527, 357] width 882 height 657
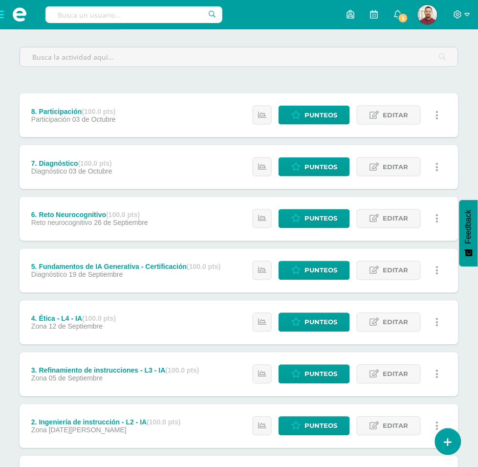
scroll to position [183, 0]
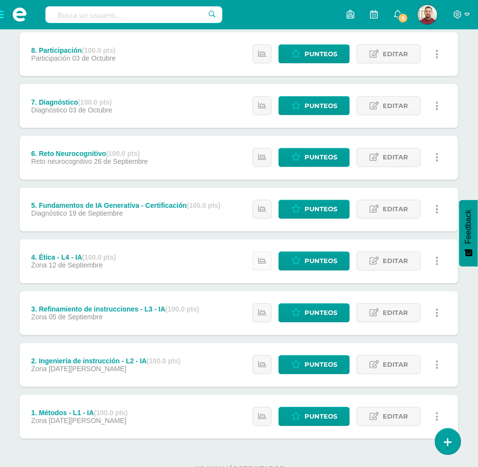
click at [264, 257] on icon at bounding box center [262, 261] width 8 height 8
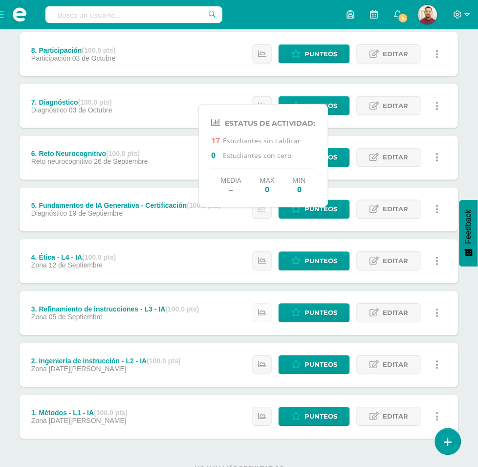
click at [260, 303] on link at bounding box center [262, 312] width 19 height 19
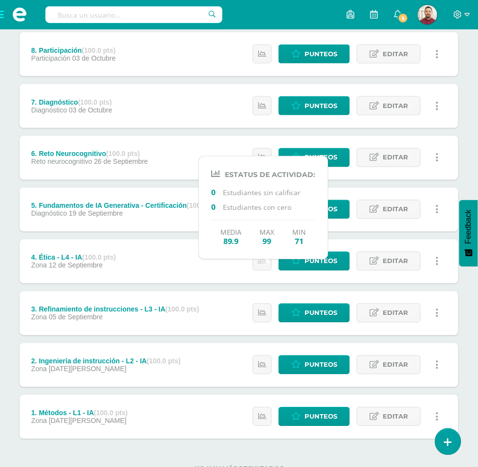
click at [93, 260] on div "Unidad 4 Unidad 1 Unidad 2 Unidad 3 Unidad 4 Resumen de unidad Descargar como H…" at bounding box center [239, 217] width 478 height 574
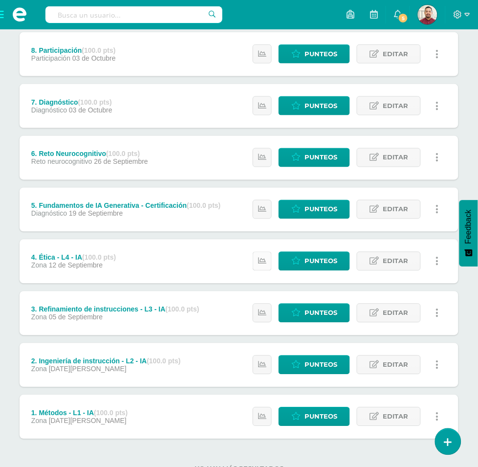
click at [266, 257] on icon at bounding box center [262, 261] width 8 height 8
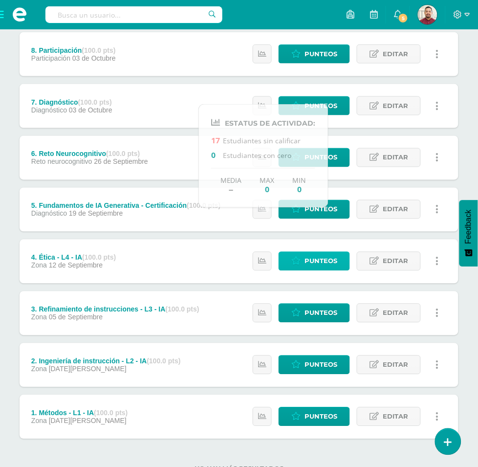
click at [312, 252] on span "Punteos" at bounding box center [320, 261] width 33 height 18
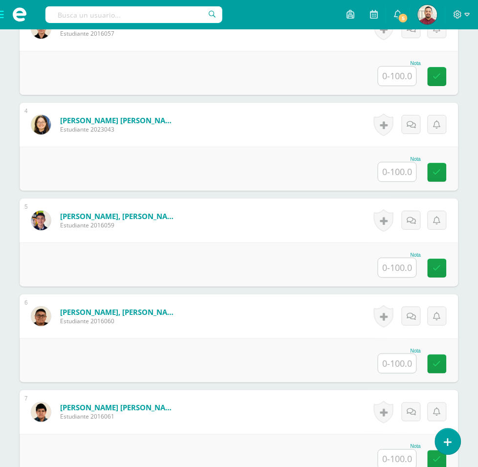
scroll to position [244, 0]
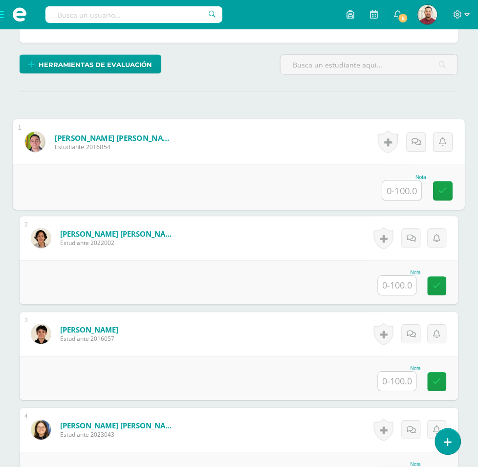
click at [411, 200] on input "text" at bounding box center [402, 191] width 39 height 20
type input "97"
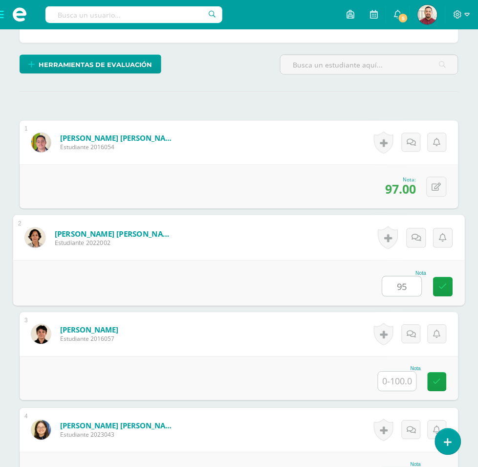
type input "95"
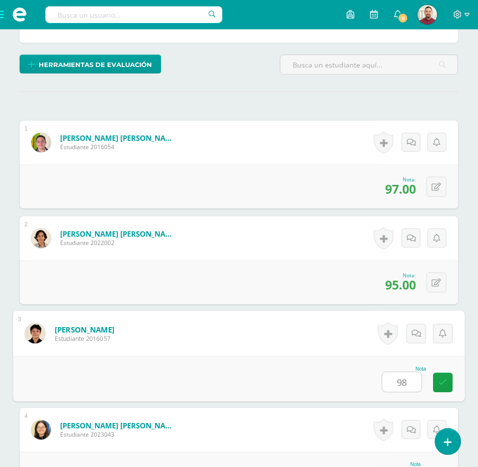
type input "98"
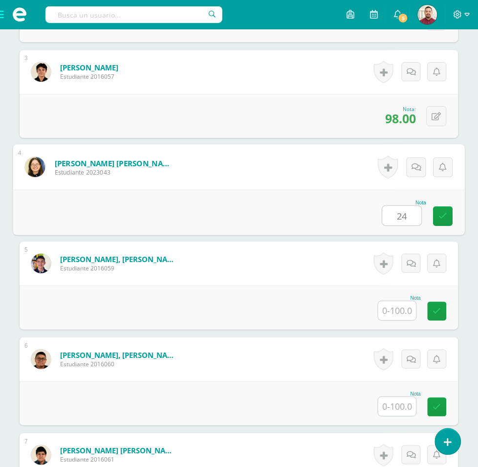
type input "24"
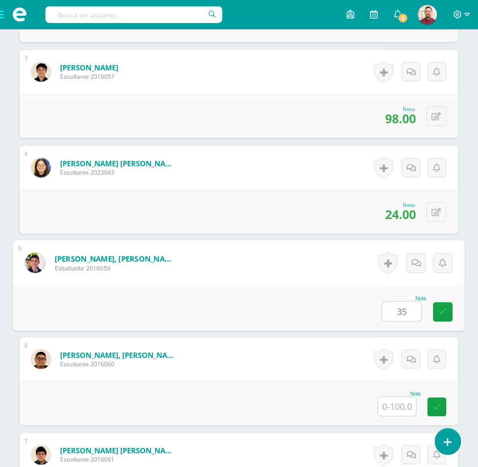
type input "35"
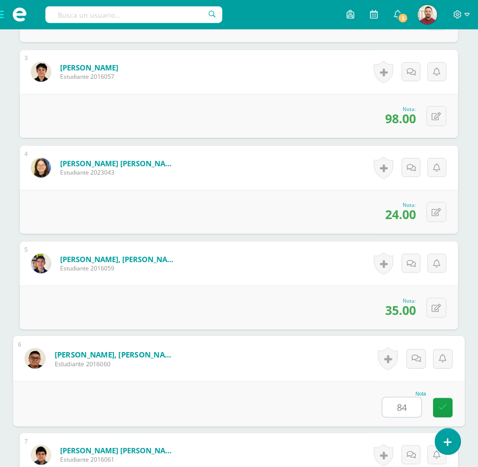
type input "84"
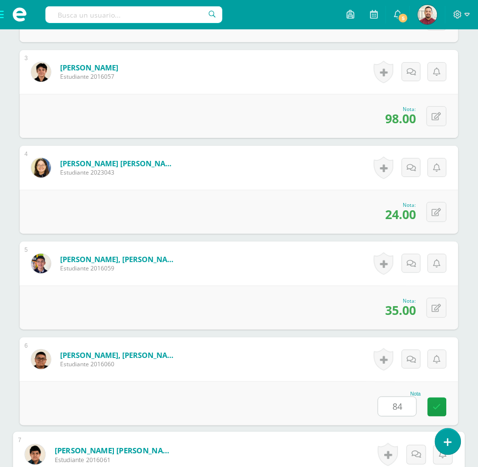
scroll to position [795, 0]
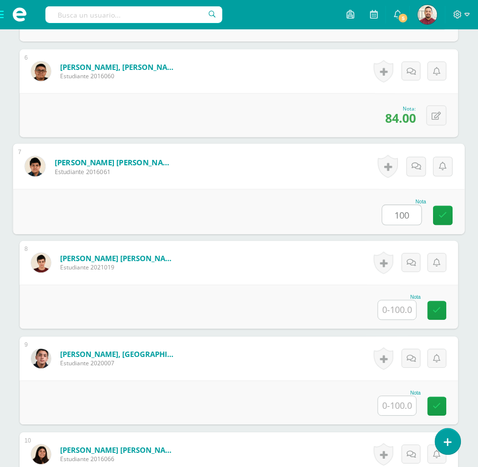
type input "100"
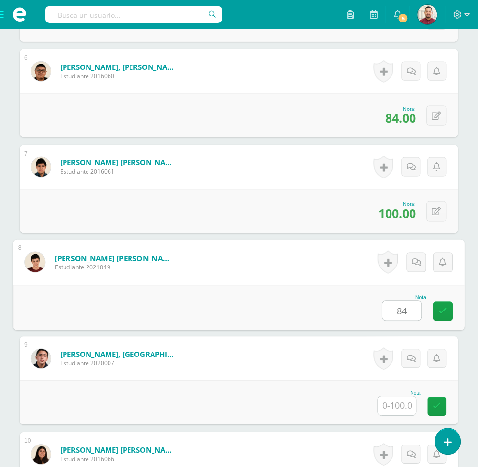
type input "84"
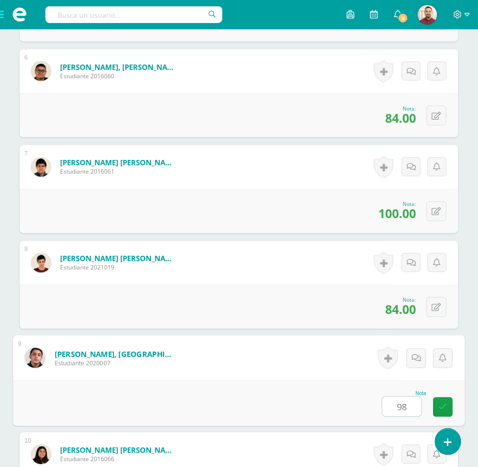
type input "98"
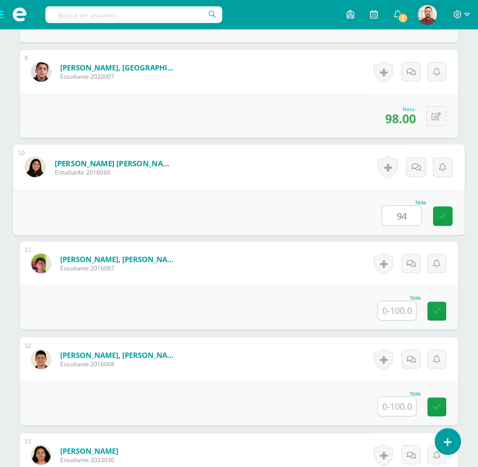
type input "94"
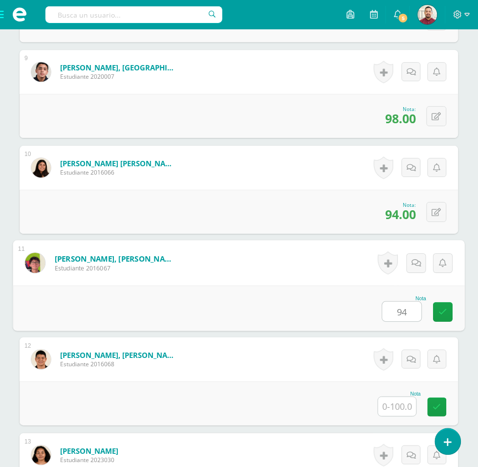
type input "94"
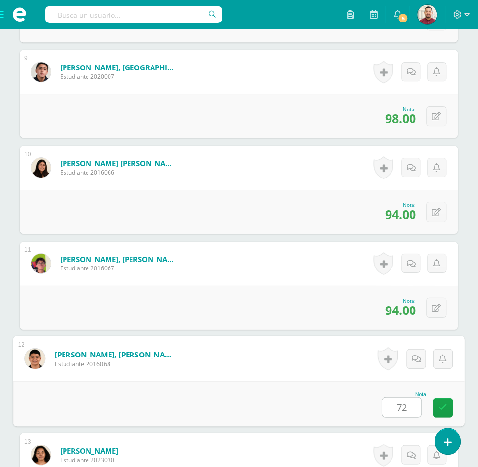
type input "72"
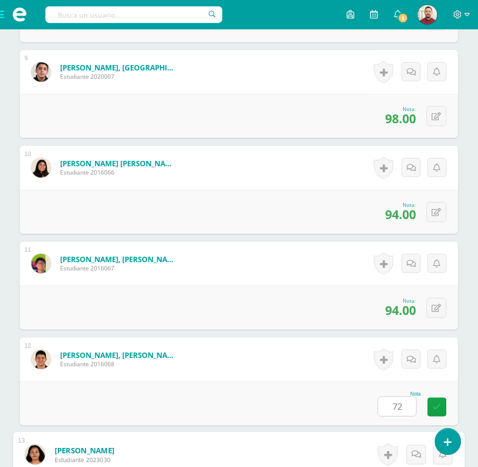
scroll to position [1369, 0]
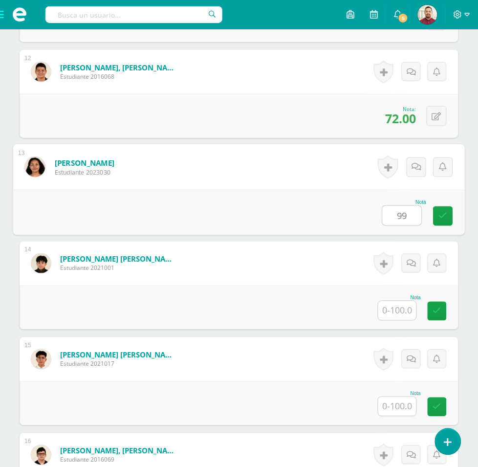
type input "99"
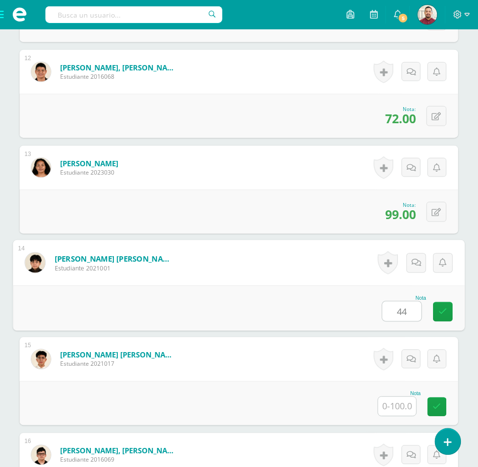
type input "44"
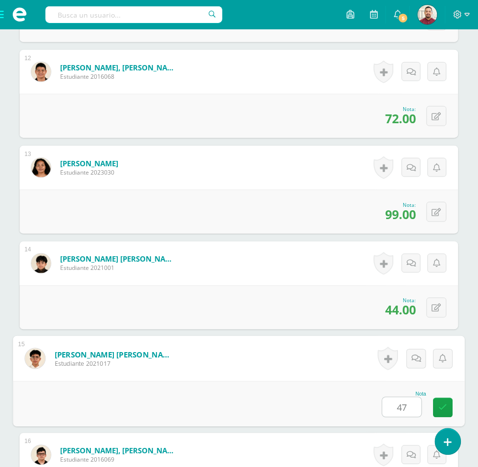
type input "47"
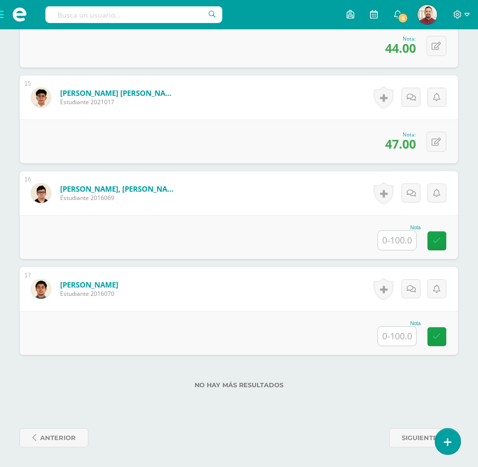
click at [388, 150] on span "47.00" at bounding box center [400, 143] width 31 height 17
click at [406, 248] on input "text" at bounding box center [397, 240] width 38 height 19
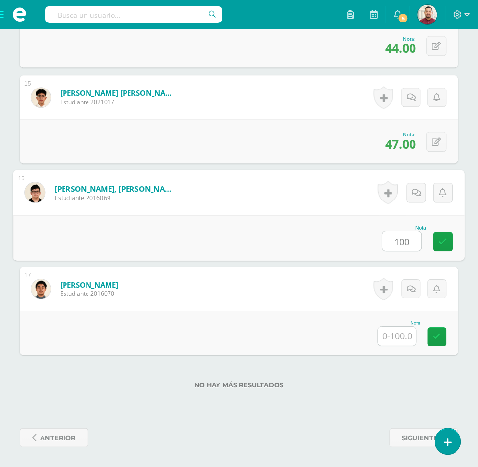
type input "100"
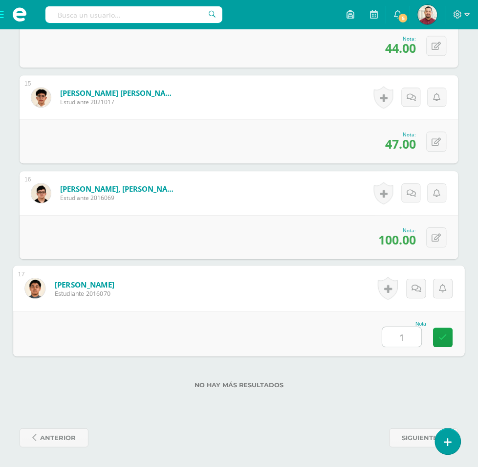
type input "13"
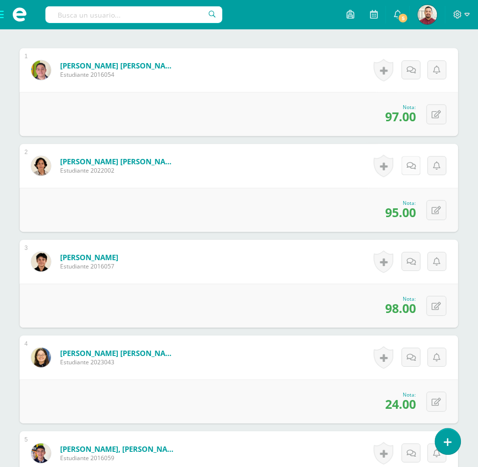
scroll to position [428, 0]
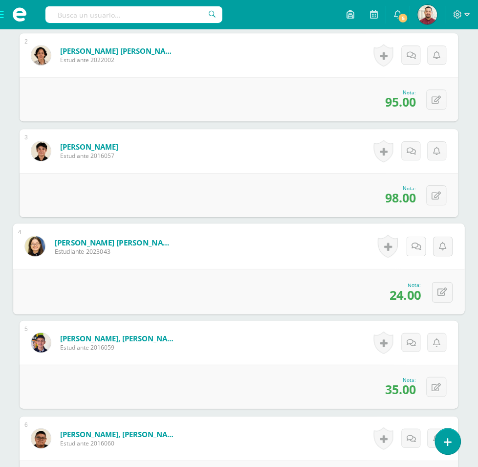
click at [407, 256] on link at bounding box center [417, 247] width 20 height 20
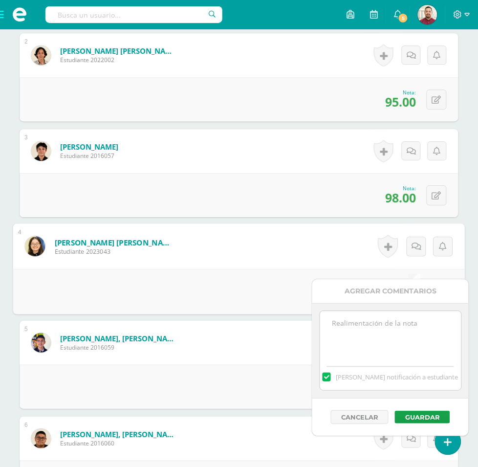
click at [357, 323] on textarea at bounding box center [390, 335] width 141 height 49
type textarea "Unidad 4 - Ética Fundamentos de IA"
click at [424, 415] on button "Guardar" at bounding box center [422, 416] width 55 height 13
click at [417, 420] on button "Guardar" at bounding box center [422, 416] width 55 height 13
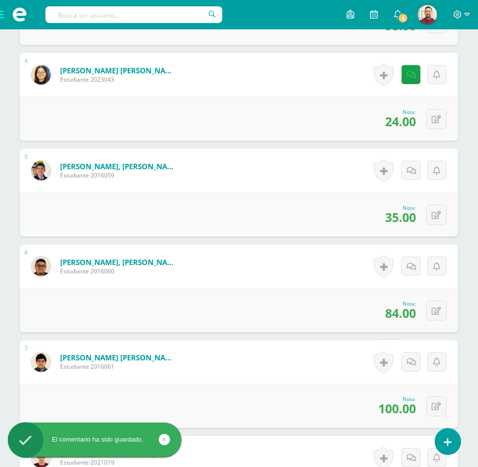
scroll to position [611, 0]
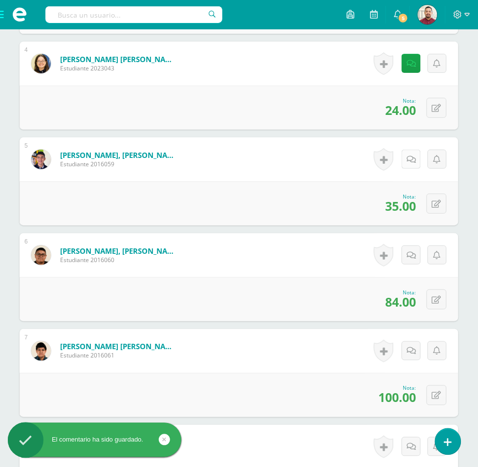
click at [411, 169] on link at bounding box center [411, 159] width 19 height 19
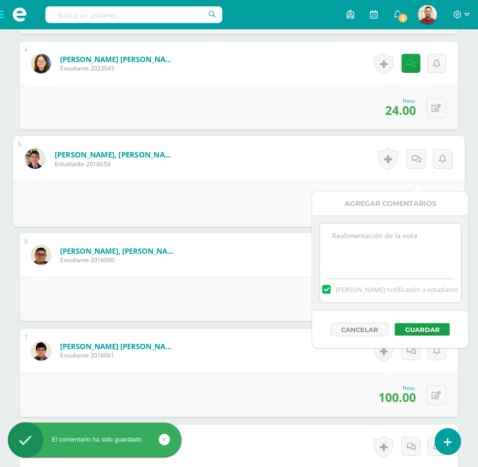
click at [411, 237] on textarea at bounding box center [390, 247] width 141 height 49
paste textarea "Unidad 4 - Ética Fundamentos de IA"
type textarea "Unidad 4 - Ética Fundamentos de IA"
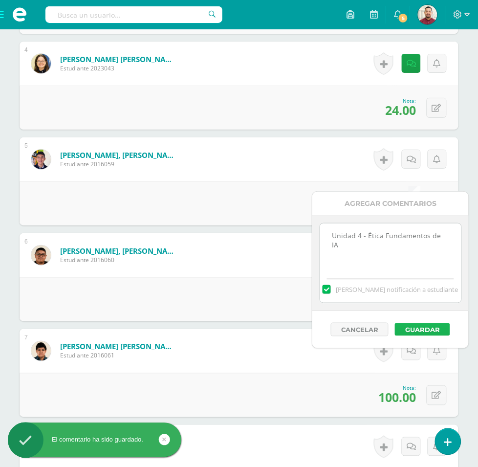
click at [426, 333] on button "Guardar" at bounding box center [422, 329] width 55 height 13
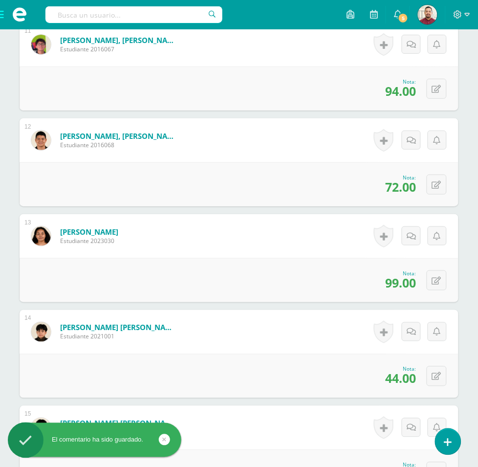
scroll to position [1344, 0]
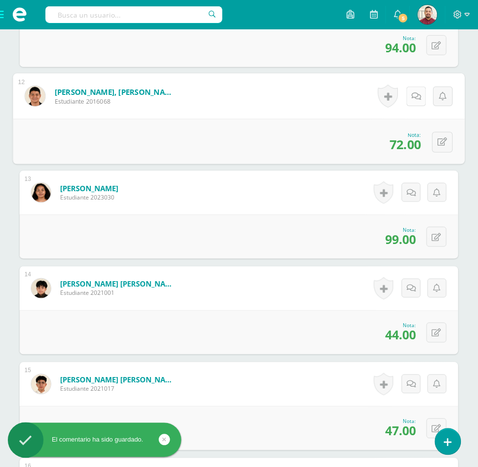
click at [412, 100] on icon at bounding box center [417, 96] width 10 height 8
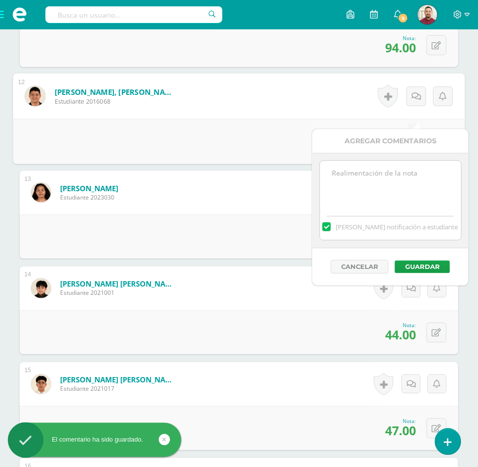
click at [406, 190] on textarea at bounding box center [390, 185] width 141 height 49
paste textarea "Unidad 4 - Ética Fundamentos de IA"
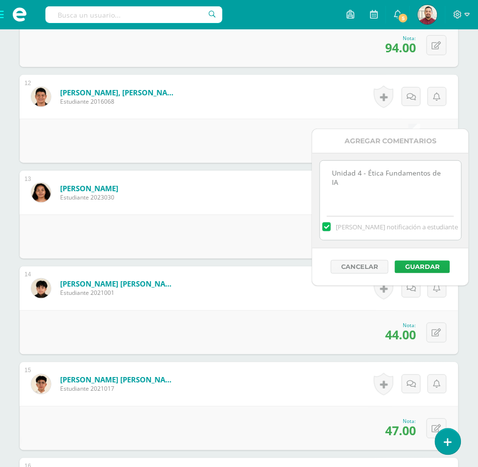
type textarea "Unidad 4 - Ética Fundamentos de IA"
click at [415, 267] on button "Guardar" at bounding box center [422, 266] width 55 height 13
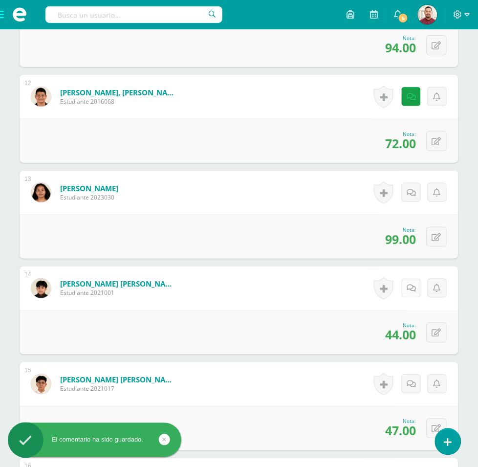
click at [411, 293] on icon at bounding box center [411, 288] width 9 height 8
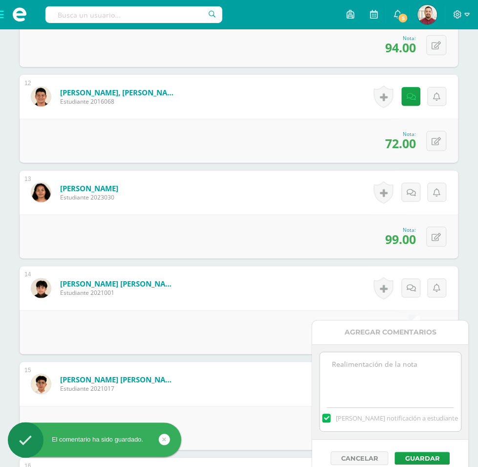
click at [389, 336] on div "Agregar Comentarios" at bounding box center [390, 333] width 156 height 24
click at [386, 363] on textarea at bounding box center [390, 376] width 141 height 49
paste textarea "Unidad 4 - Ética Fundamentos de IA"
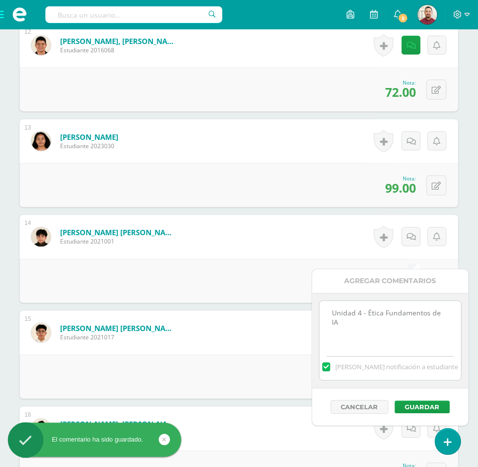
scroll to position [1466, 0]
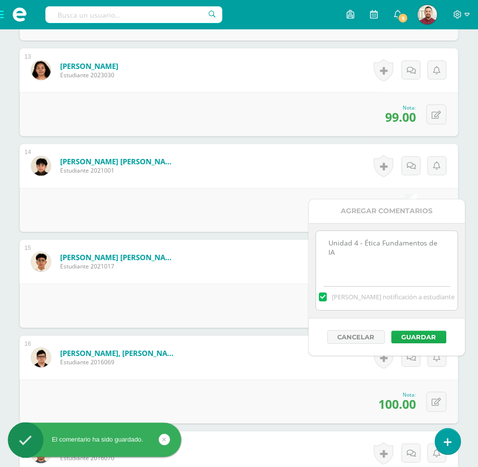
type textarea "Unidad 4 - Ética Fundamentos de IA"
click at [423, 335] on button "Guardar" at bounding box center [418, 337] width 55 height 13
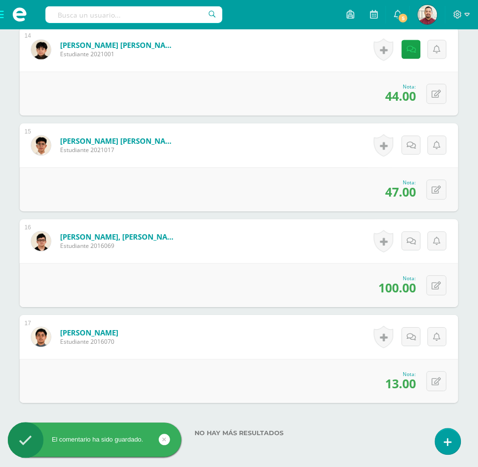
scroll to position [1588, 0]
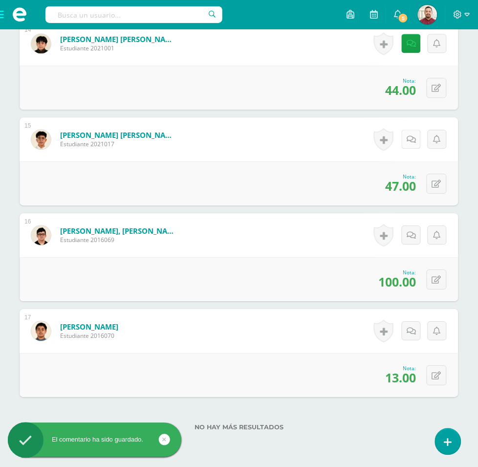
click at [409, 144] on icon at bounding box center [411, 140] width 9 height 8
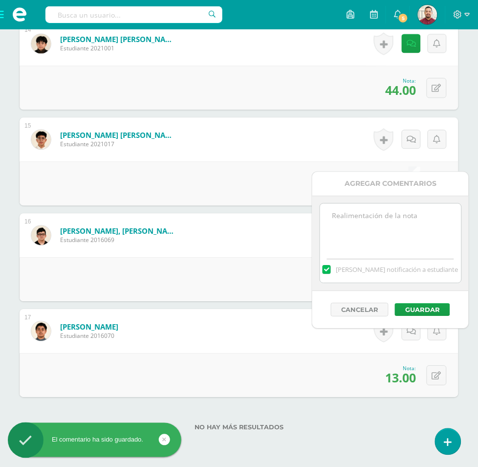
click at [385, 240] on textarea at bounding box center [390, 228] width 141 height 49
paste textarea "Unidad 4 - Ética Fundamentos de IA"
type textarea "Unidad 4 - Ética Fundamentos de IA"
click at [429, 312] on button "Guardar" at bounding box center [422, 309] width 55 height 13
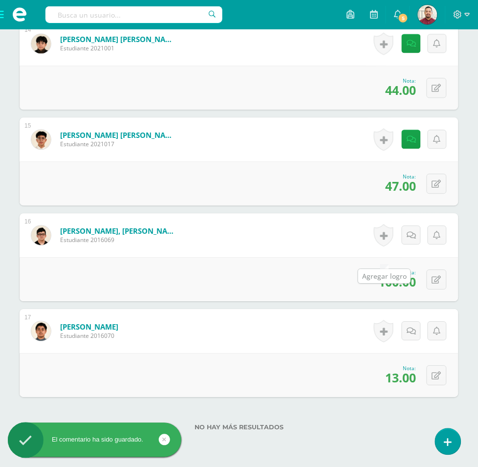
scroll to position [1649, 0]
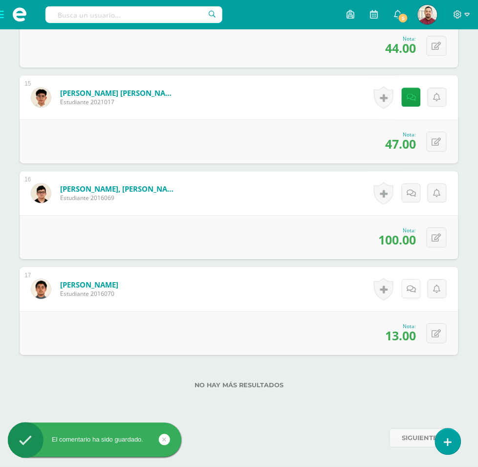
click at [413, 289] on icon at bounding box center [411, 289] width 9 height 8
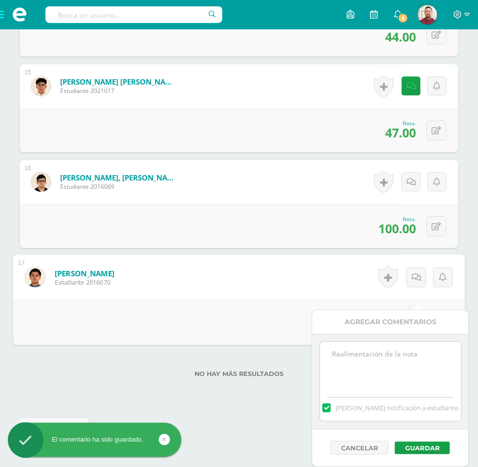
click at [396, 347] on textarea at bounding box center [390, 366] width 141 height 49
paste textarea "Unidad 4 - Ética Fundamentos de IA"
type textarea "Unidad 4 - Ética Fundamentos de IA"
click at [422, 441] on button "Guardar" at bounding box center [422, 447] width 55 height 13
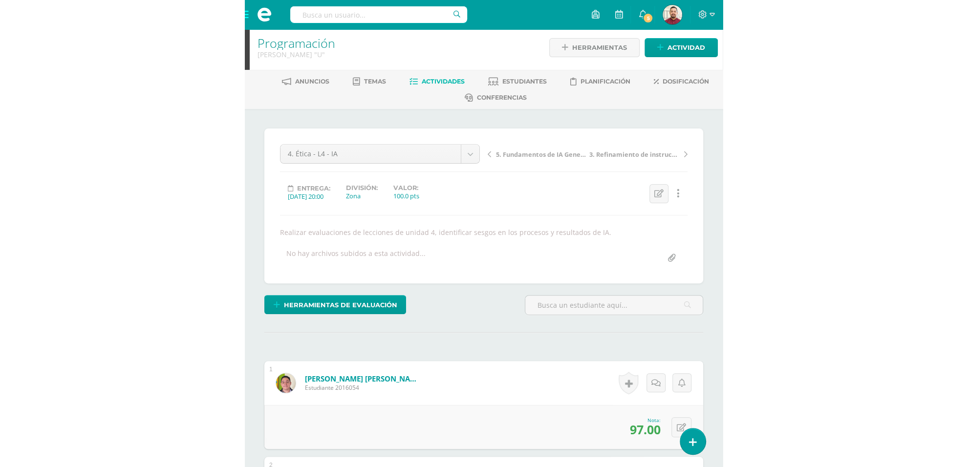
scroll to position [0, 0]
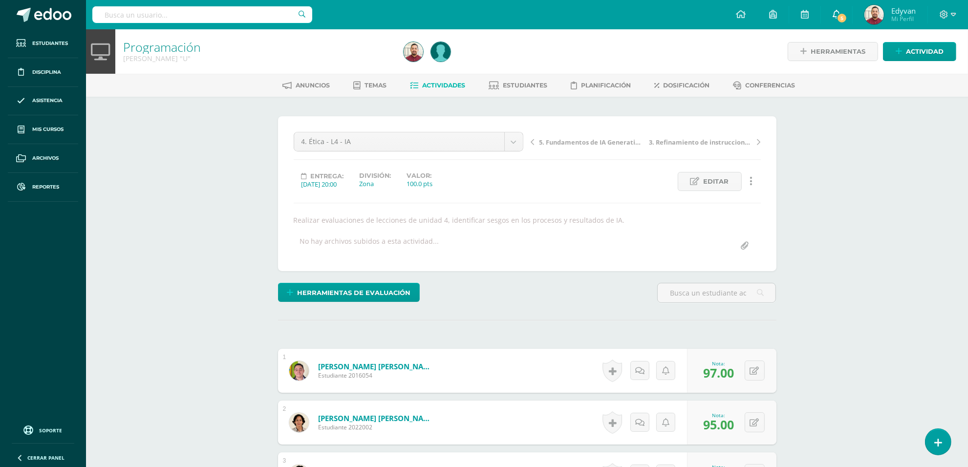
click at [477, 15] on span "5" at bounding box center [842, 18] width 11 height 11
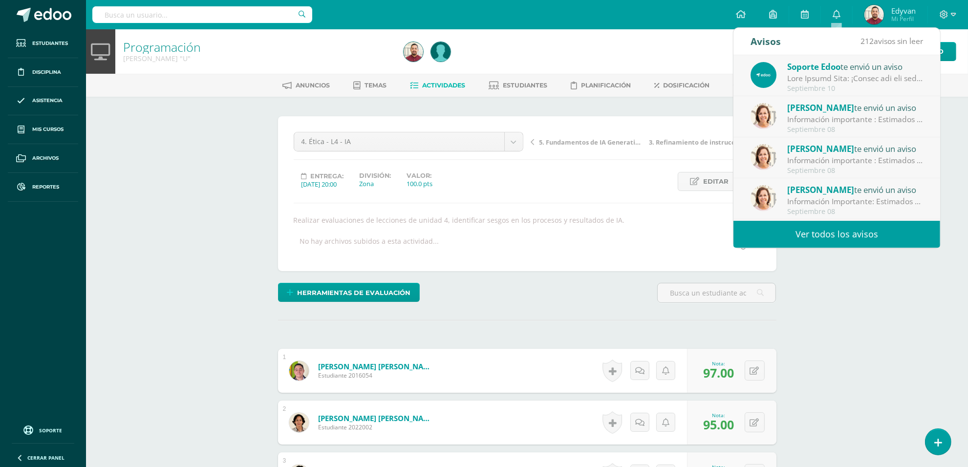
click at [477, 123] on div "Información importante : Estimados padres de familia: Es un gusto para nosotros…" at bounding box center [855, 119] width 136 height 11
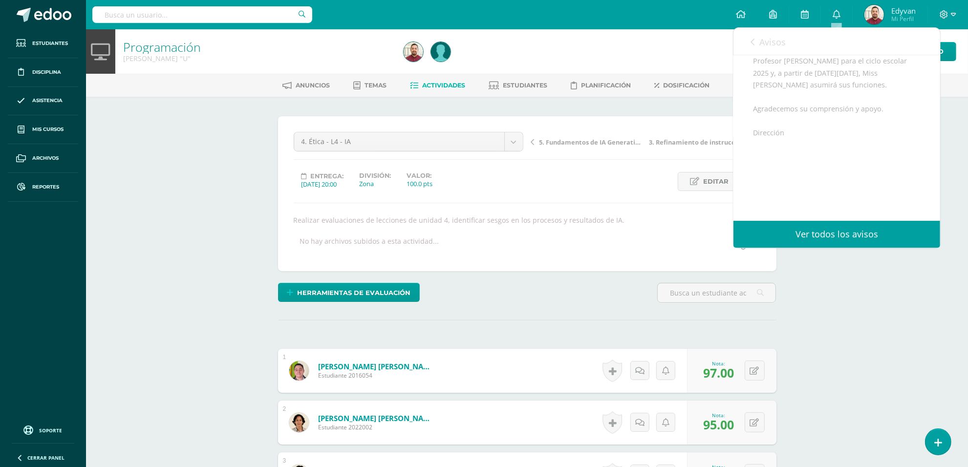
scroll to position [379, 0]
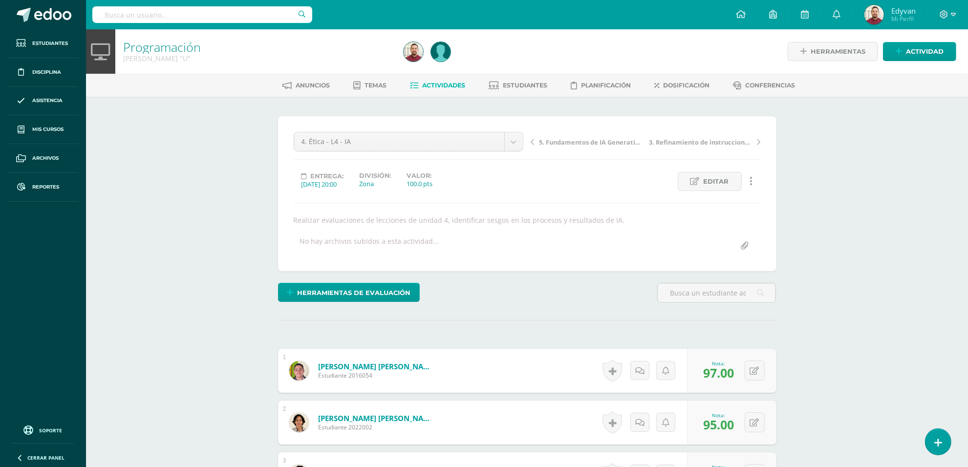
drag, startPoint x: 194, startPoint y: 186, endPoint x: 123, endPoint y: 77, distance: 130.5
